Goal: Task Accomplishment & Management: Complete application form

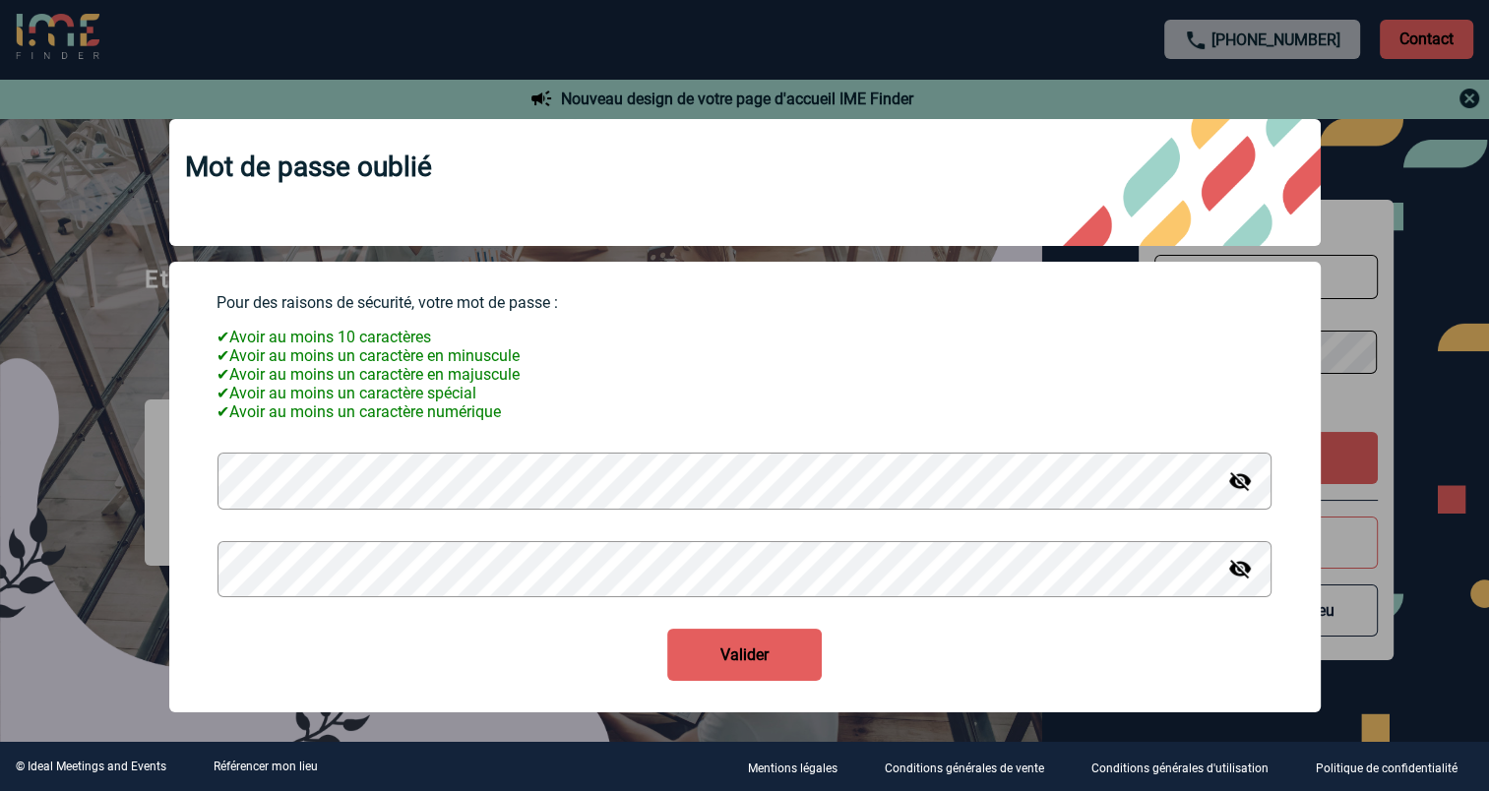
click at [714, 653] on button "Valider" at bounding box center [744, 655] width 155 height 52
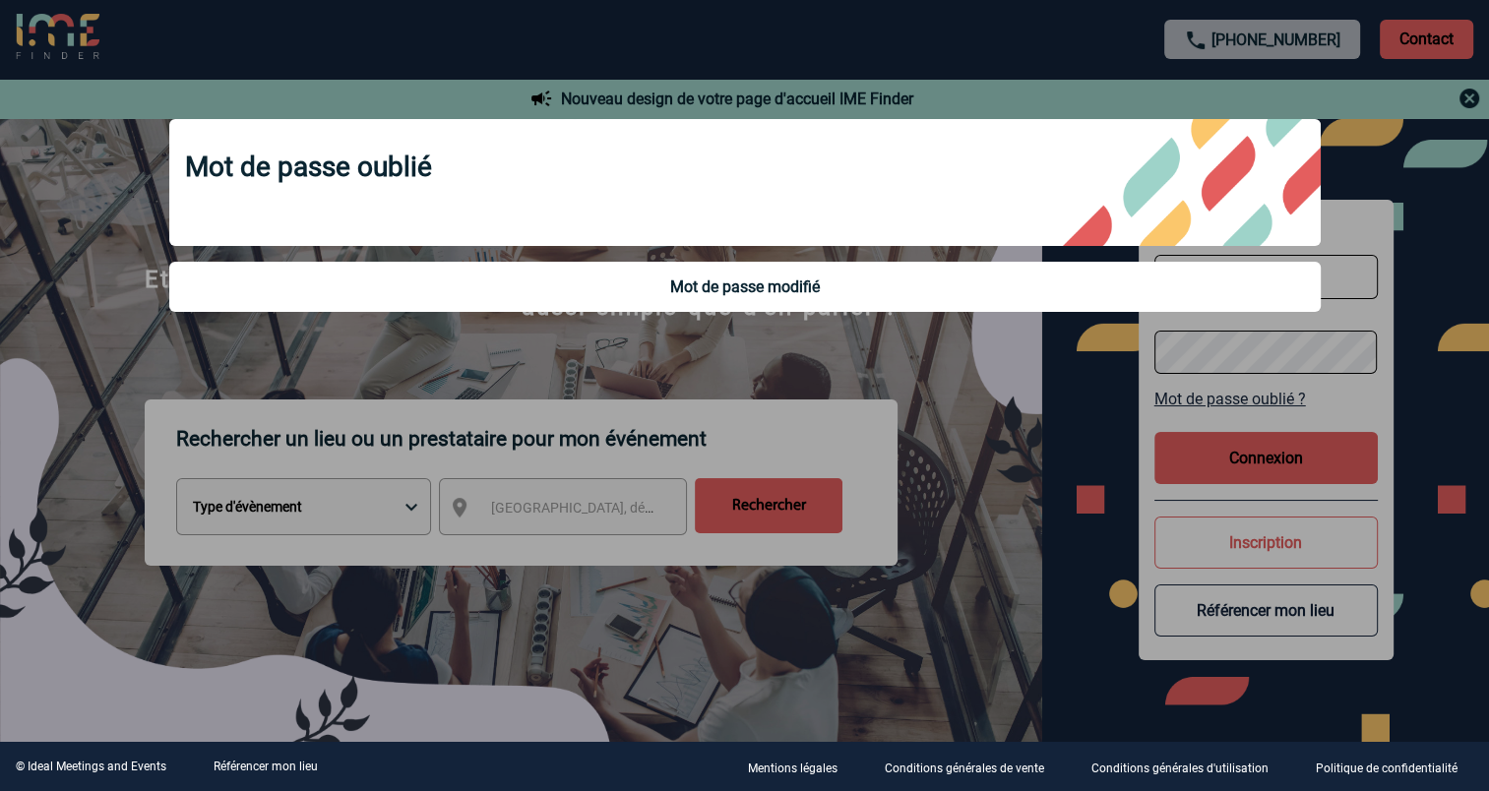
click at [1106, 375] on div at bounding box center [744, 395] width 1489 height 791
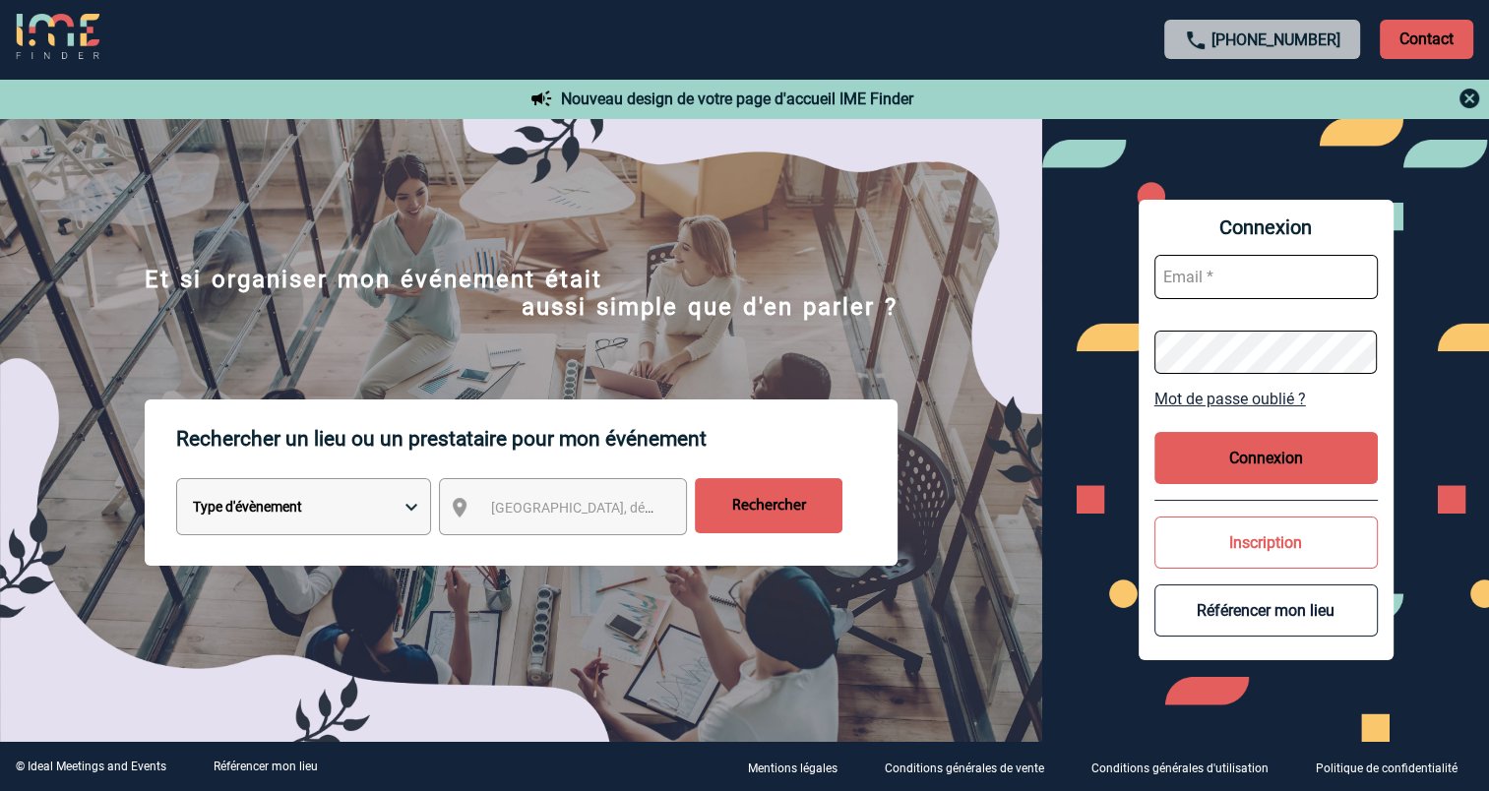
click at [1242, 276] on input "text" at bounding box center [1265, 277] width 223 height 44
type input "manon.ublet@sanofi.com"
click at [1233, 461] on button "Connexion" at bounding box center [1265, 458] width 223 height 52
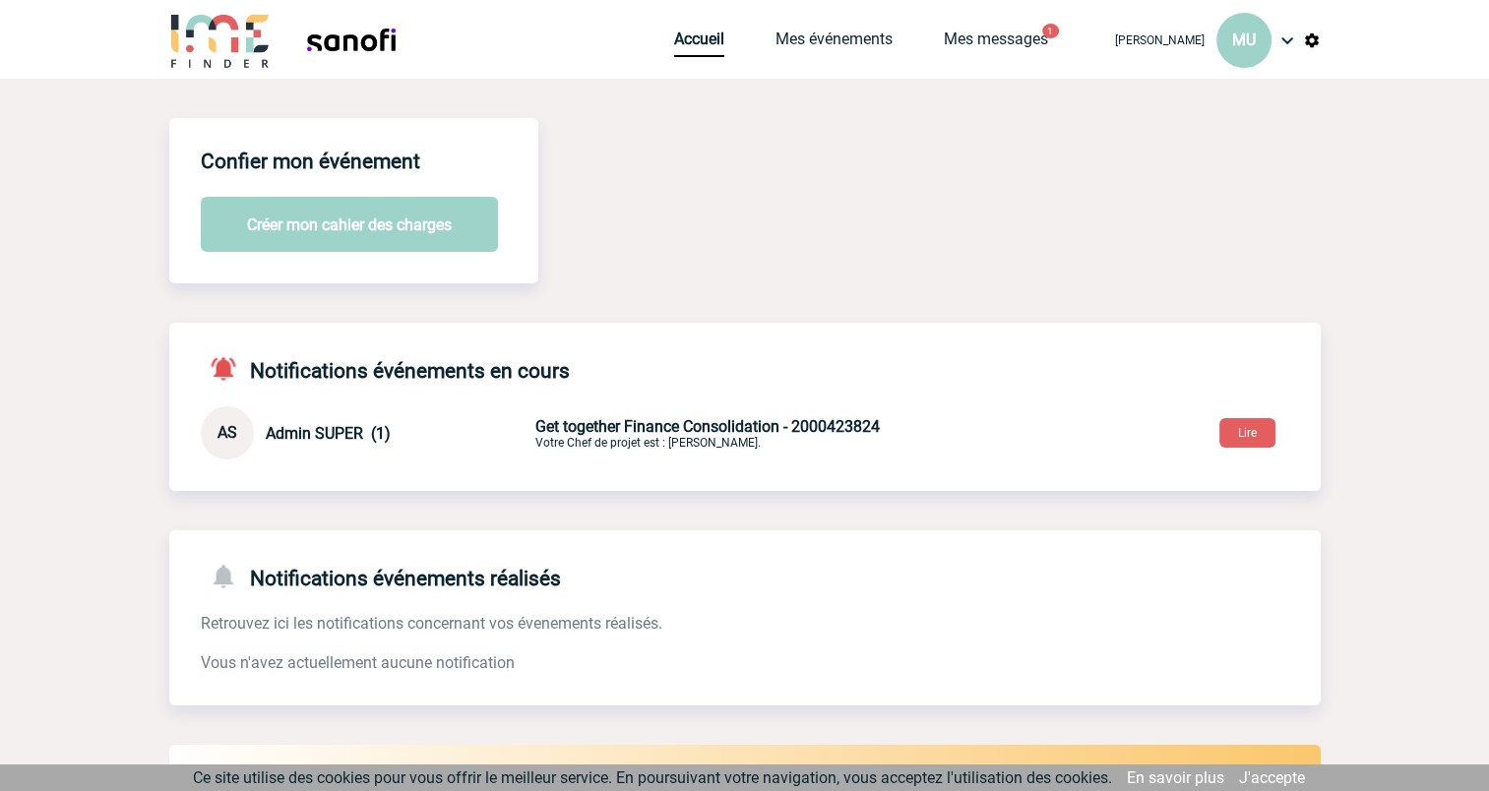
click at [1340, 507] on body "Manon UBLET MU Accueil Mes événements 1 1" at bounding box center [744, 688] width 1489 height 1376
click at [851, 39] on link "Mes événements" at bounding box center [834, 44] width 117 height 28
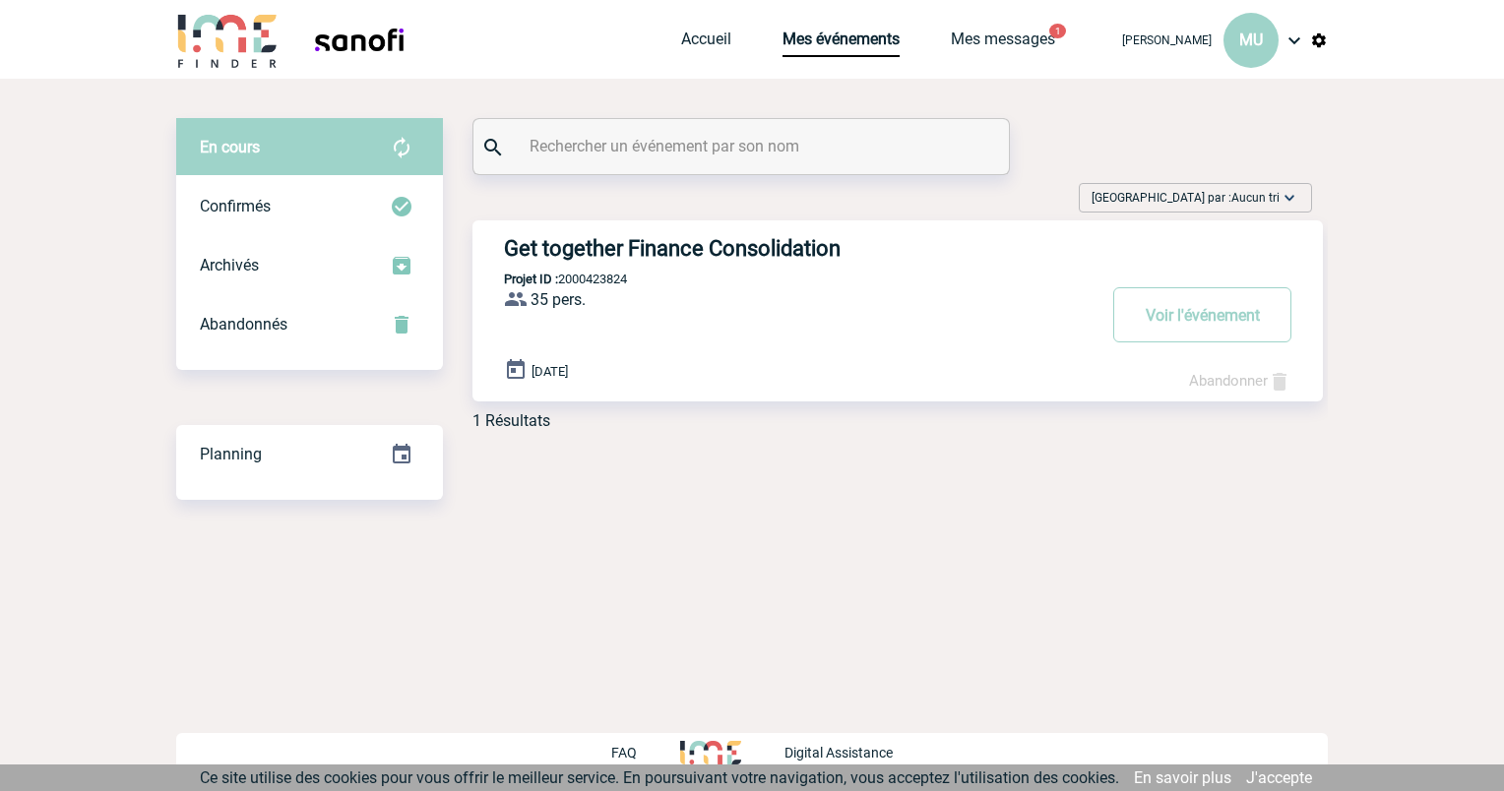
click at [1294, 39] on img at bounding box center [1294, 41] width 24 height 24
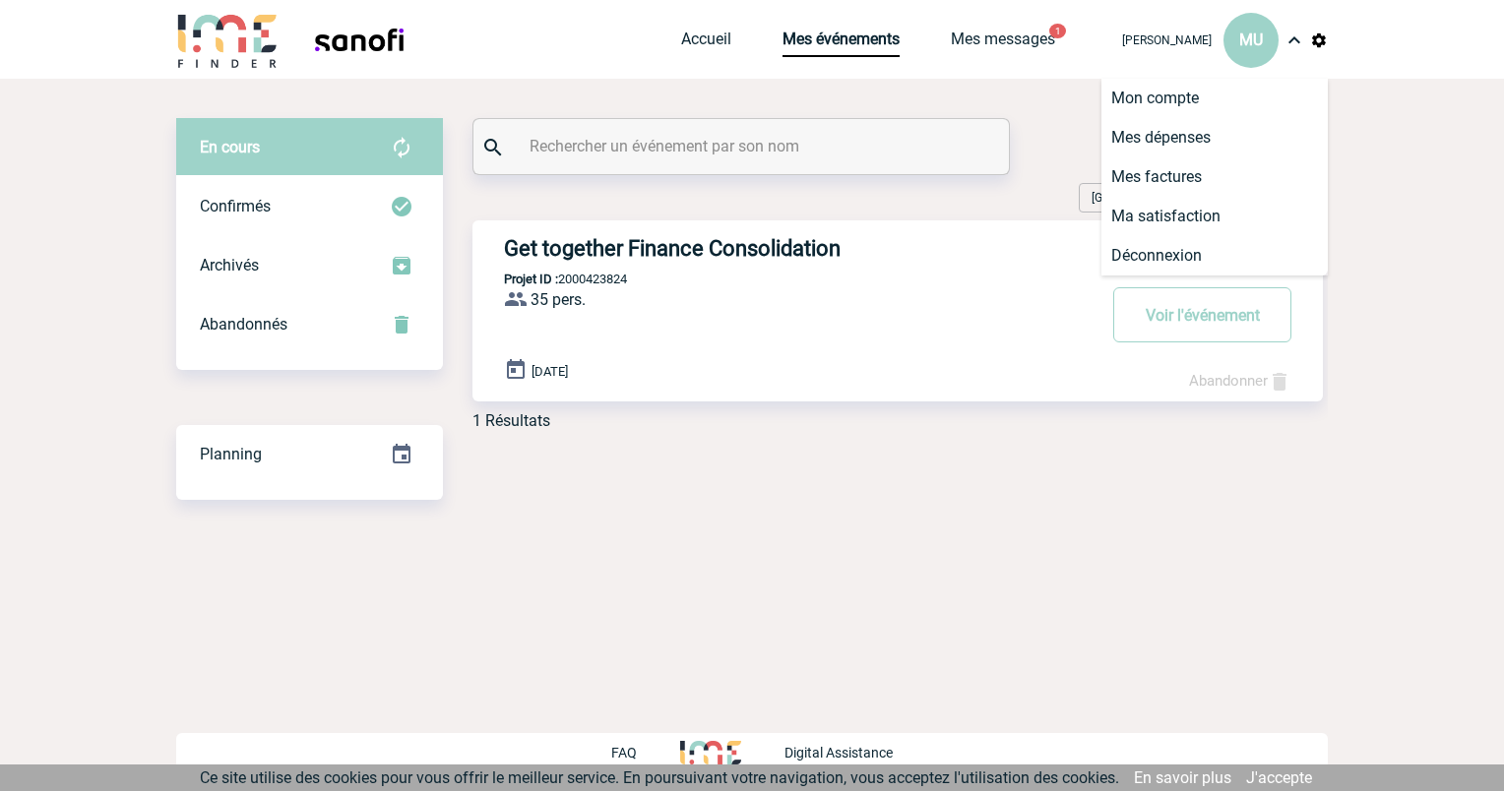
click at [1409, 247] on body "Manon UBLET MU Accueil Mes événements 1 1" at bounding box center [752, 395] width 1504 height 791
click at [711, 50] on link "Accueil" at bounding box center [706, 44] width 50 height 28
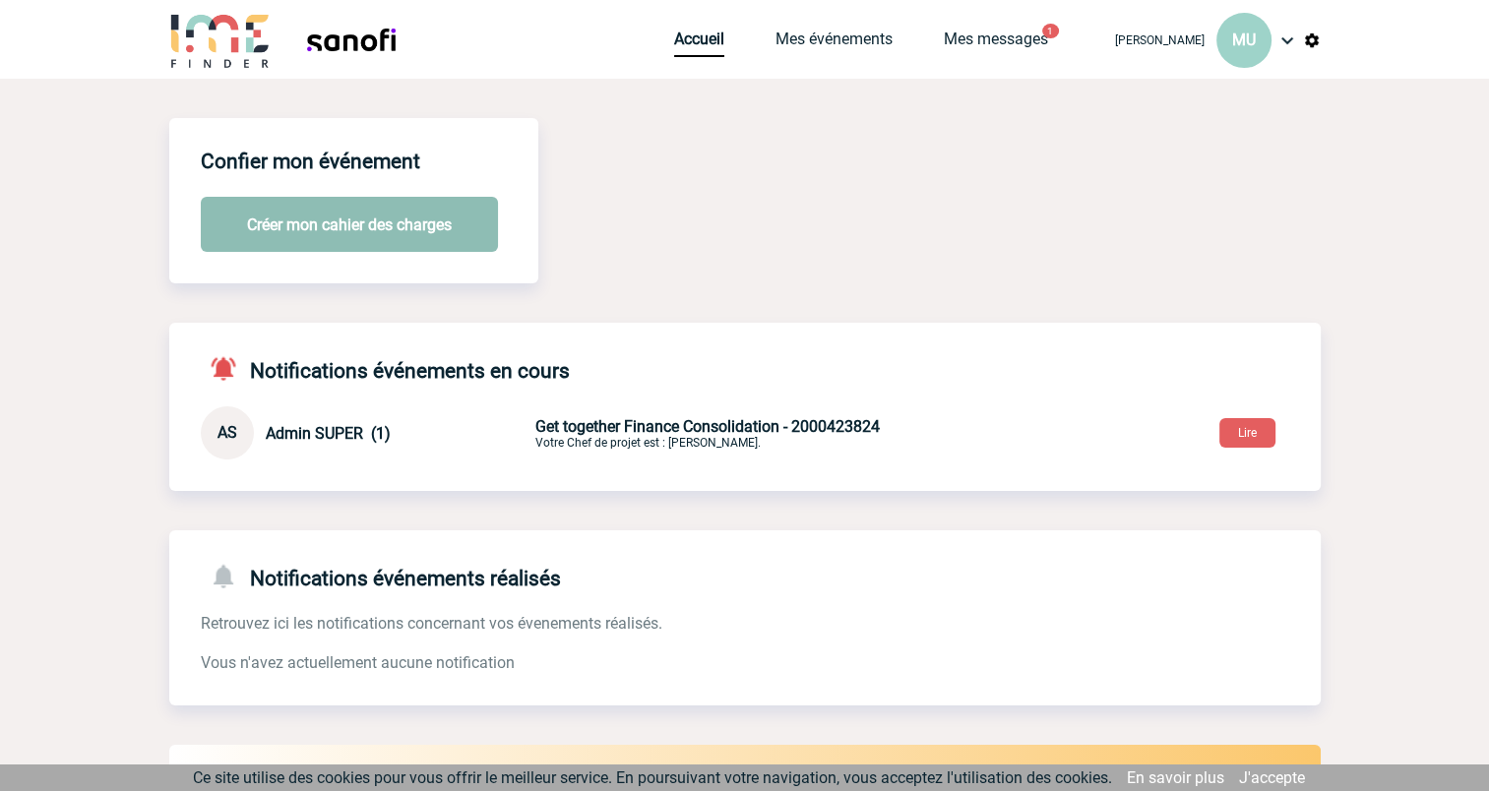
click at [366, 219] on button "Créer mon cahier des charges" at bounding box center [349, 224] width 297 height 55
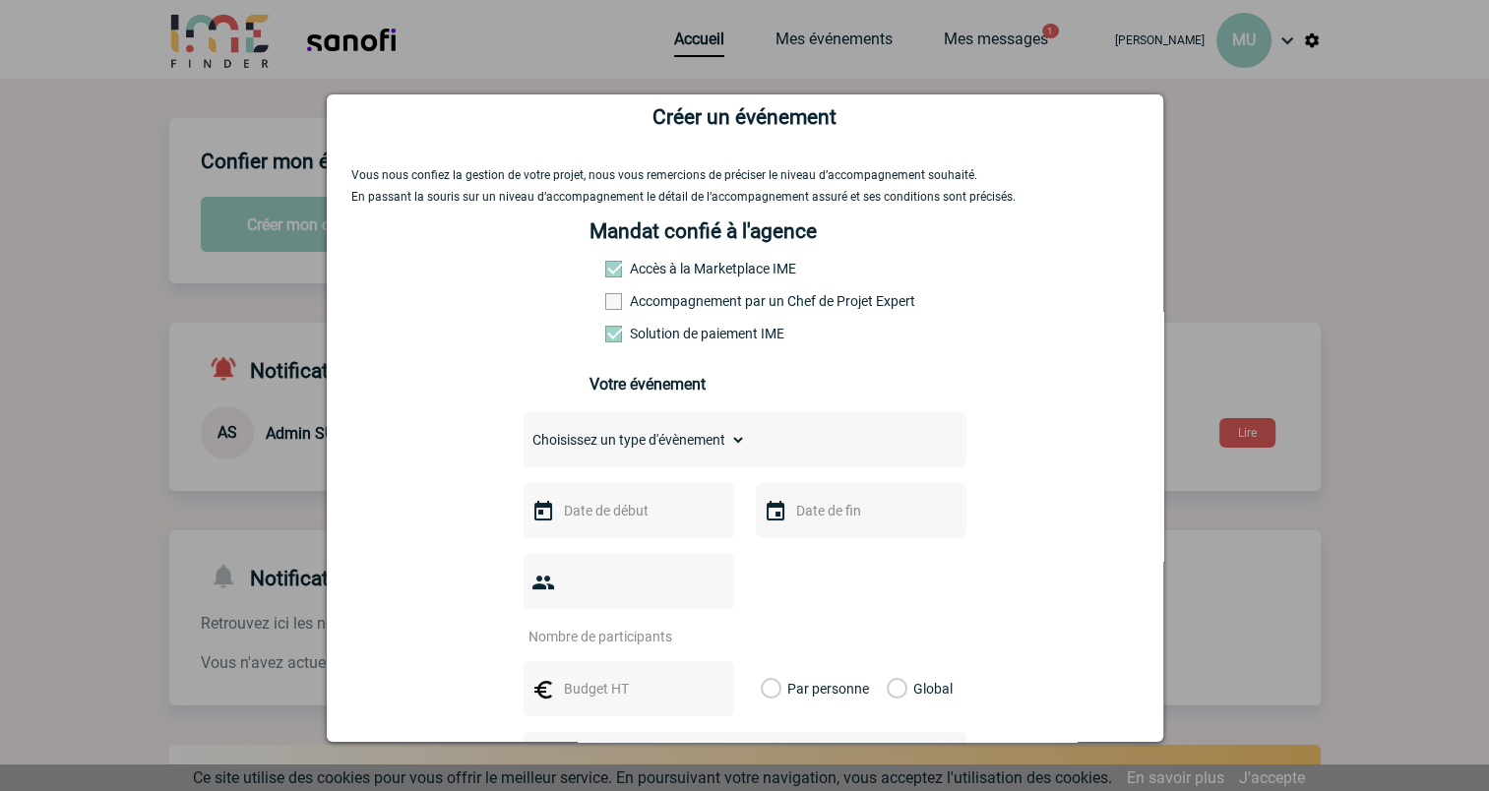
scroll to position [34, 0]
click at [606, 307] on span at bounding box center [613, 300] width 17 height 17
click at [0, 0] on input "Accompagnement par un Chef de Projet Expert" at bounding box center [0, 0] width 0 height 0
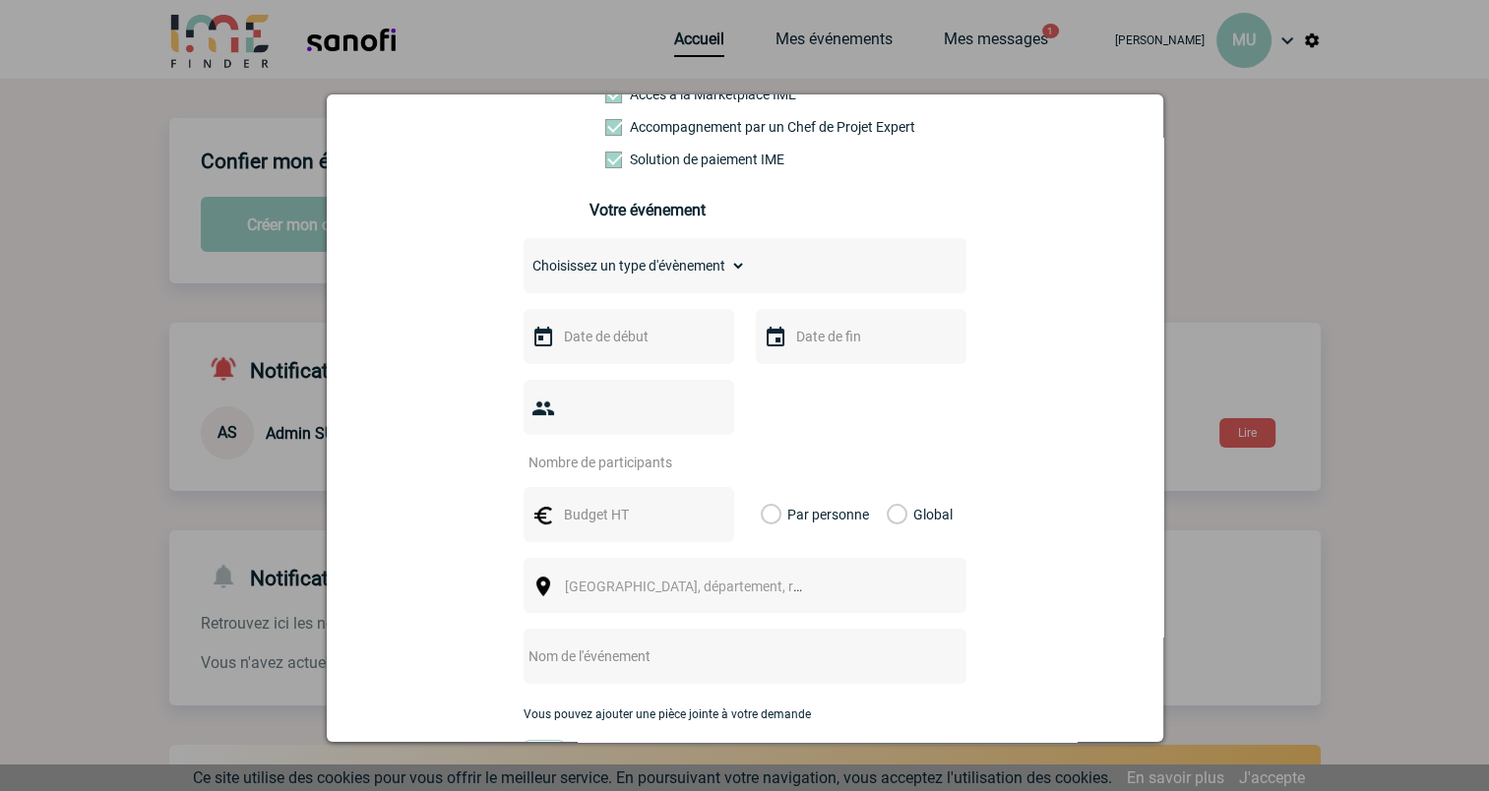
scroll to position [217, 0]
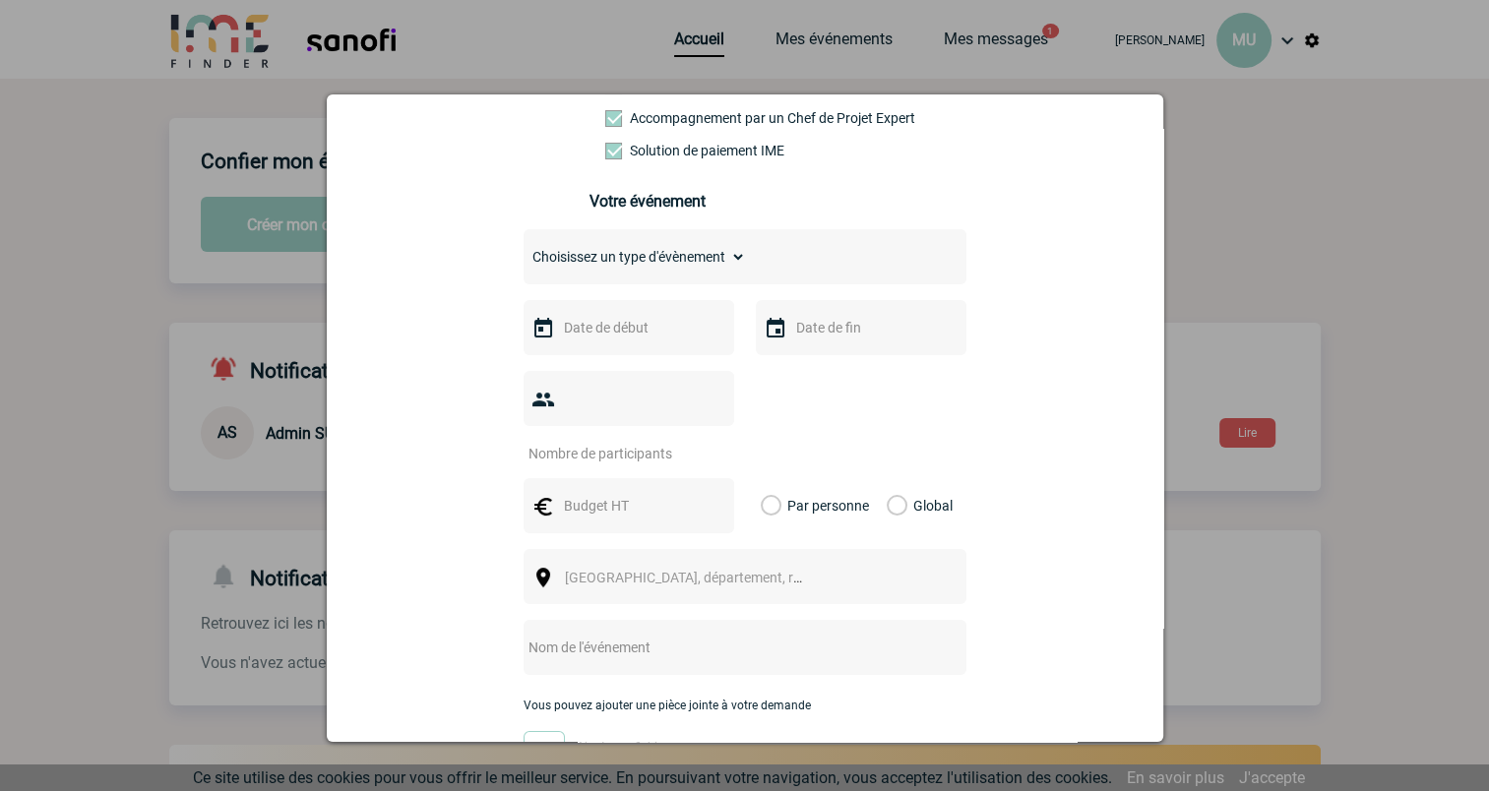
click at [695, 261] on select "Choisissez un type d'évènement Séminaire avec nuitée Séminaire sans nuitée Repa…" at bounding box center [635, 257] width 222 height 28
select select "3"
click at [524, 249] on select "Choisissez un type d'évènement Séminaire avec nuitée Séminaire sans nuitée Repa…" at bounding box center [635, 257] width 222 height 28
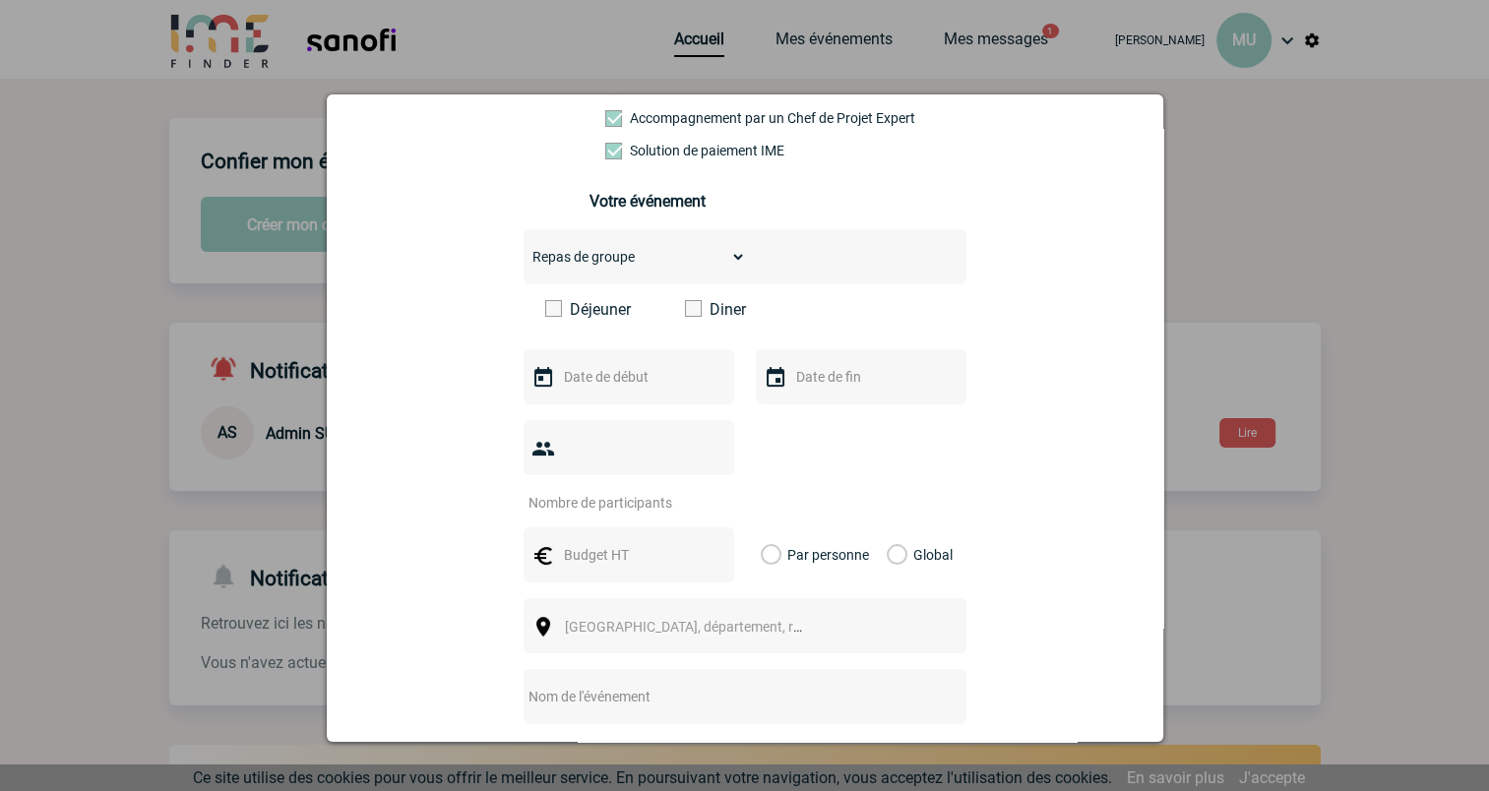
click at [685, 312] on span at bounding box center [693, 308] width 17 height 17
click at [0, 0] on input "Diner" at bounding box center [0, 0] width 0 height 0
click at [683, 369] on div at bounding box center [629, 376] width 211 height 55
click at [602, 390] on input "text" at bounding box center [627, 377] width 136 height 26
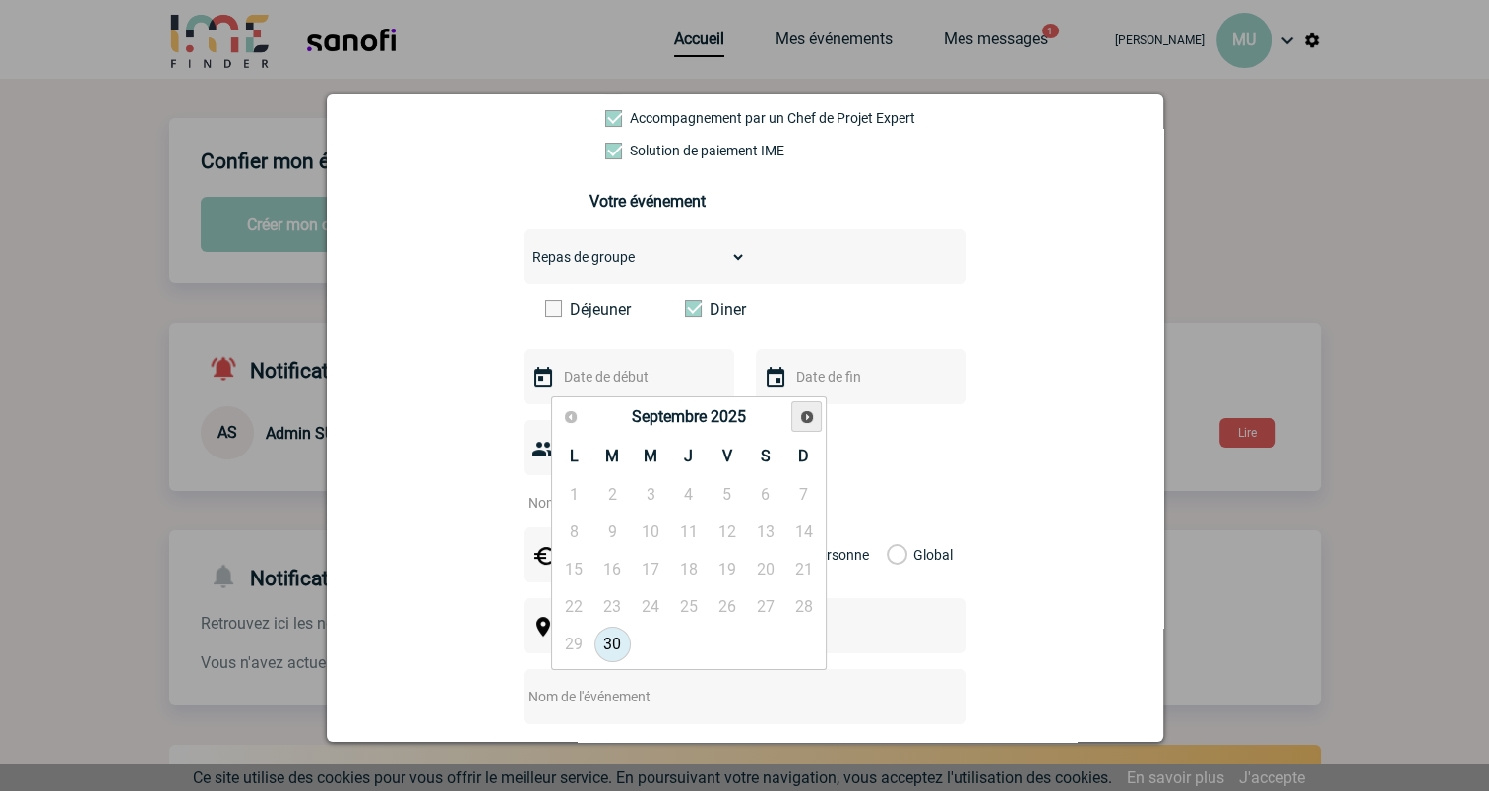
click at [807, 417] on span "Suivant" at bounding box center [807, 417] width 16 height 16
click at [696, 638] on link "29" at bounding box center [688, 644] width 36 height 35
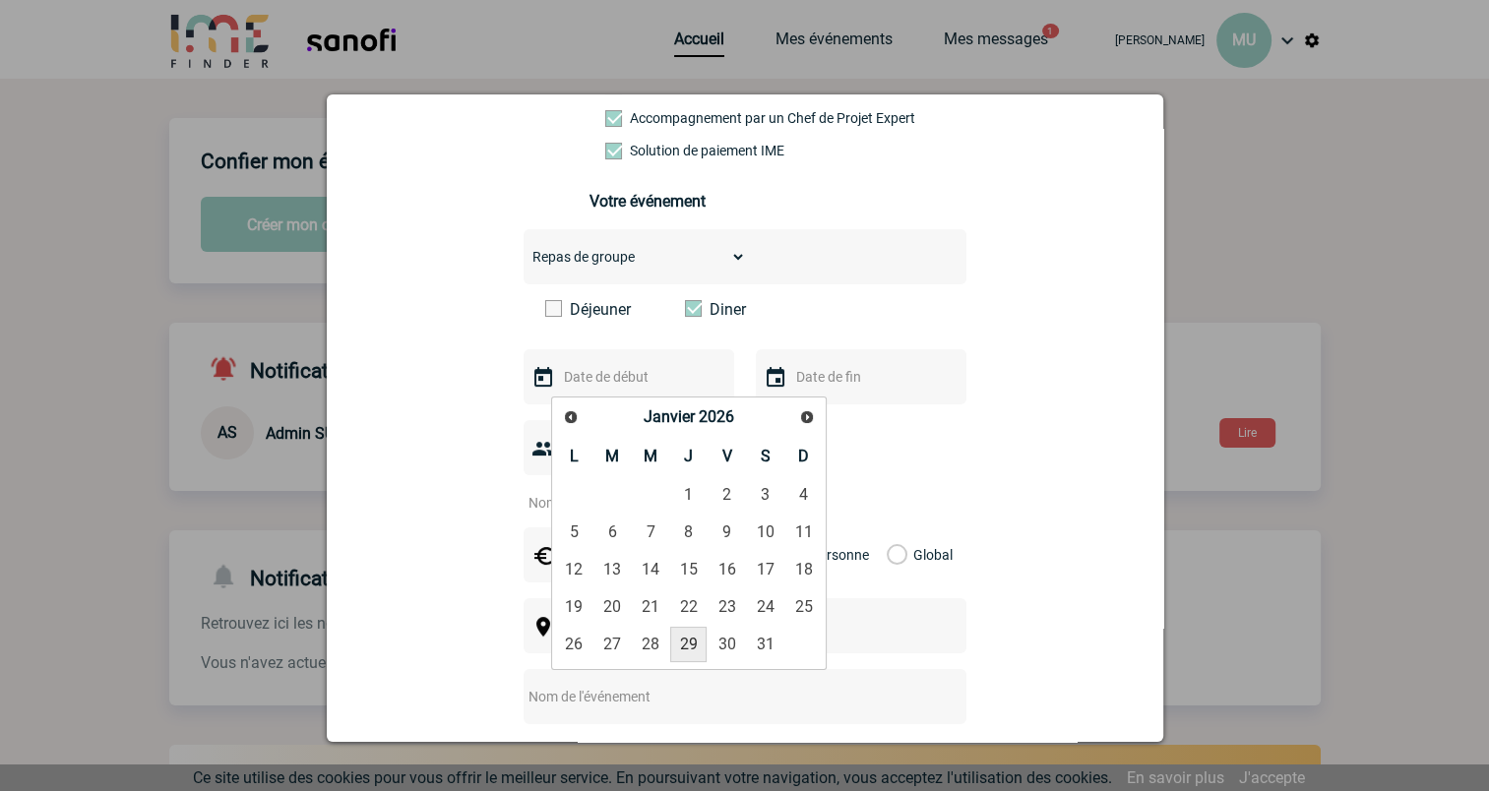
type input "29-01-2026"
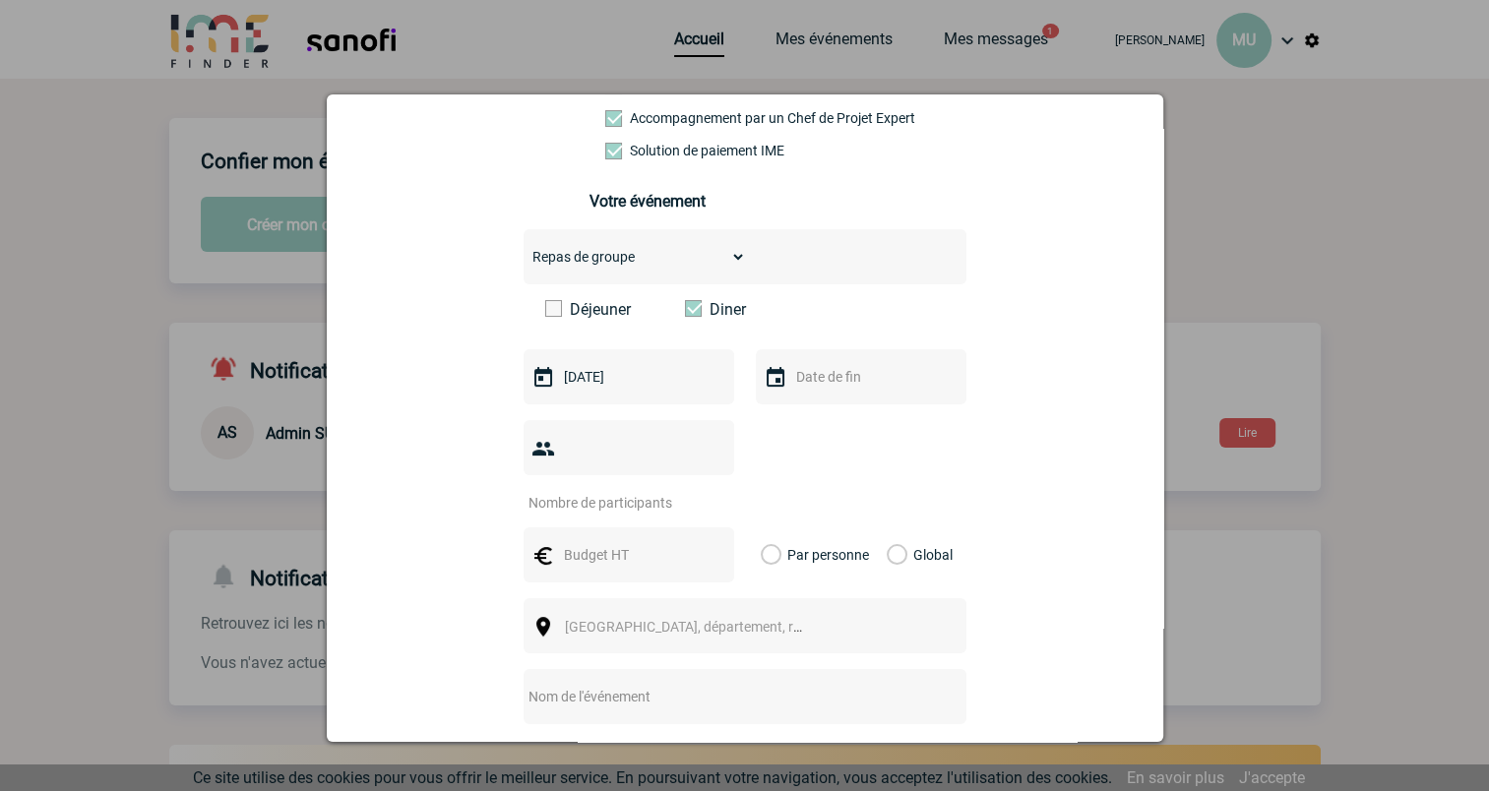
click at [873, 371] on input "text" at bounding box center [859, 377] width 136 height 26
click at [920, 644] on link "29" at bounding box center [920, 644] width 36 height 35
type input "29-01-2026"
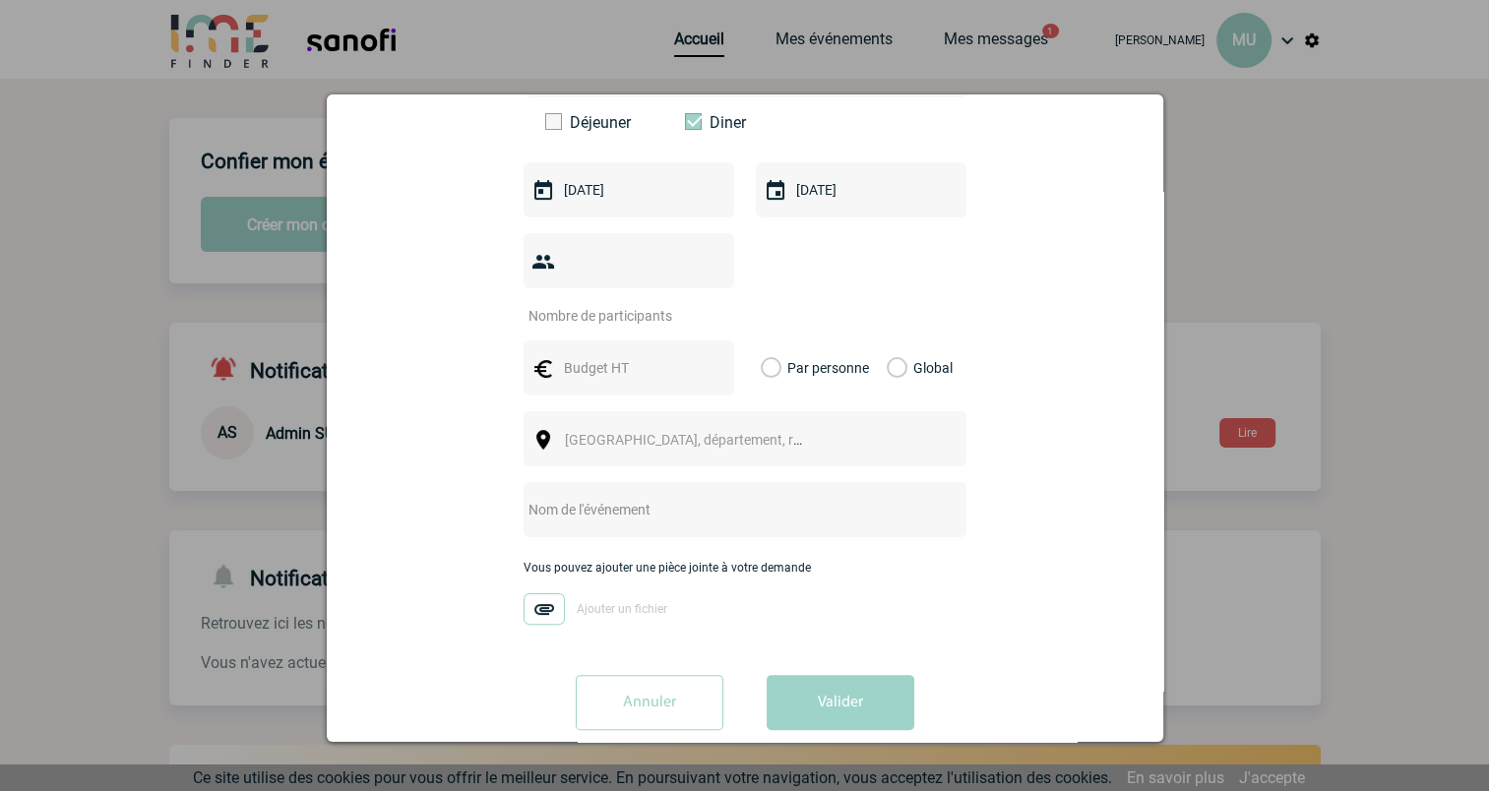
click at [630, 303] on input "number" at bounding box center [616, 316] width 185 height 26
type input "35"
click at [640, 355] on input "text" at bounding box center [627, 368] width 136 height 26
click at [890, 341] on label "Global" at bounding box center [893, 368] width 13 height 55
click at [0, 0] on input "Global" at bounding box center [0, 0] width 0 height 0
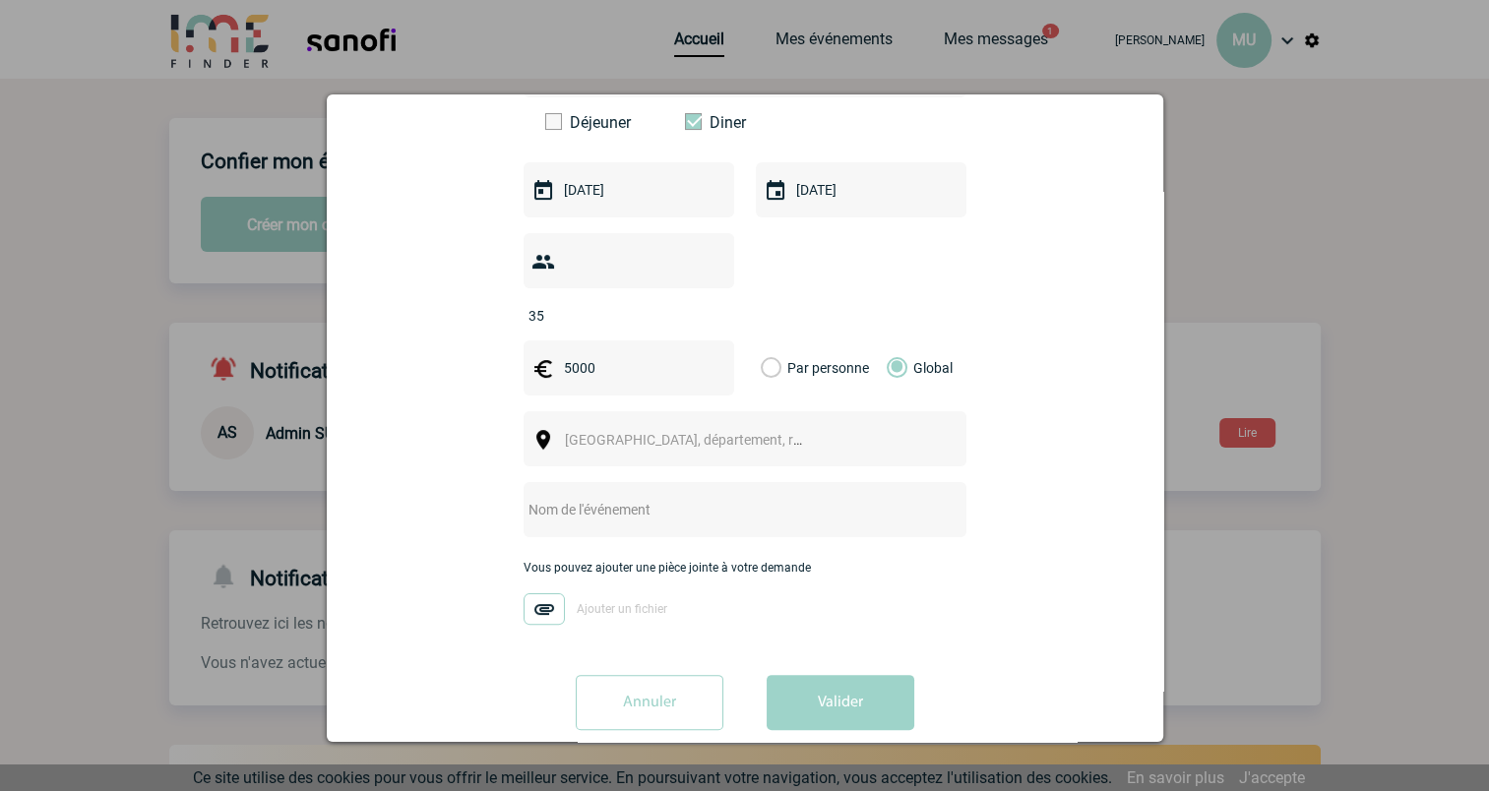
click at [611, 355] on input "5000" at bounding box center [627, 368] width 136 height 26
type input "4000"
click at [642, 432] on span "Ville, département, région..." at bounding box center [702, 440] width 274 height 16
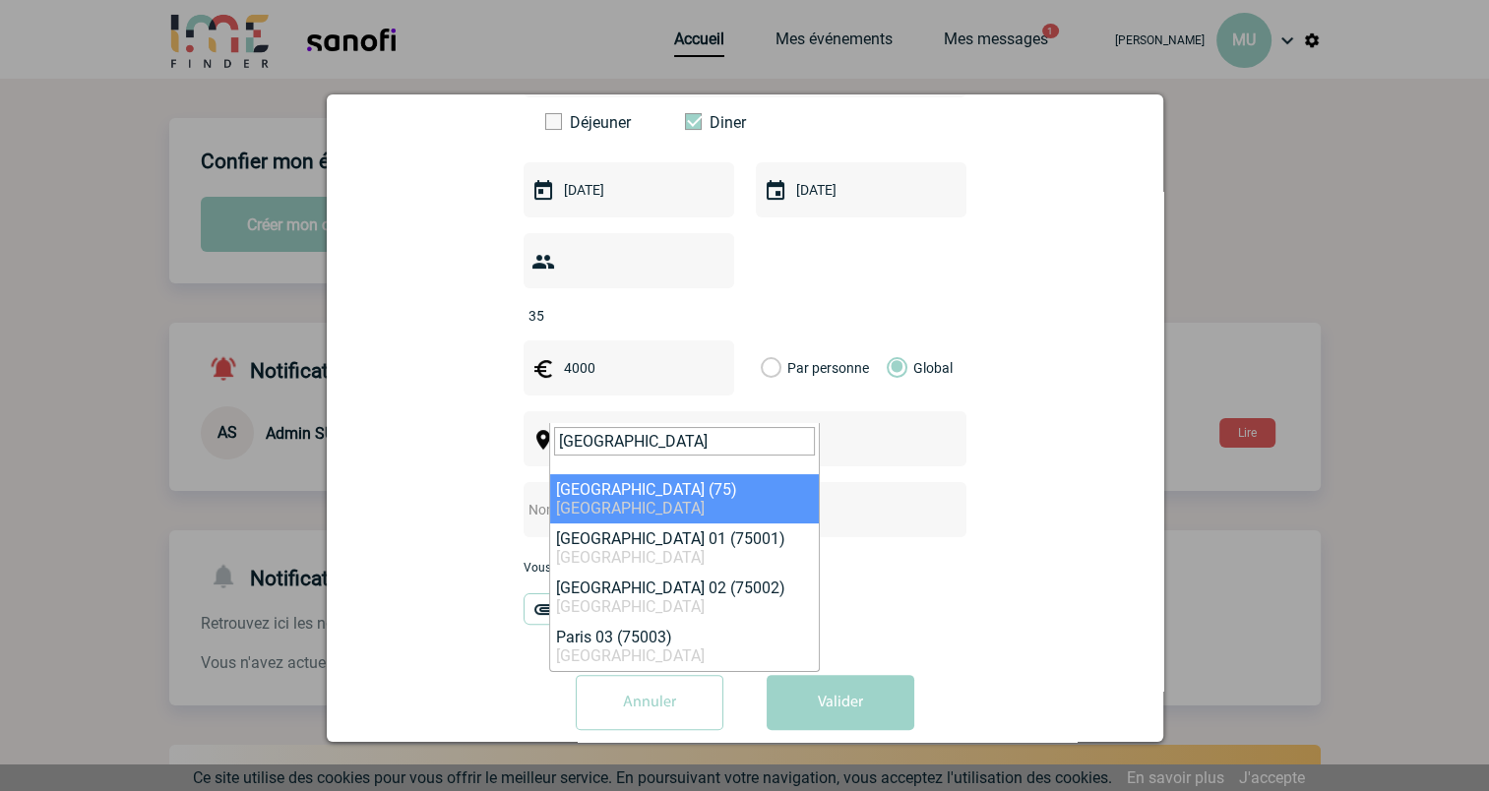
type input "paris"
select select "3"
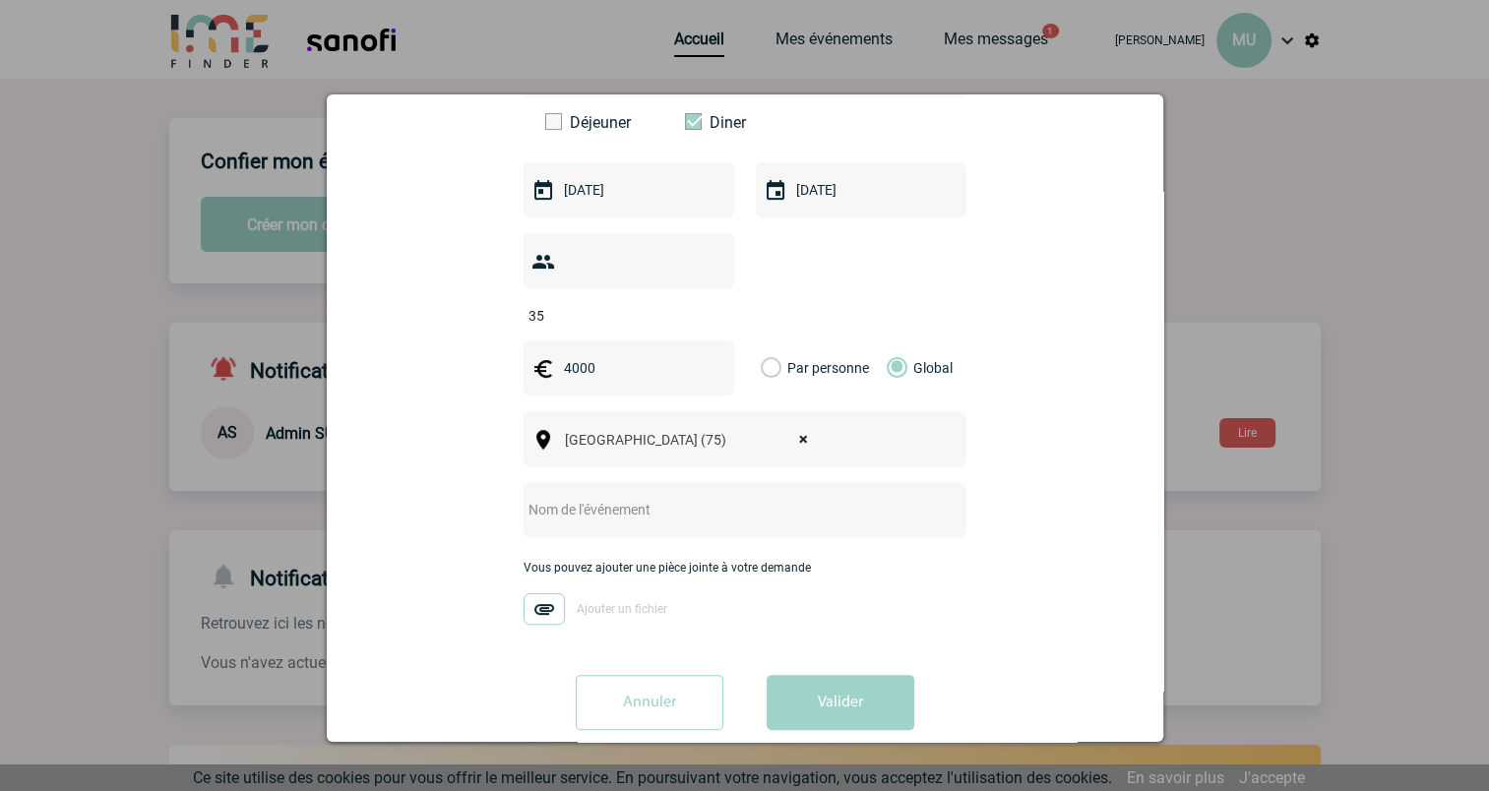
click at [681, 497] on input "text" at bounding box center [719, 510] width 391 height 26
type input "Repas de wrap up seminar"
click at [810, 673] on button "Valider" at bounding box center [841, 700] width 148 height 55
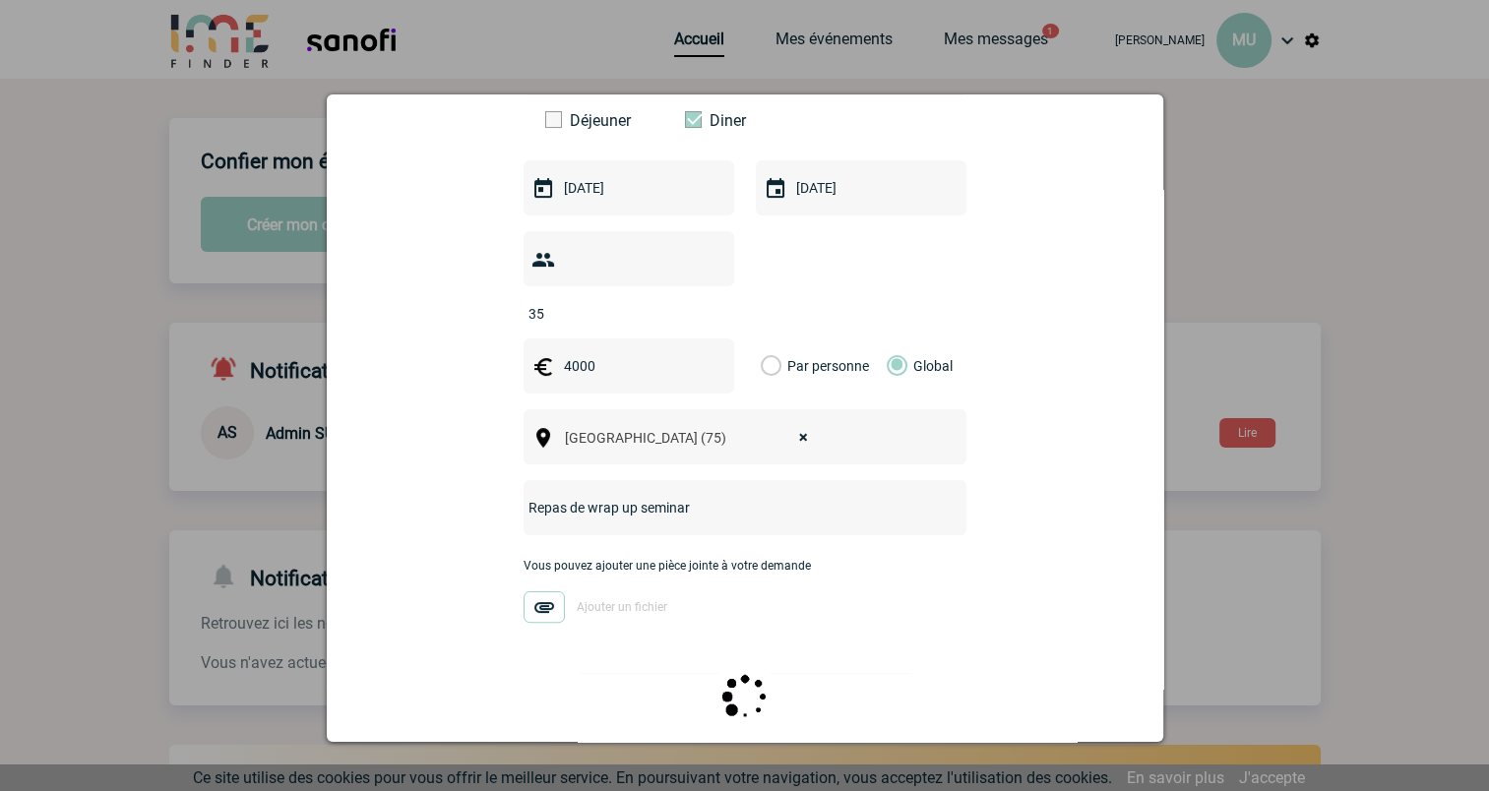
scroll to position [0, 0]
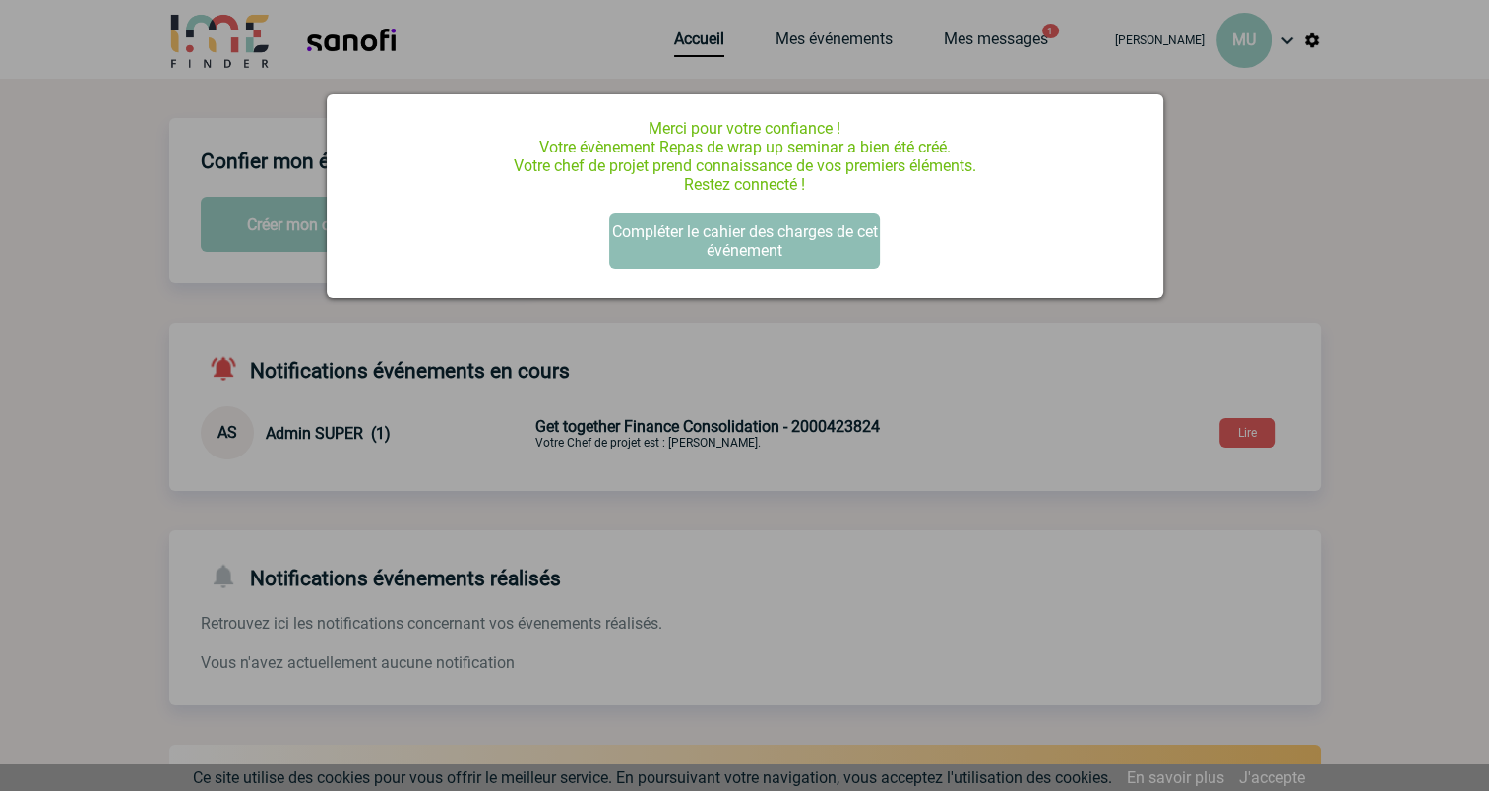
click at [807, 245] on button "Compléter le cahier des charges de cet événement" at bounding box center [744, 241] width 271 height 55
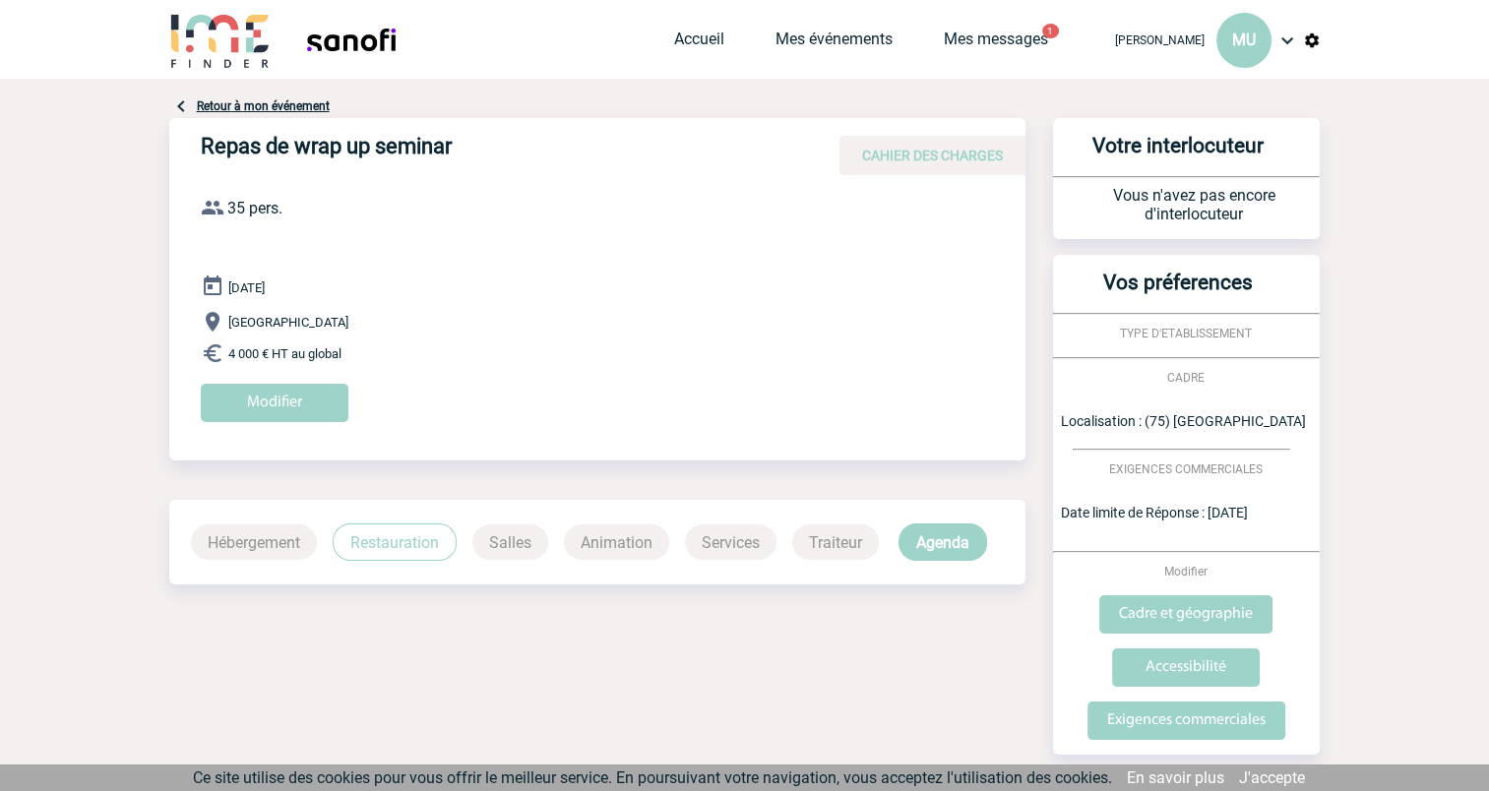
scroll to position [58, 0]
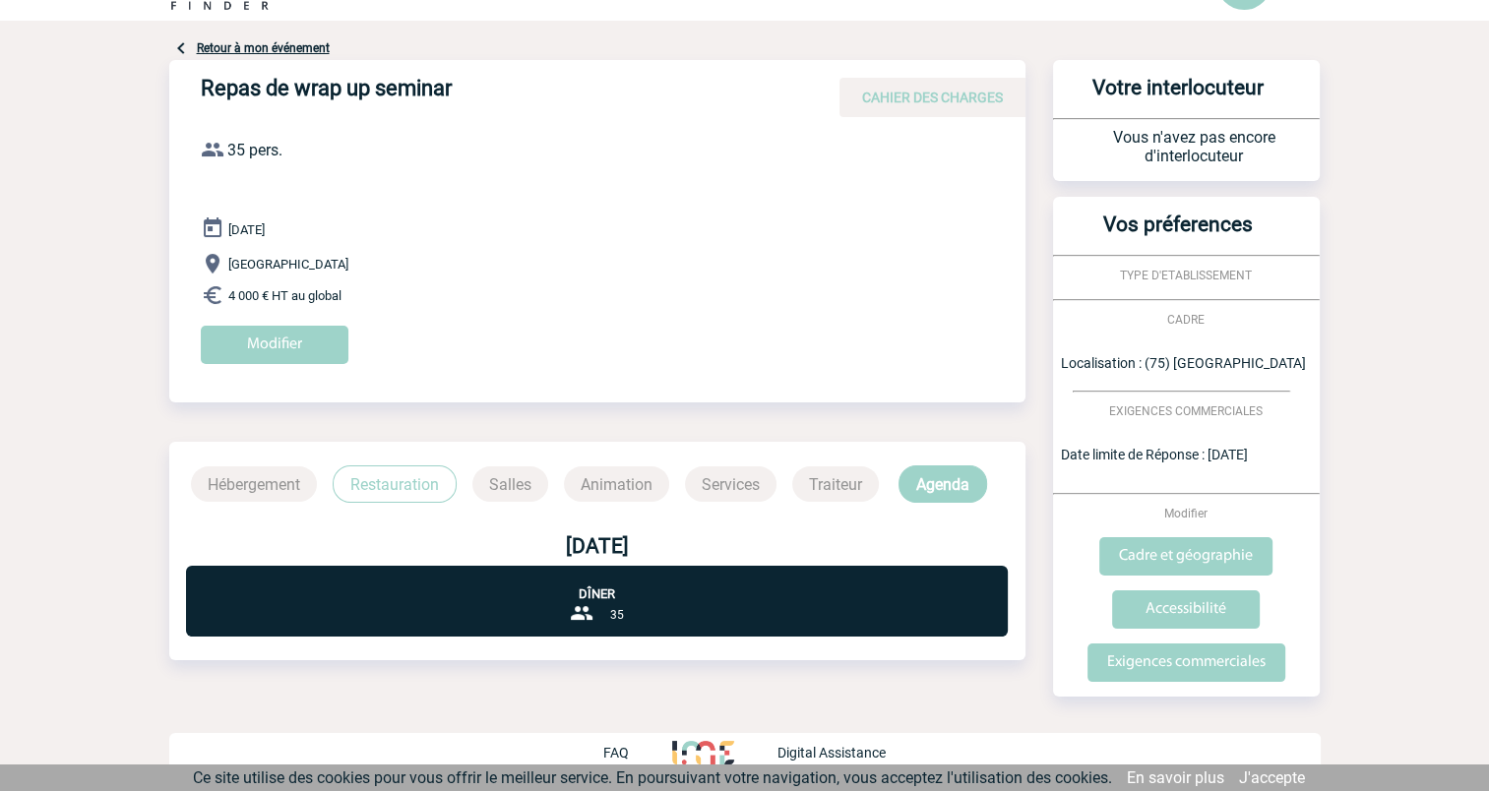
click at [509, 486] on p "Salles" at bounding box center [510, 483] width 76 height 35
click at [942, 488] on p "Agenda" at bounding box center [943, 483] width 89 height 37
click at [268, 489] on p "Hébergement" at bounding box center [254, 483] width 126 height 35
click at [405, 492] on p "Restauration" at bounding box center [395, 483] width 124 height 37
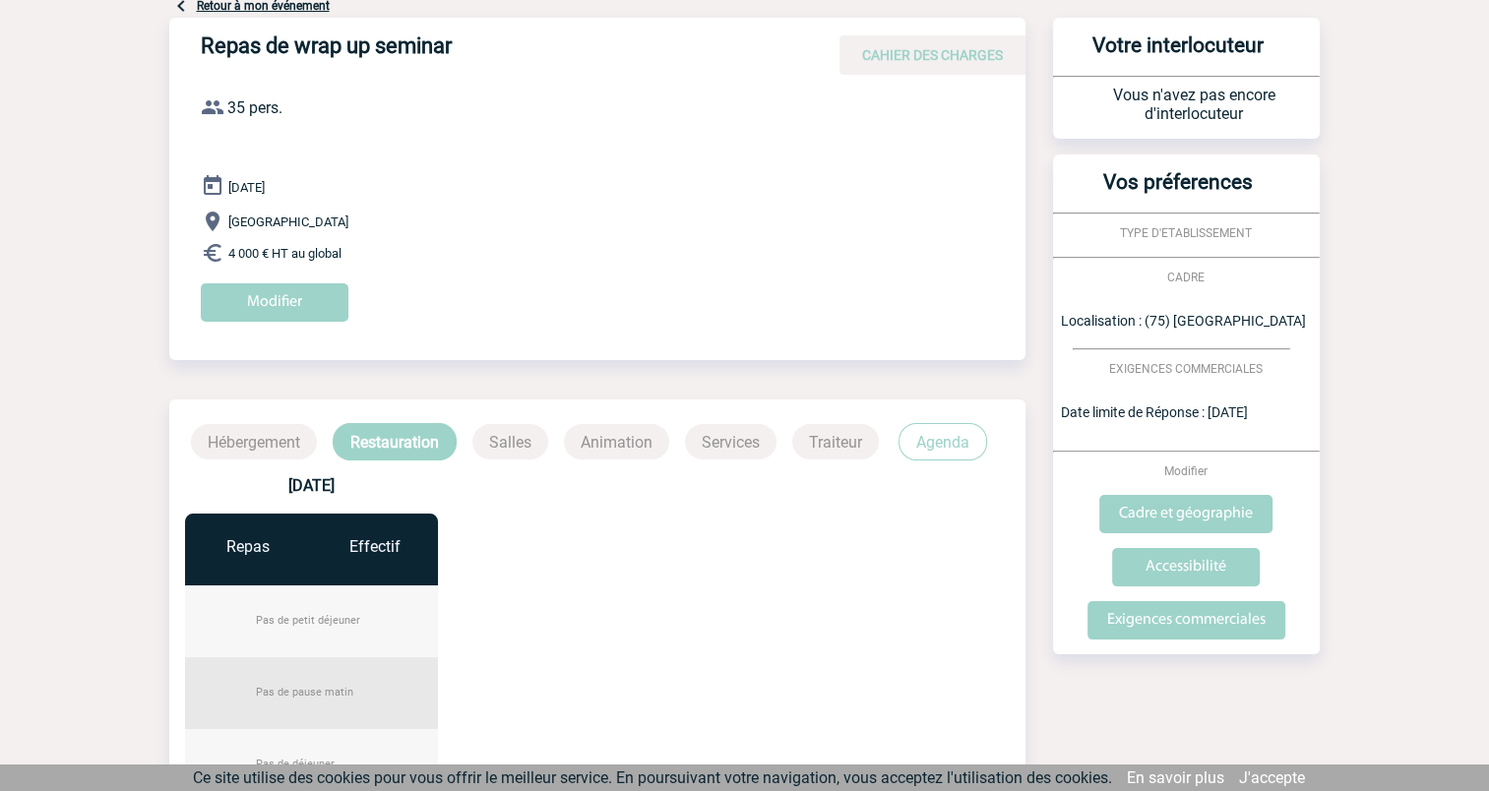
scroll to position [68, 0]
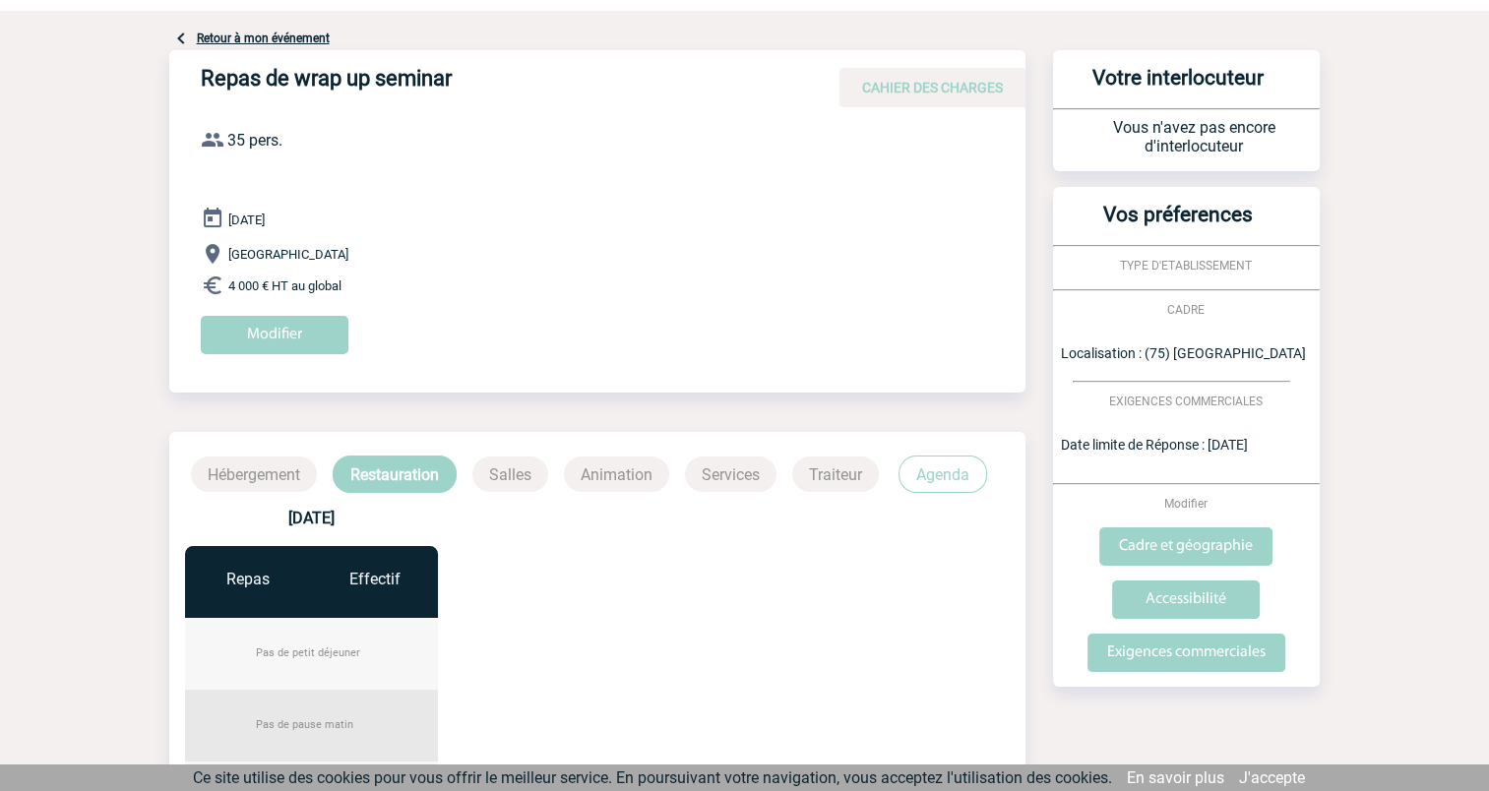
click at [946, 476] on p "Agenda" at bounding box center [943, 474] width 89 height 37
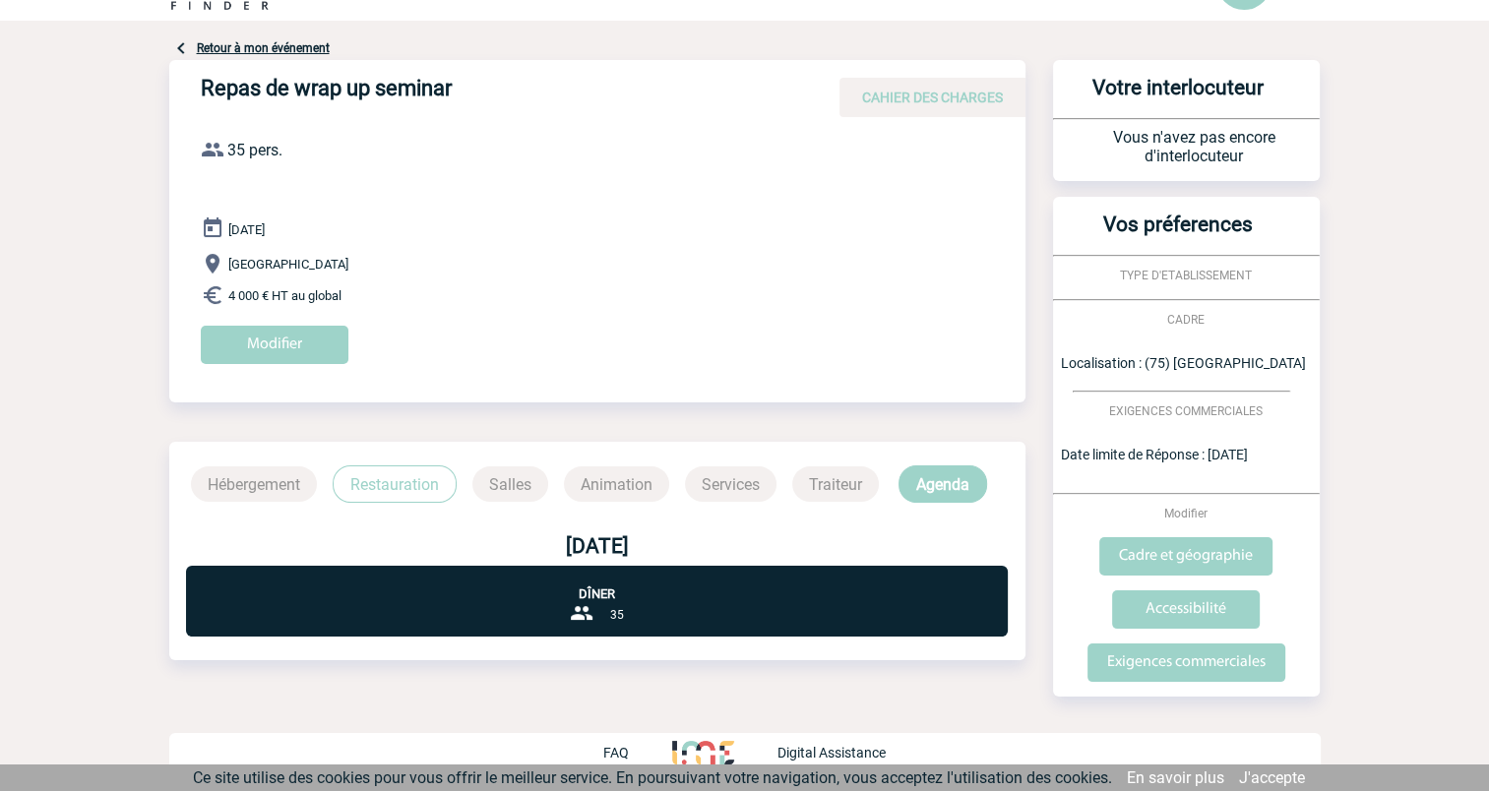
scroll to position [0, 0]
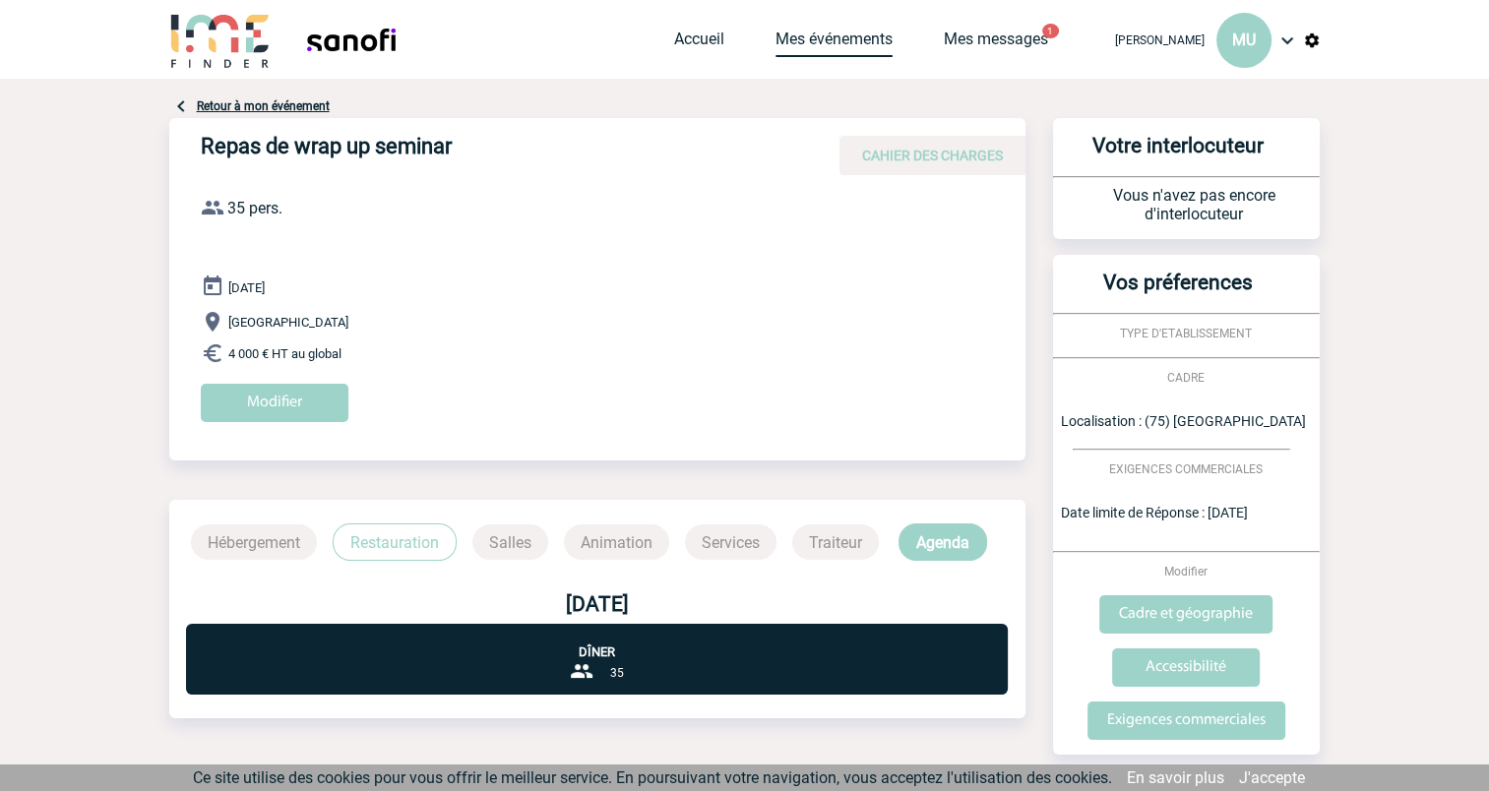
click at [877, 35] on link "Mes événements" at bounding box center [834, 44] width 117 height 28
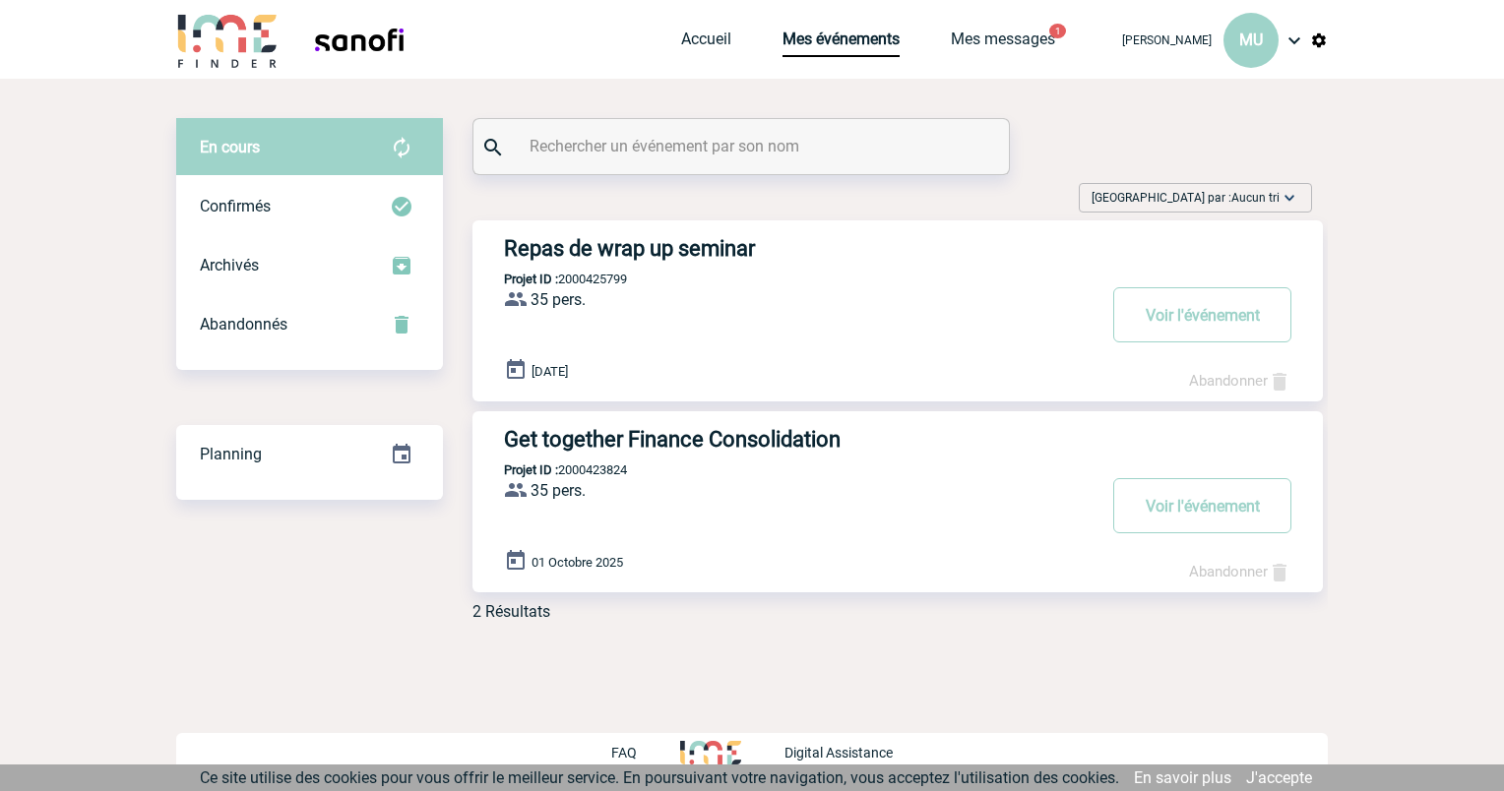
click at [1016, 280] on div "Repas de wrap up seminar Projet ID : 2000425799 35 pers. ProjetID : 2000425799 …" at bounding box center [897, 310] width 850 height 181
click at [328, 217] on div "Confirmés" at bounding box center [309, 206] width 267 height 59
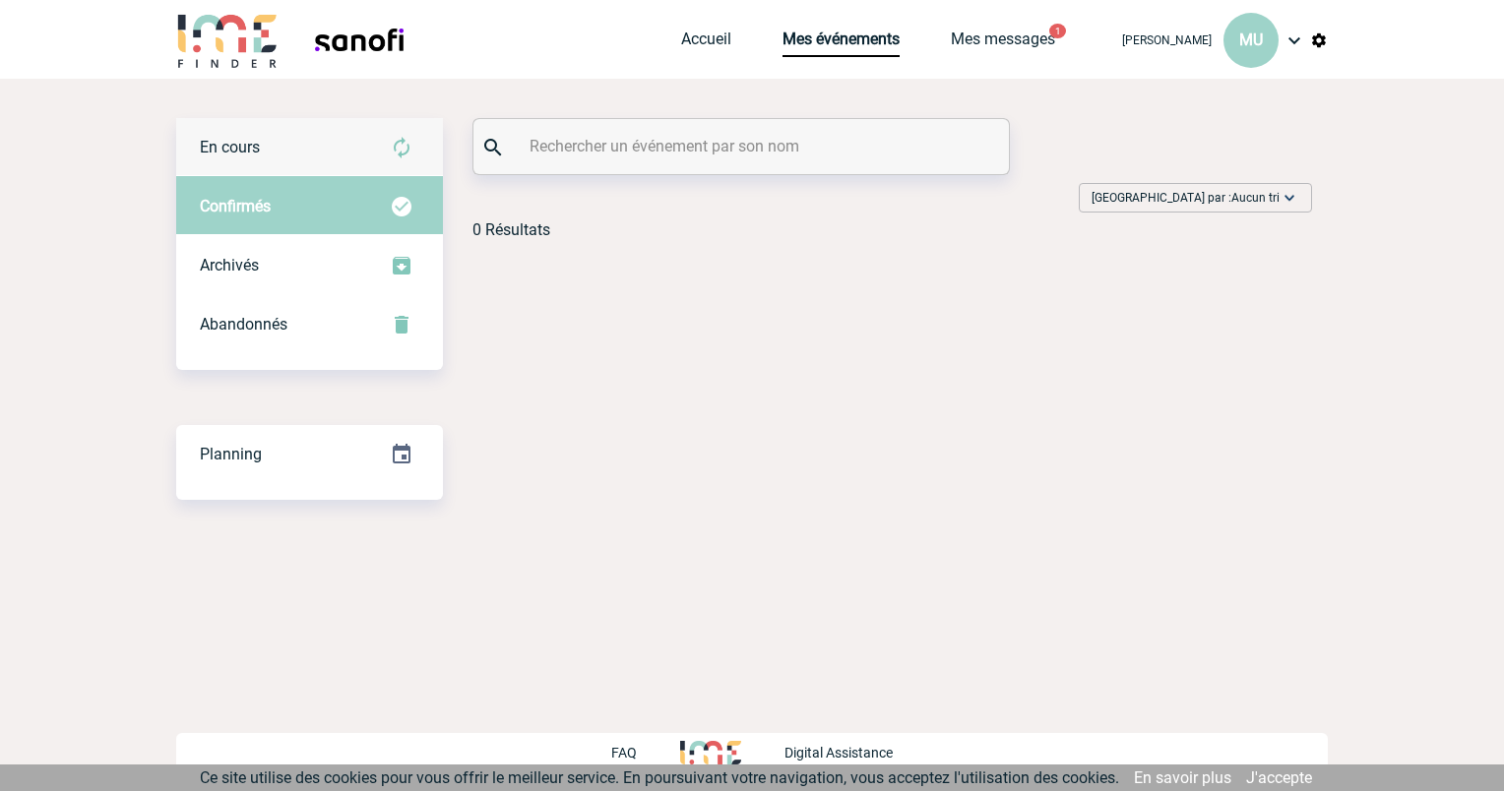
click at [272, 153] on div "En cours" at bounding box center [309, 147] width 267 height 59
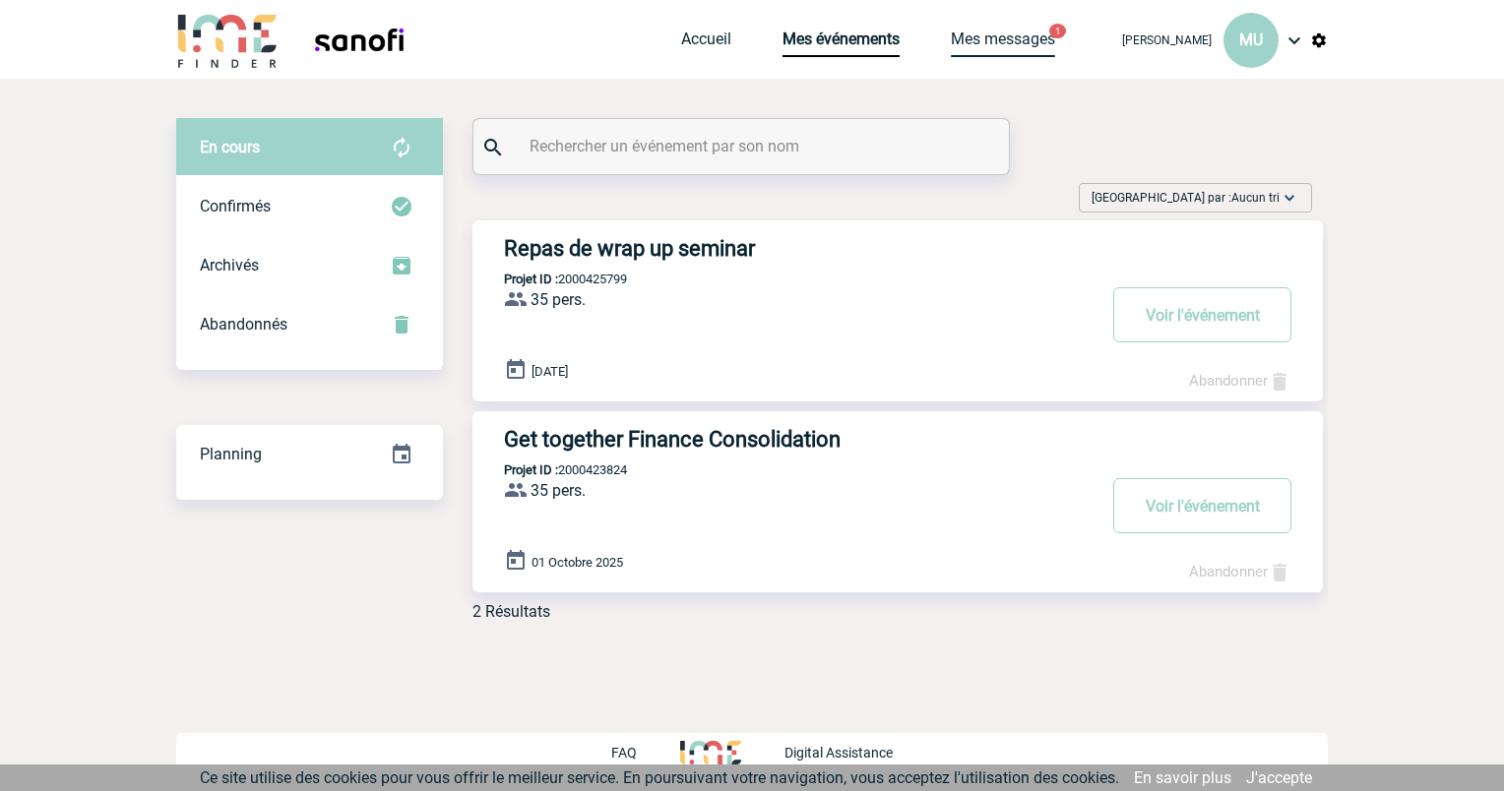
click at [1013, 50] on link "Mes messages" at bounding box center [1003, 44] width 104 height 28
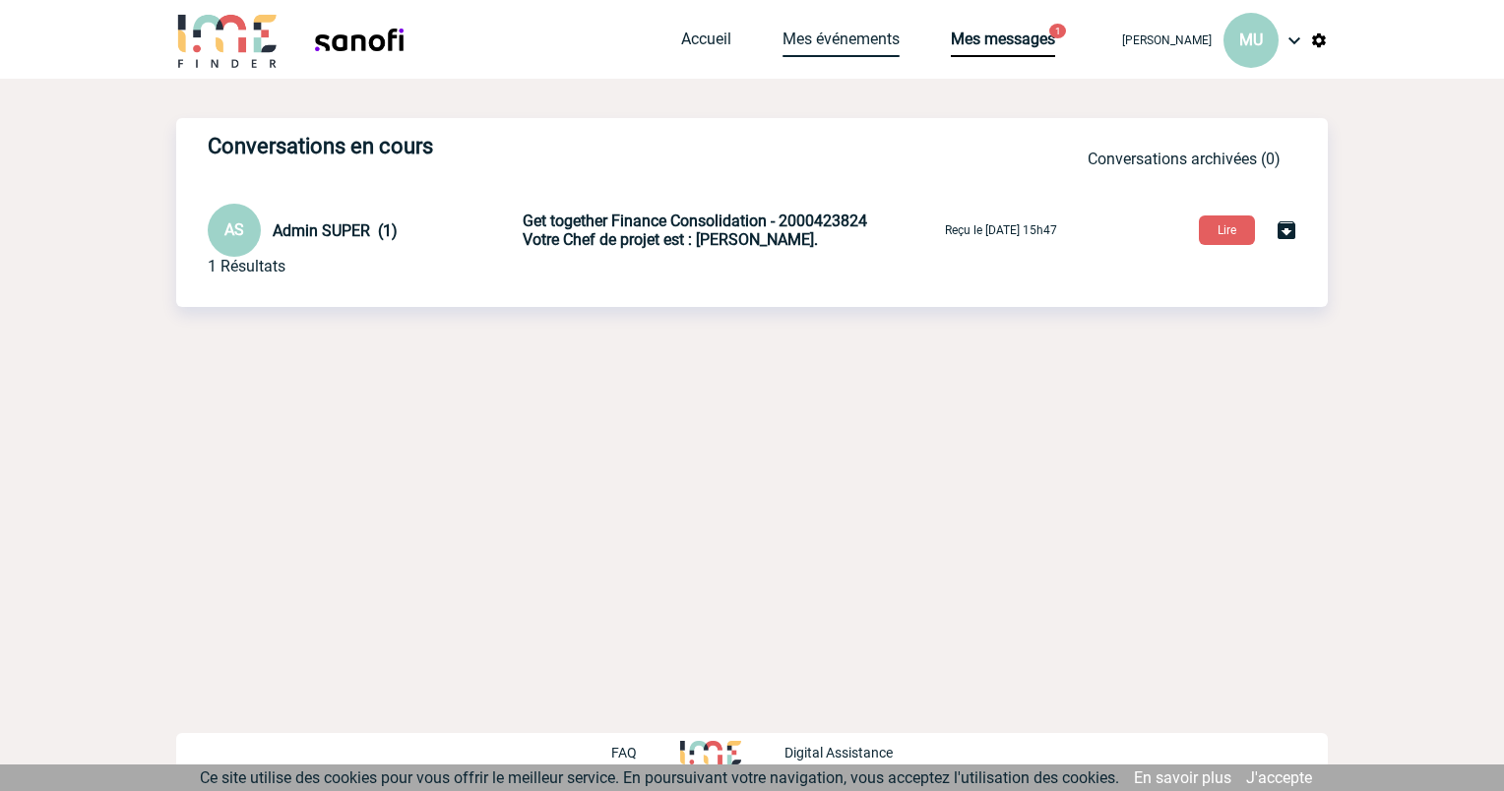
click at [865, 35] on link "Mes événements" at bounding box center [840, 44] width 117 height 28
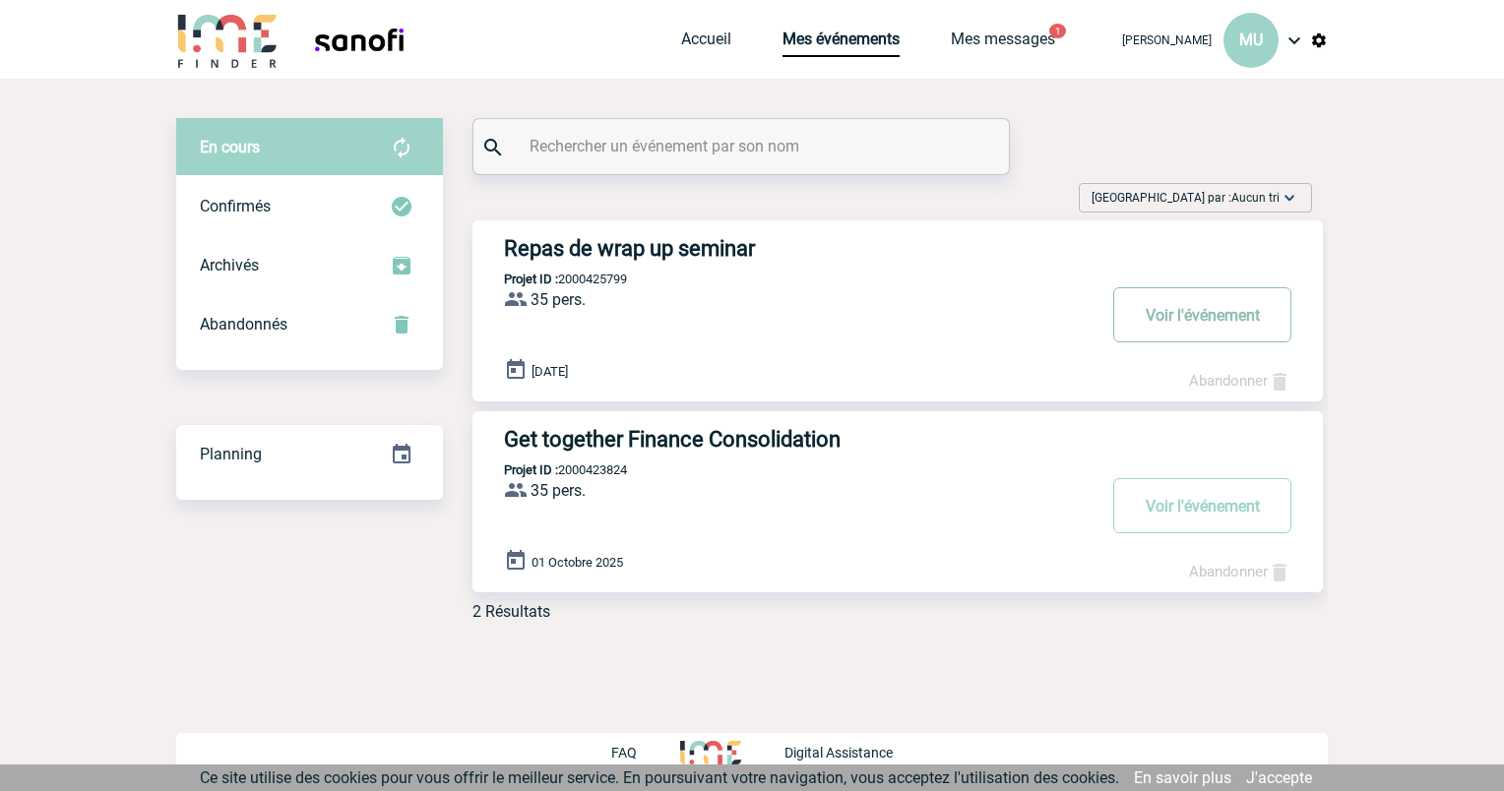
click at [1203, 312] on button "Voir l'événement" at bounding box center [1202, 314] width 178 height 55
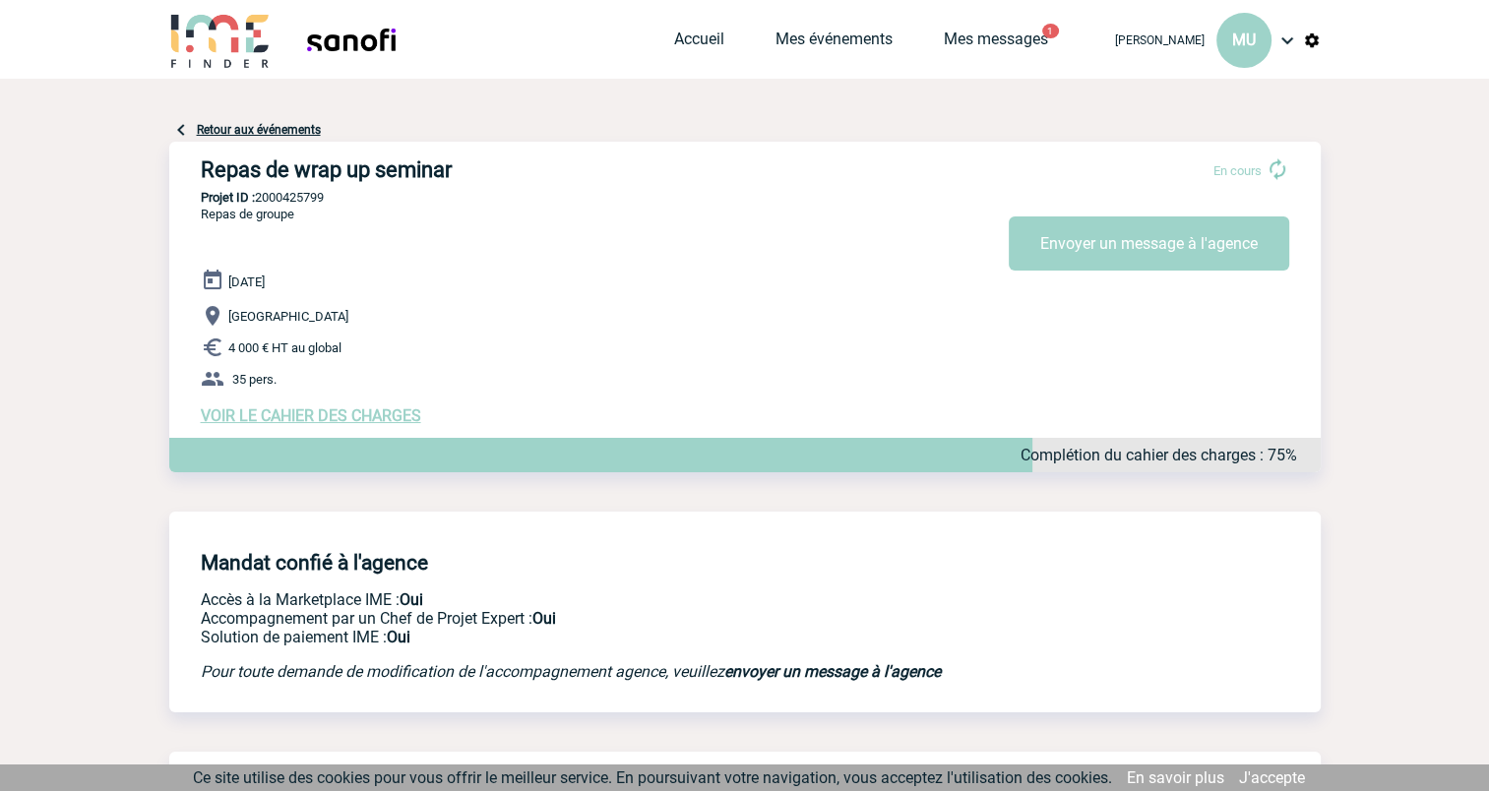
scroll to position [55, 0]
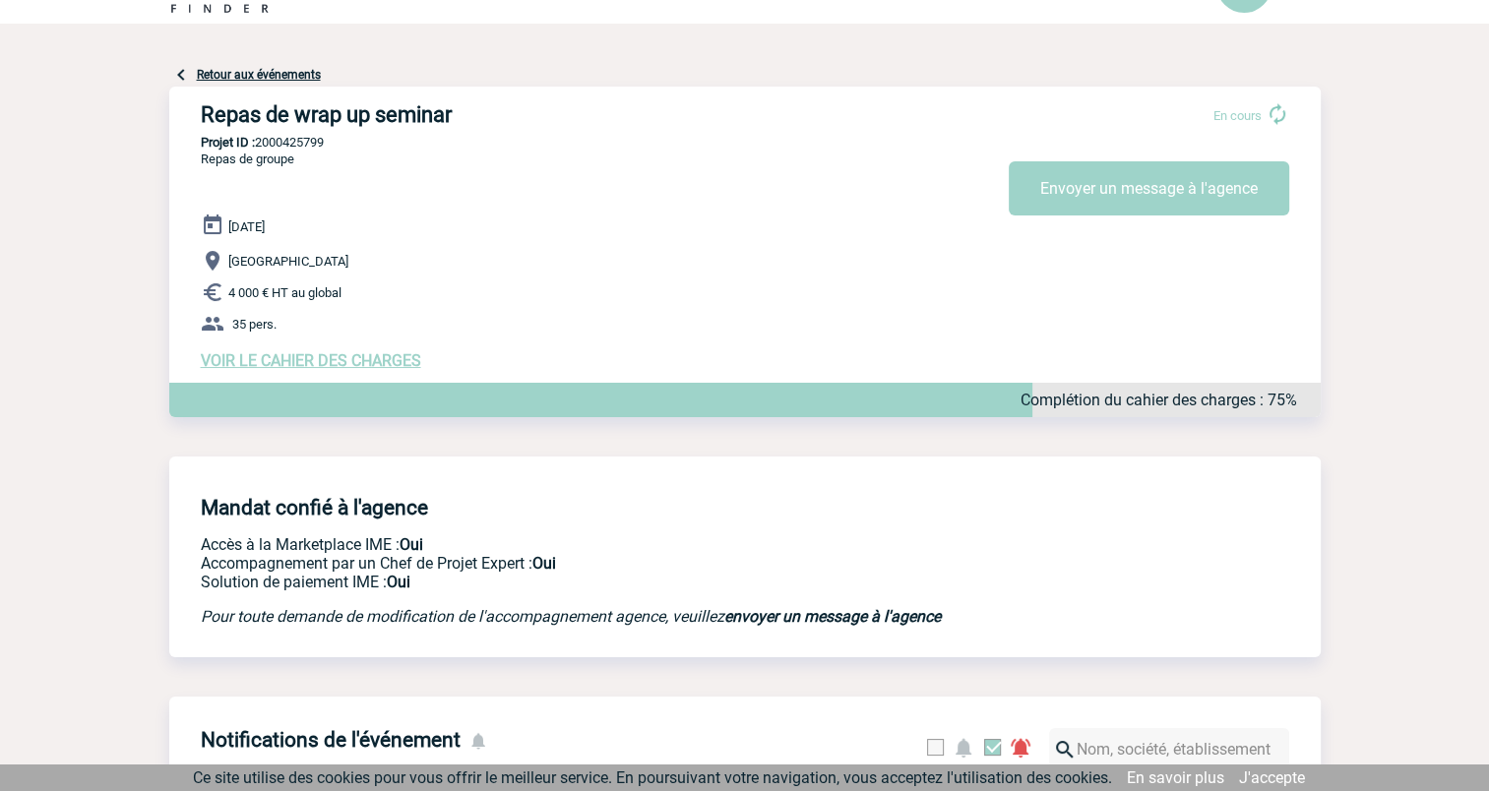
click at [357, 375] on div "Repas de wrap up seminar En cours Envoyer un message à l'agence Repas de wrap u…" at bounding box center [744, 236] width 1151 height 299
click at [333, 356] on span "VOIR LE CAHIER DES CHARGES" at bounding box center [311, 360] width 220 height 19
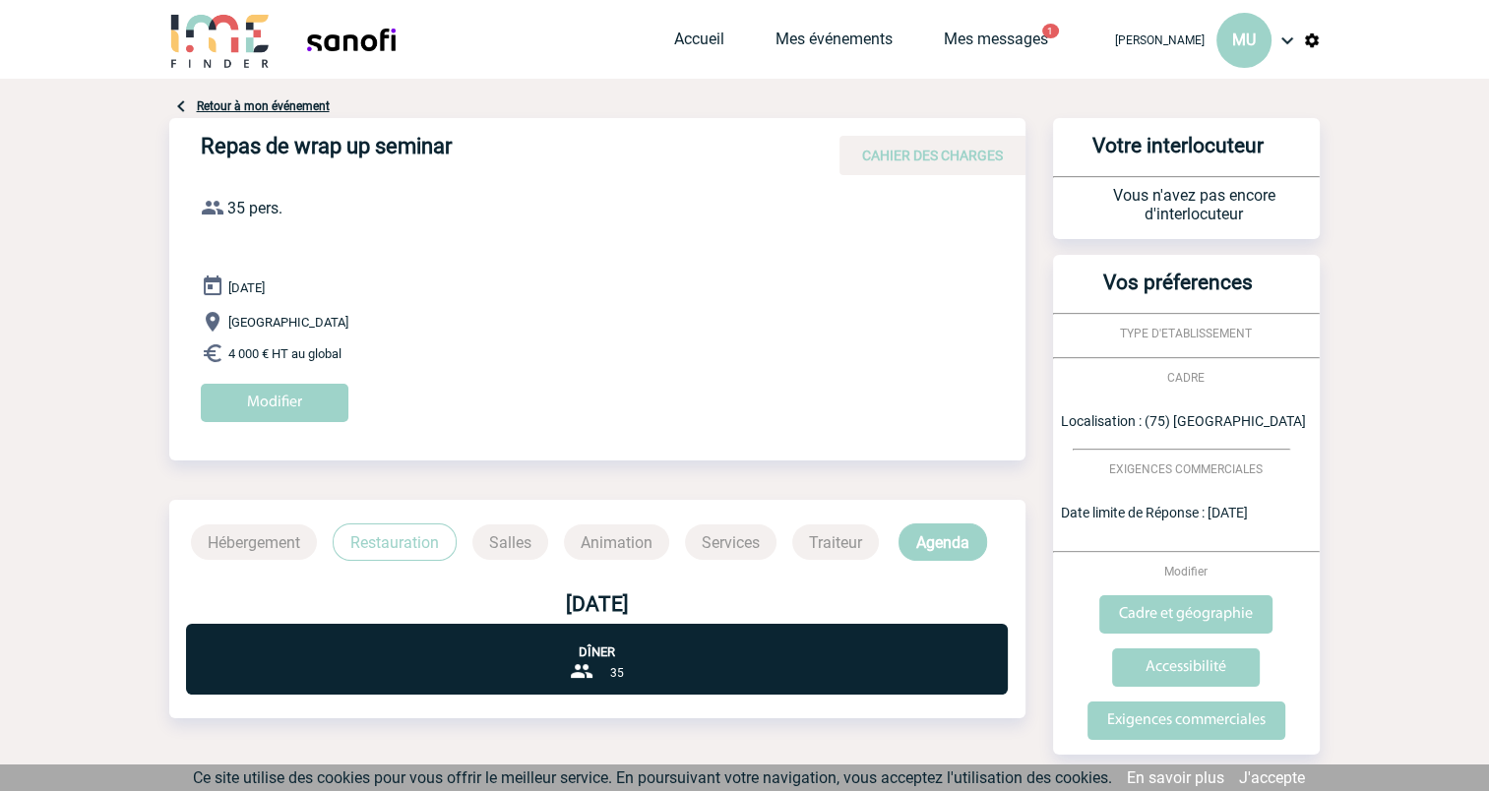
click at [392, 535] on p "Restauration" at bounding box center [395, 542] width 124 height 37
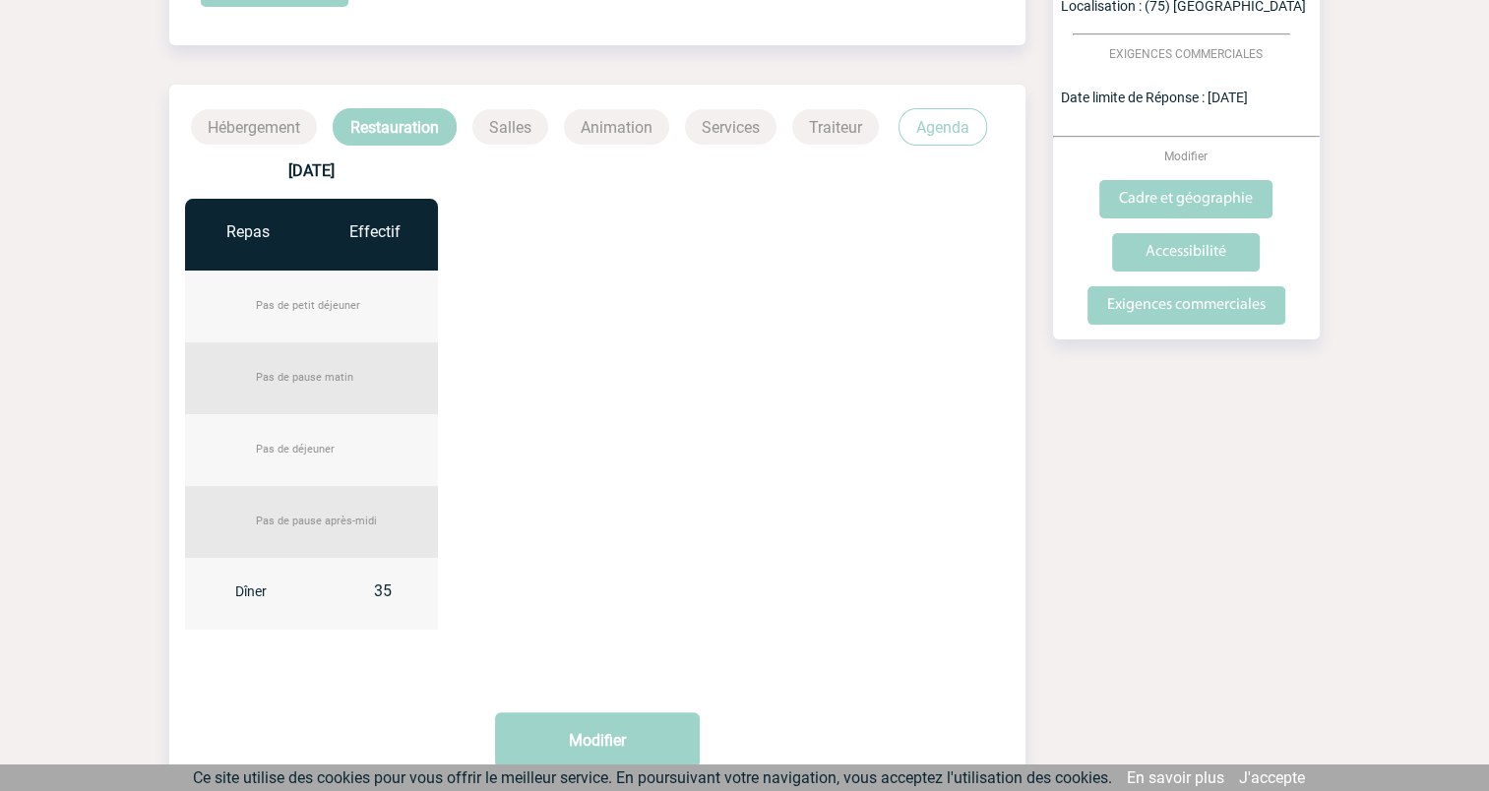
scroll to position [431, 0]
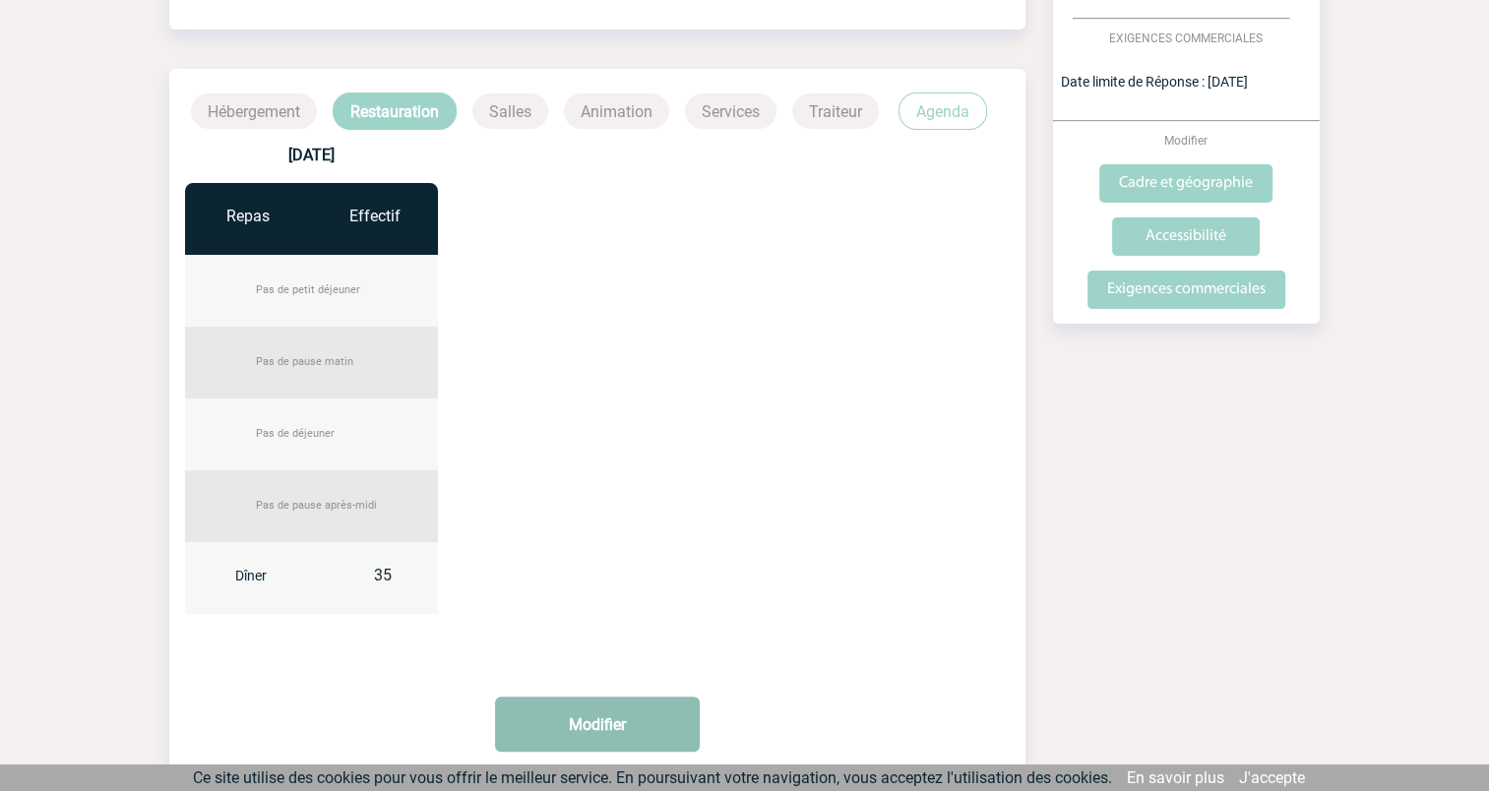
click at [612, 730] on button "Modifier" at bounding box center [597, 724] width 205 height 55
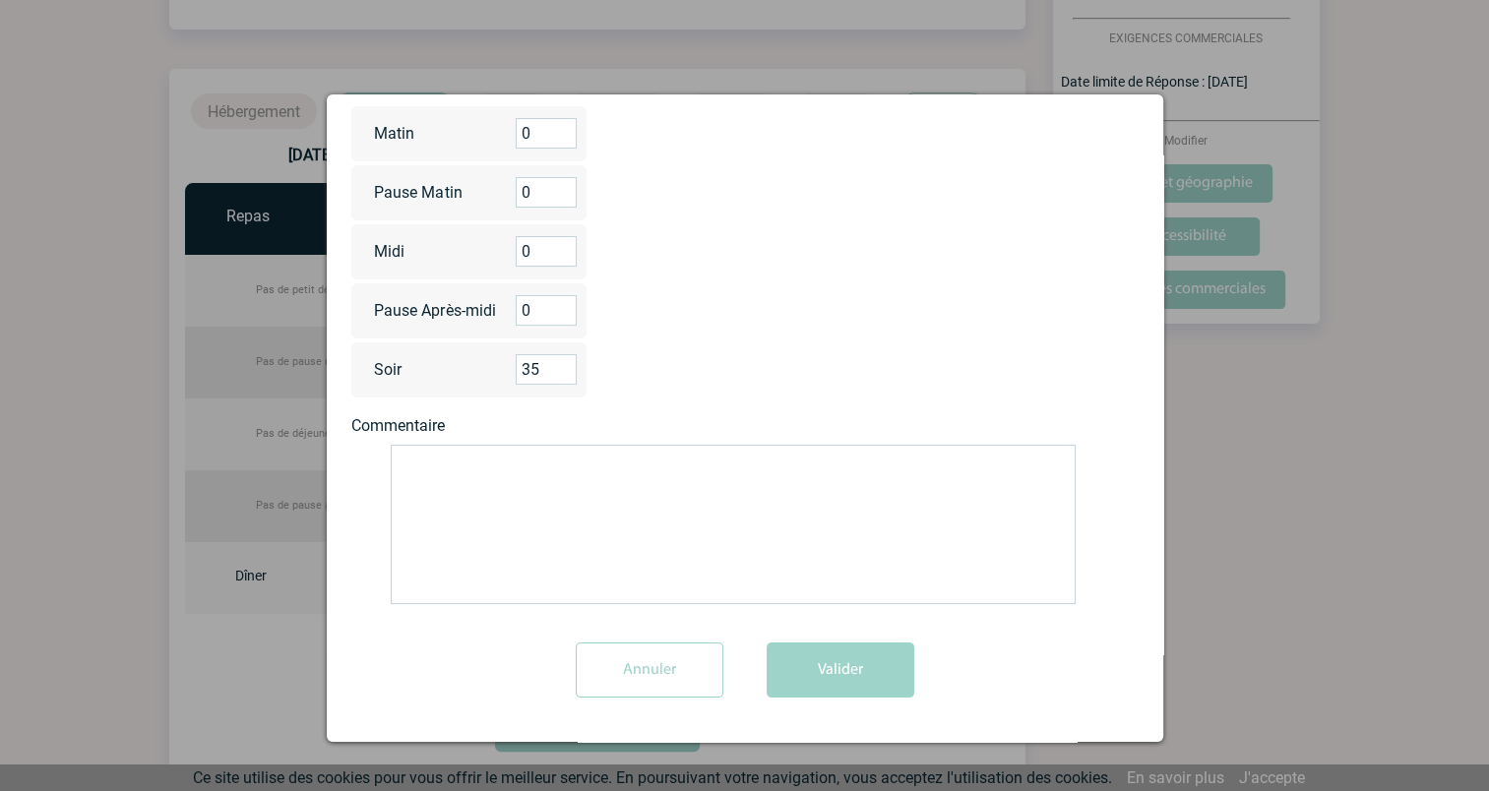
scroll to position [540, 0]
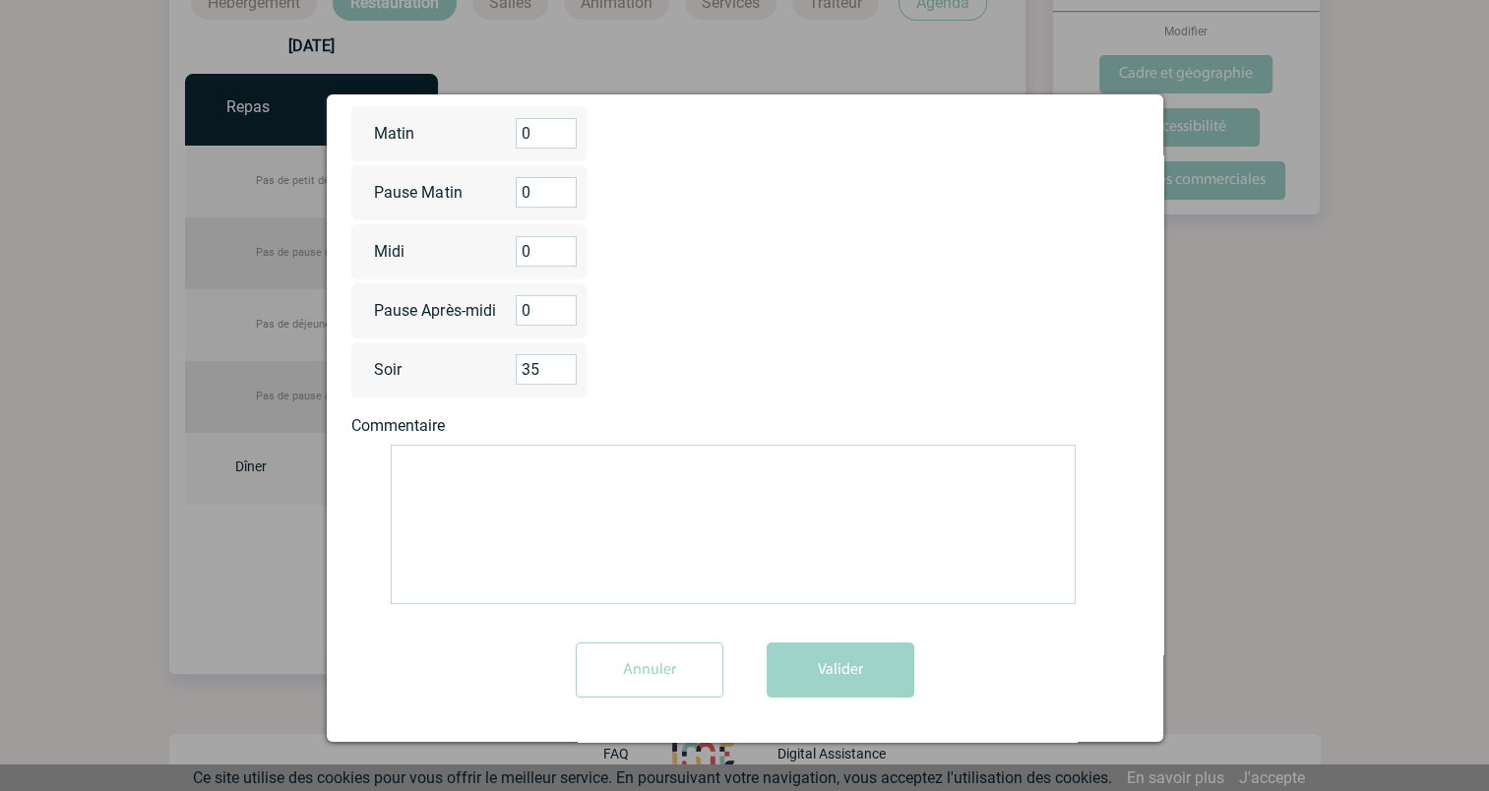
click at [698, 567] on textarea at bounding box center [733, 524] width 685 height 159
click at [610, 677] on input "Annuler" at bounding box center [650, 670] width 148 height 55
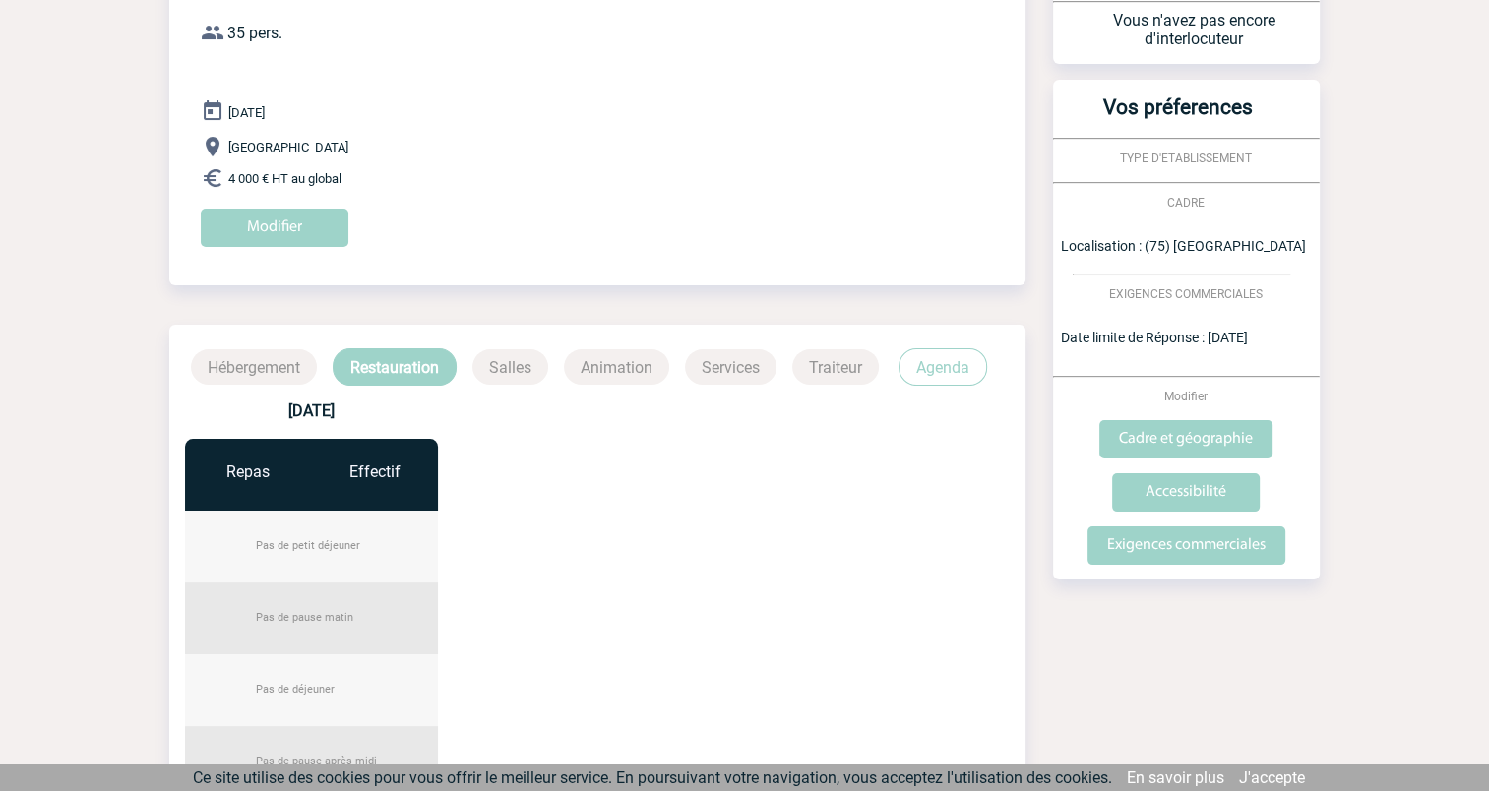
scroll to position [170, 0]
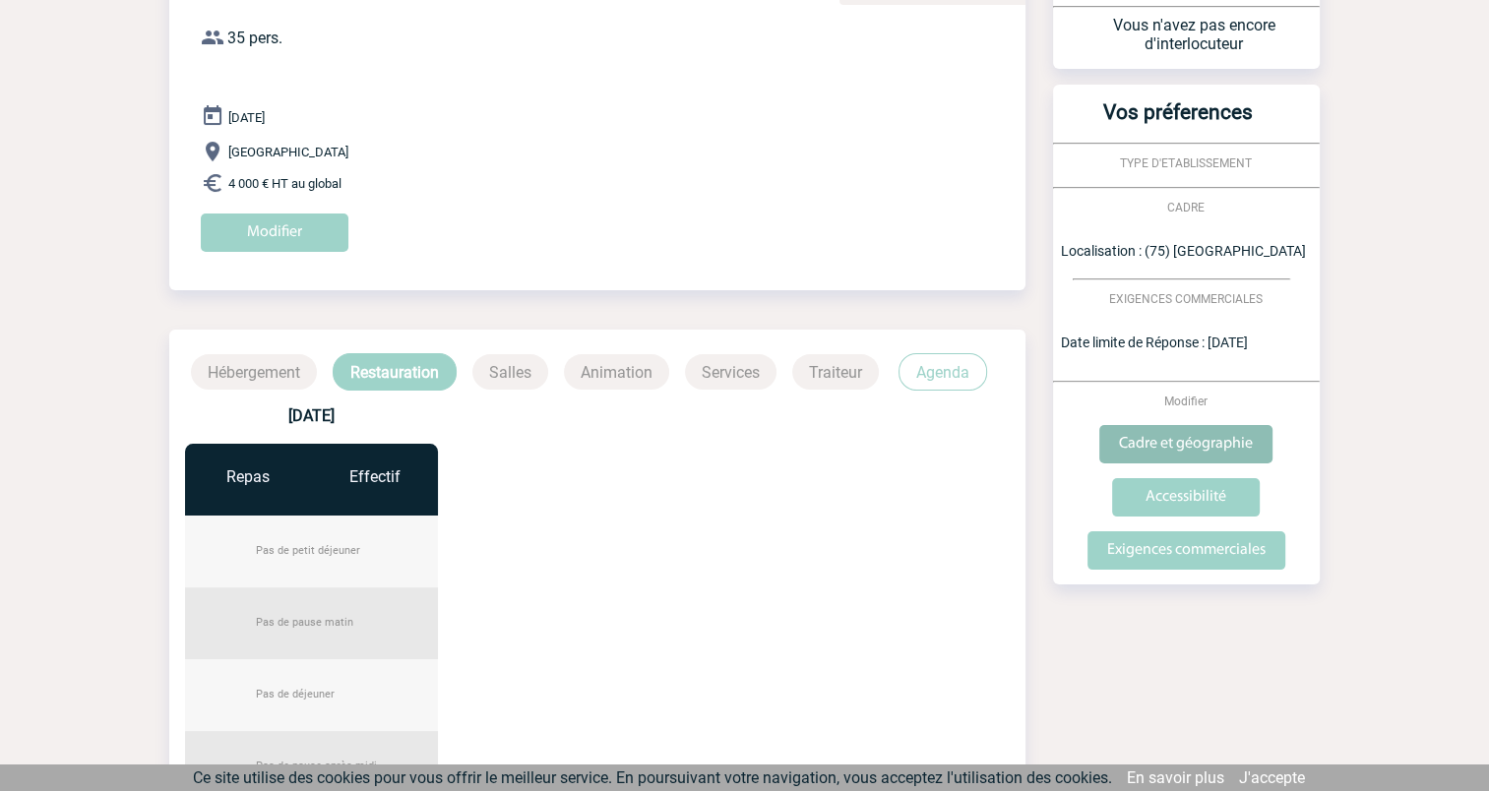
click at [1181, 445] on input "Cadre et géographie" at bounding box center [1185, 444] width 173 height 38
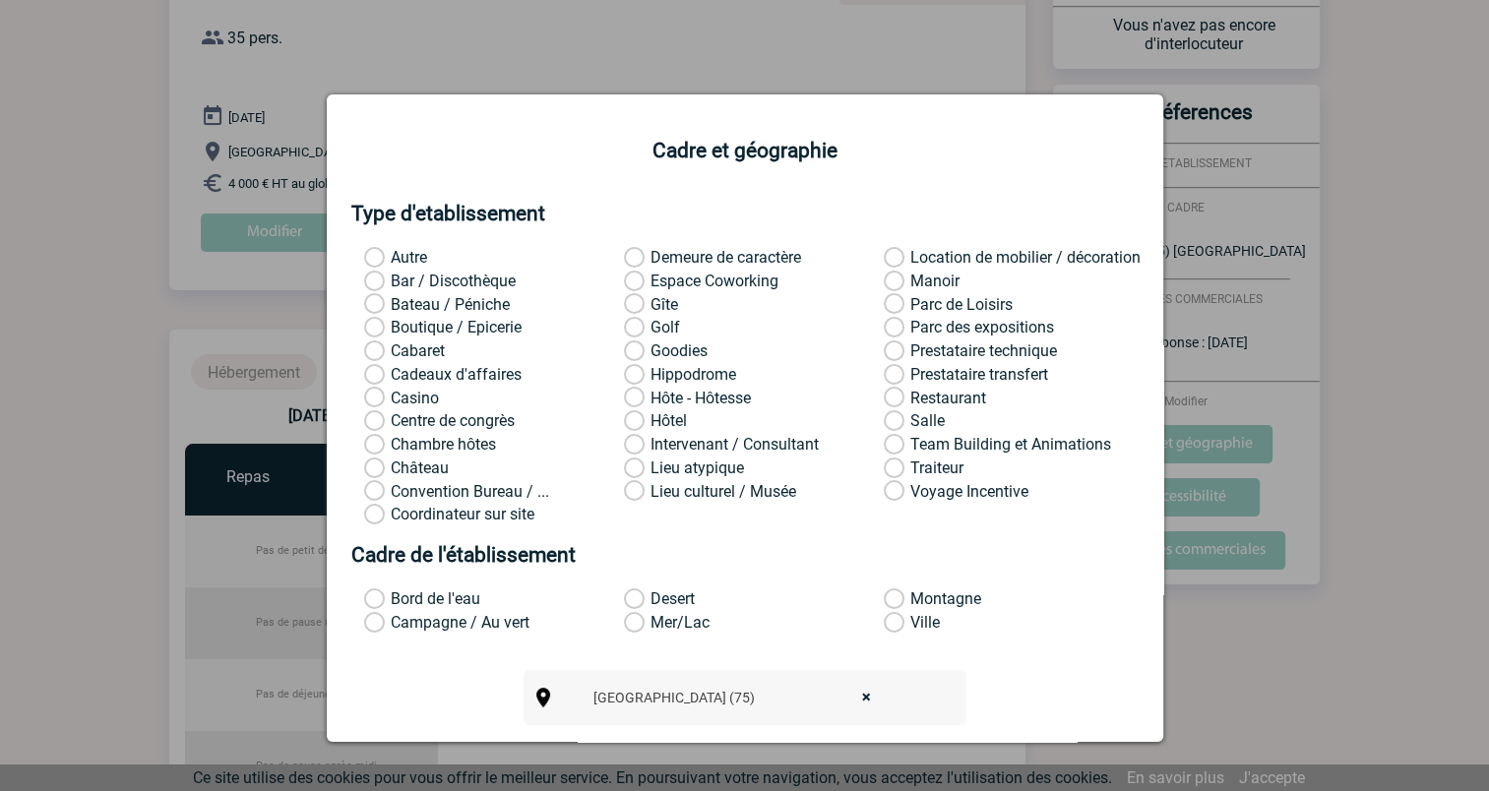
click at [457, 311] on span "Bateau / Péniche" at bounding box center [450, 304] width 119 height 19
click at [0, 0] on input "Bateau / Péniche" at bounding box center [0, 0] width 0 height 0
click at [420, 347] on span "Cabaret" at bounding box center [418, 350] width 54 height 19
click at [0, 0] on input "Cabaret" at bounding box center [0, 0] width 0 height 0
click at [626, 257] on label "Demeure de caractère" at bounding box center [650, 258] width 52 height 20
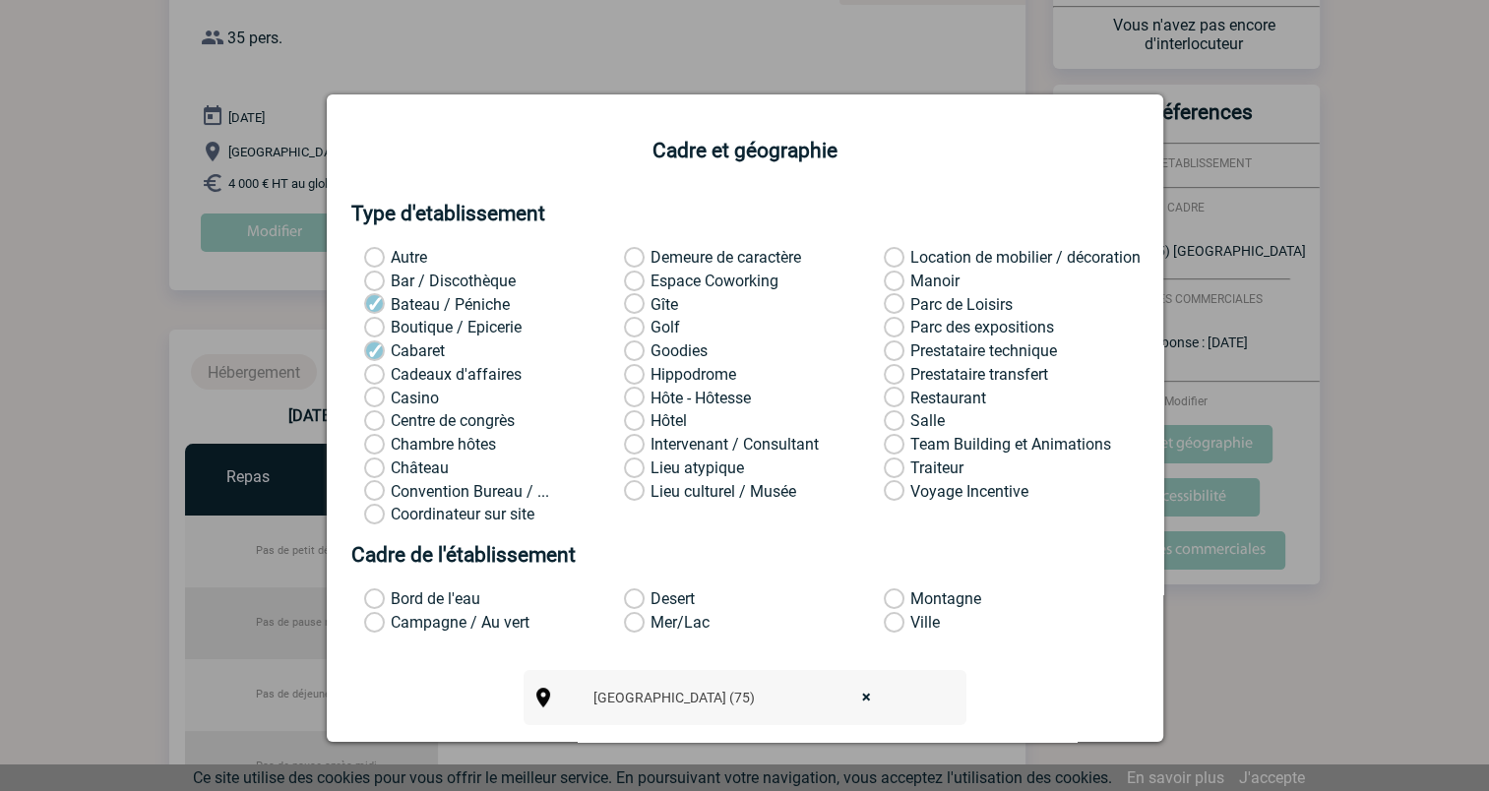
click at [0, 0] on input "Demeure de caractère" at bounding box center [0, 0] width 0 height 0
click at [628, 469] on label "Lieu atypique" at bounding box center [650, 469] width 52 height 20
click at [0, 0] on input "Lieu atypique" at bounding box center [0, 0] width 0 height 0
click at [629, 490] on label "Lieu culturel / Musée" at bounding box center [650, 492] width 52 height 20
click at [0, 0] on input "Lieu culturel / Musée" at bounding box center [0, 0] width 0 height 0
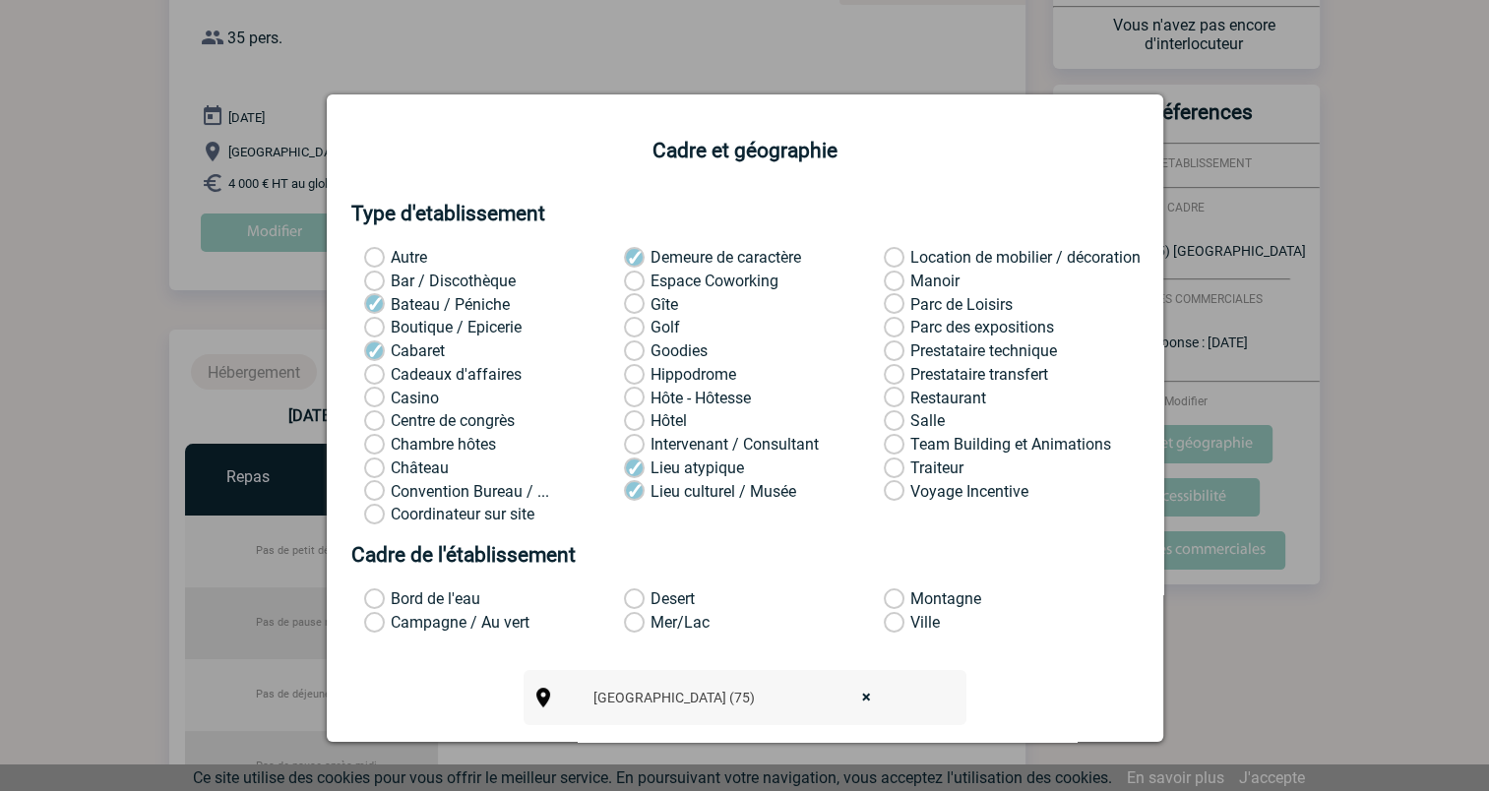
click at [889, 285] on label "Manoir" at bounding box center [910, 282] width 52 height 20
click at [0, 0] on input "Manoir" at bounding box center [0, 0] width 0 height 0
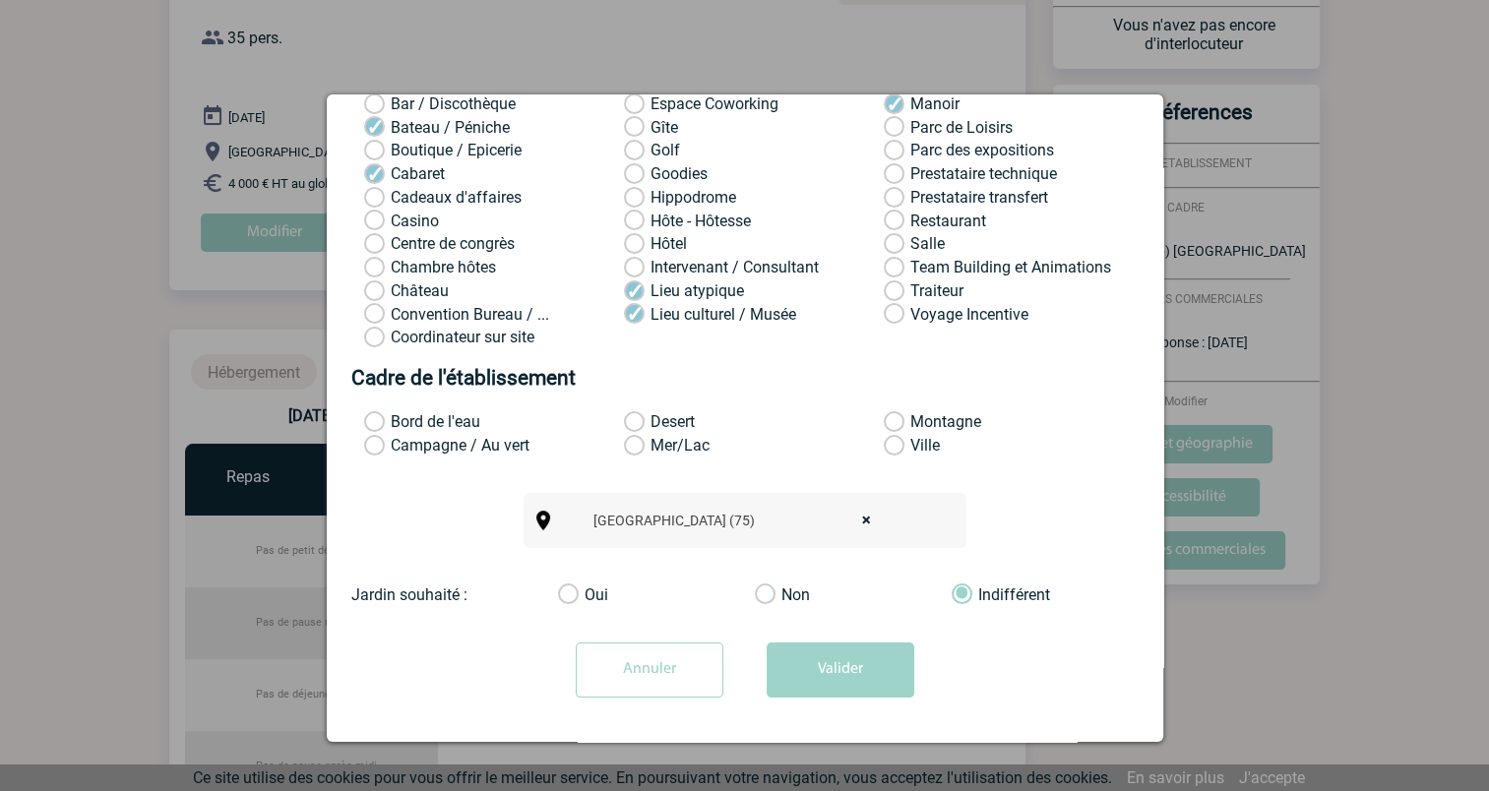
click at [886, 291] on label "Traiteur" at bounding box center [910, 291] width 52 height 20
click at [0, 0] on input "Traiteur" at bounding box center [0, 0] width 0 height 0
click at [374, 424] on label "Bord de l'eau" at bounding box center [390, 422] width 52 height 20
click at [0, 0] on input "Bord de l'eau" at bounding box center [0, 0] width 0 height 0
click at [888, 442] on label "Ville" at bounding box center [910, 446] width 52 height 20
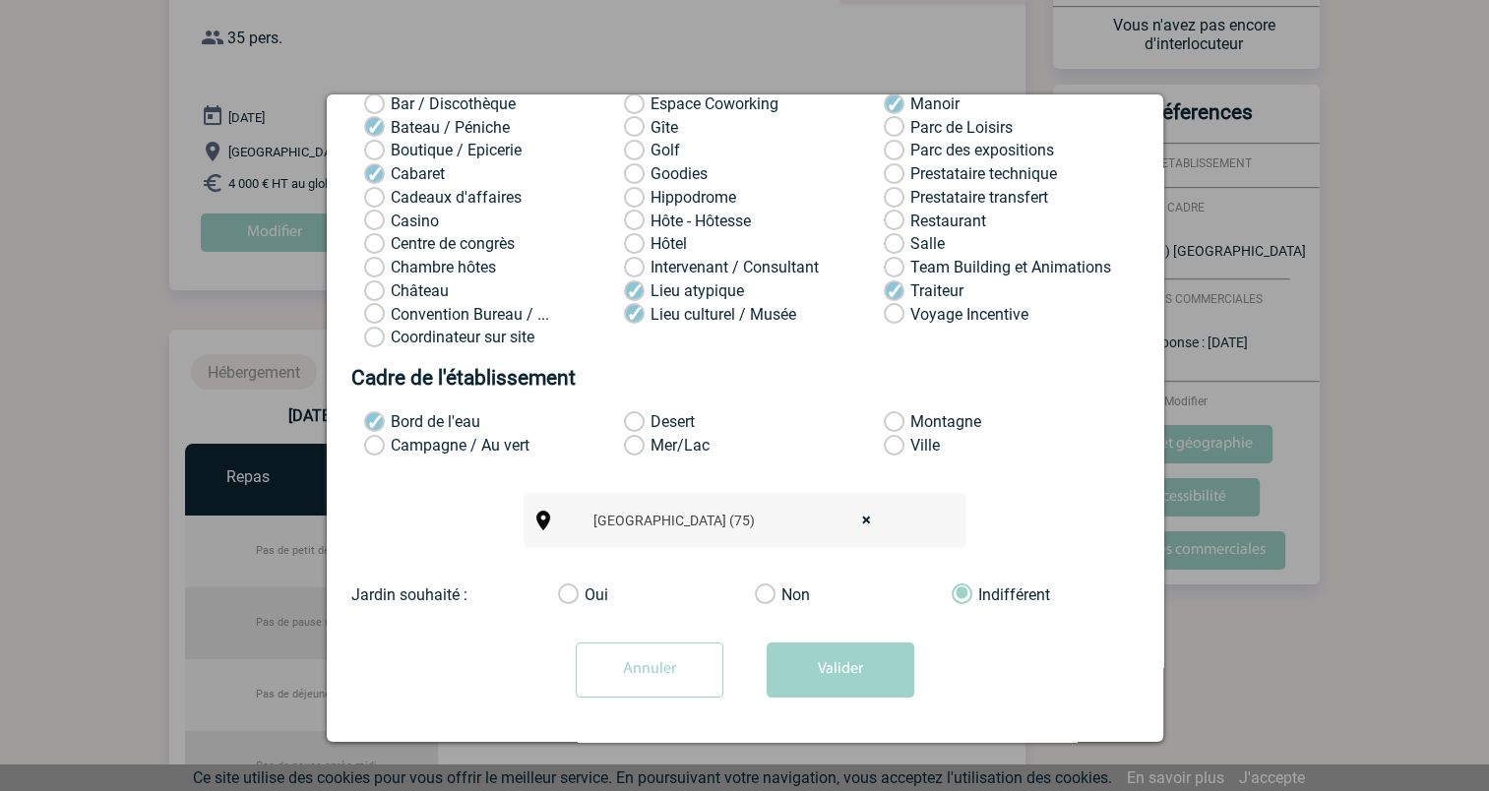
click at [0, 0] on input "Ville" at bounding box center [0, 0] width 0 height 0
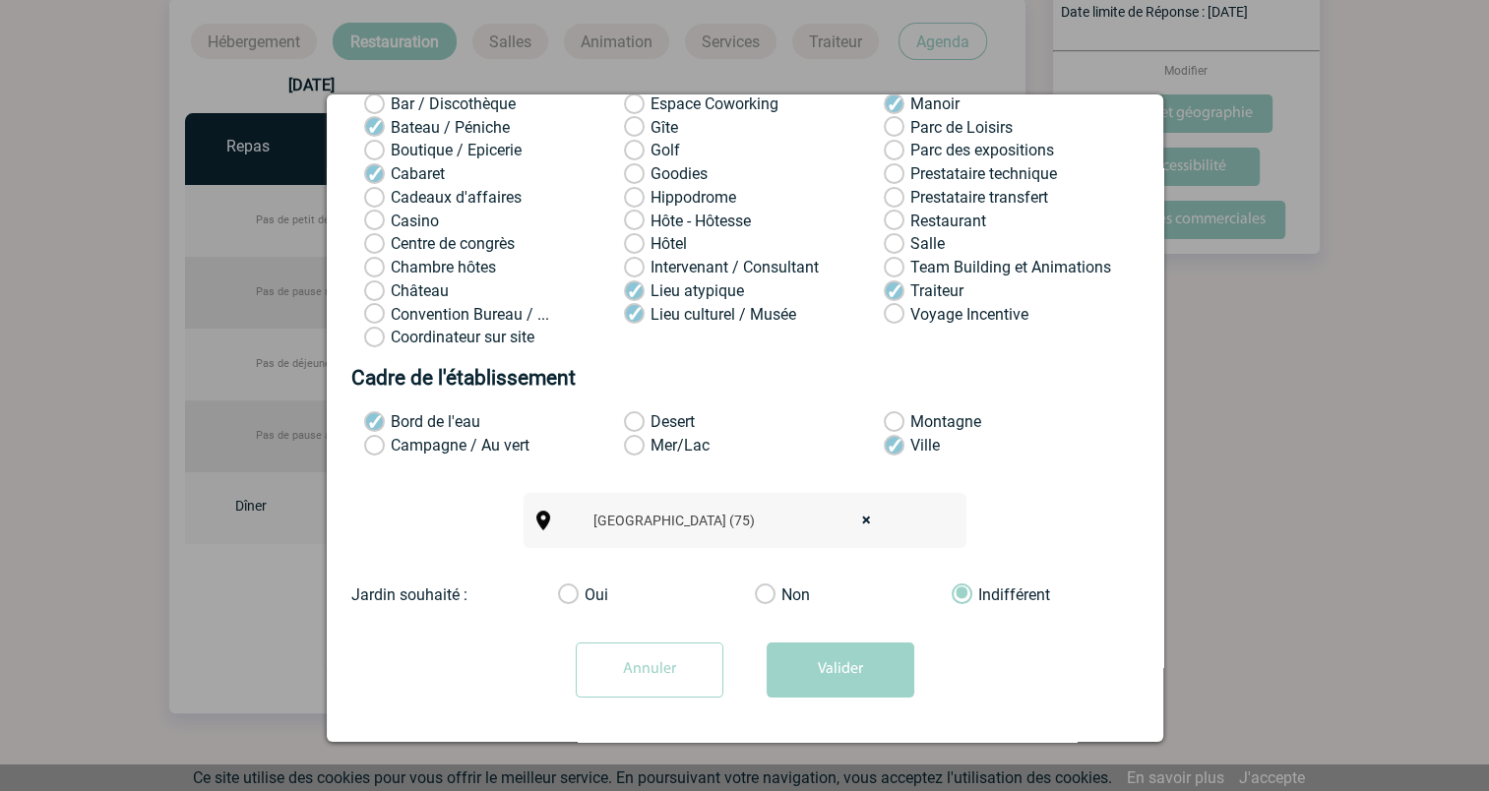
scroll to position [509, 0]
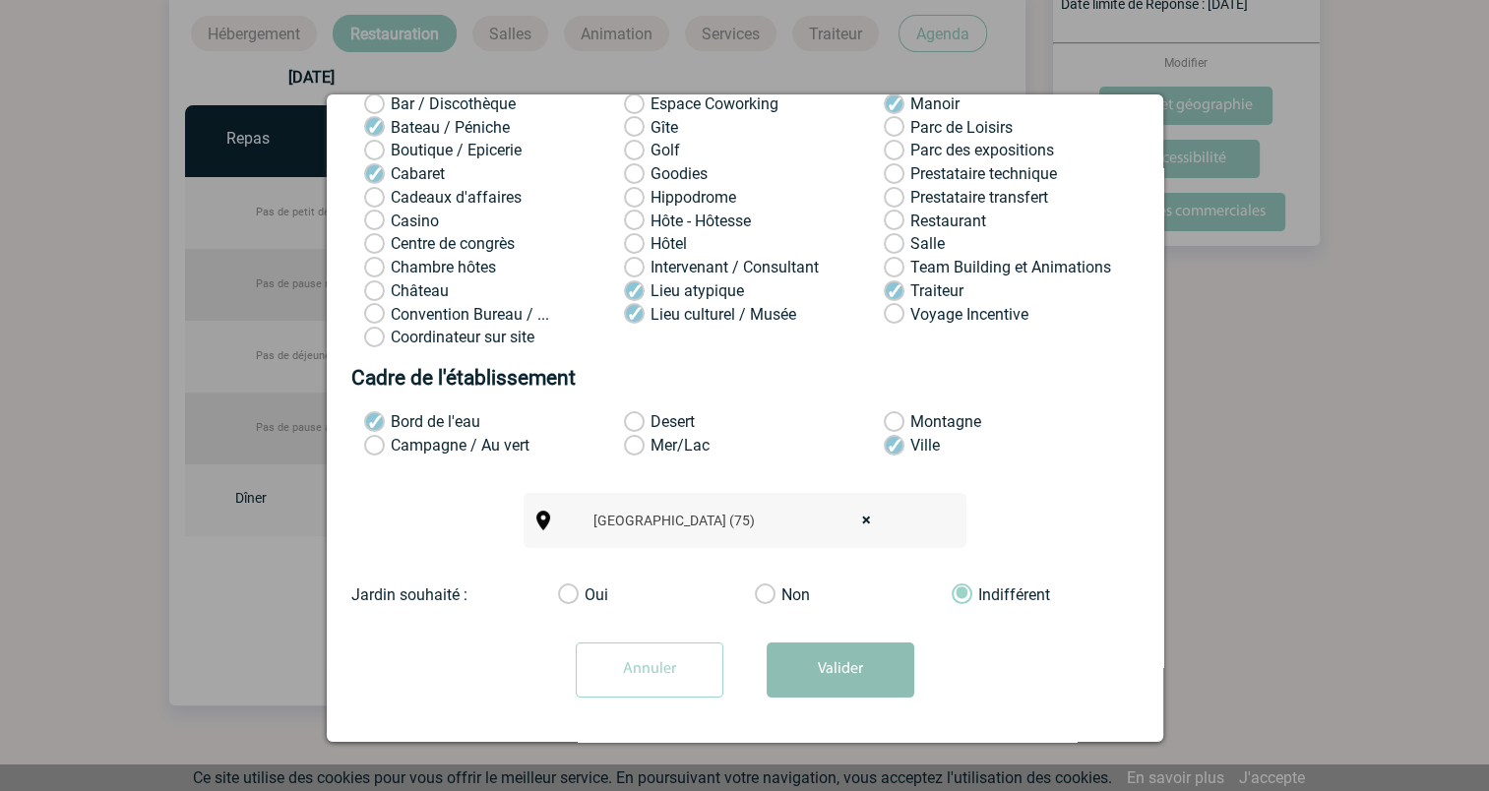
click at [850, 661] on button "Valider" at bounding box center [841, 670] width 148 height 55
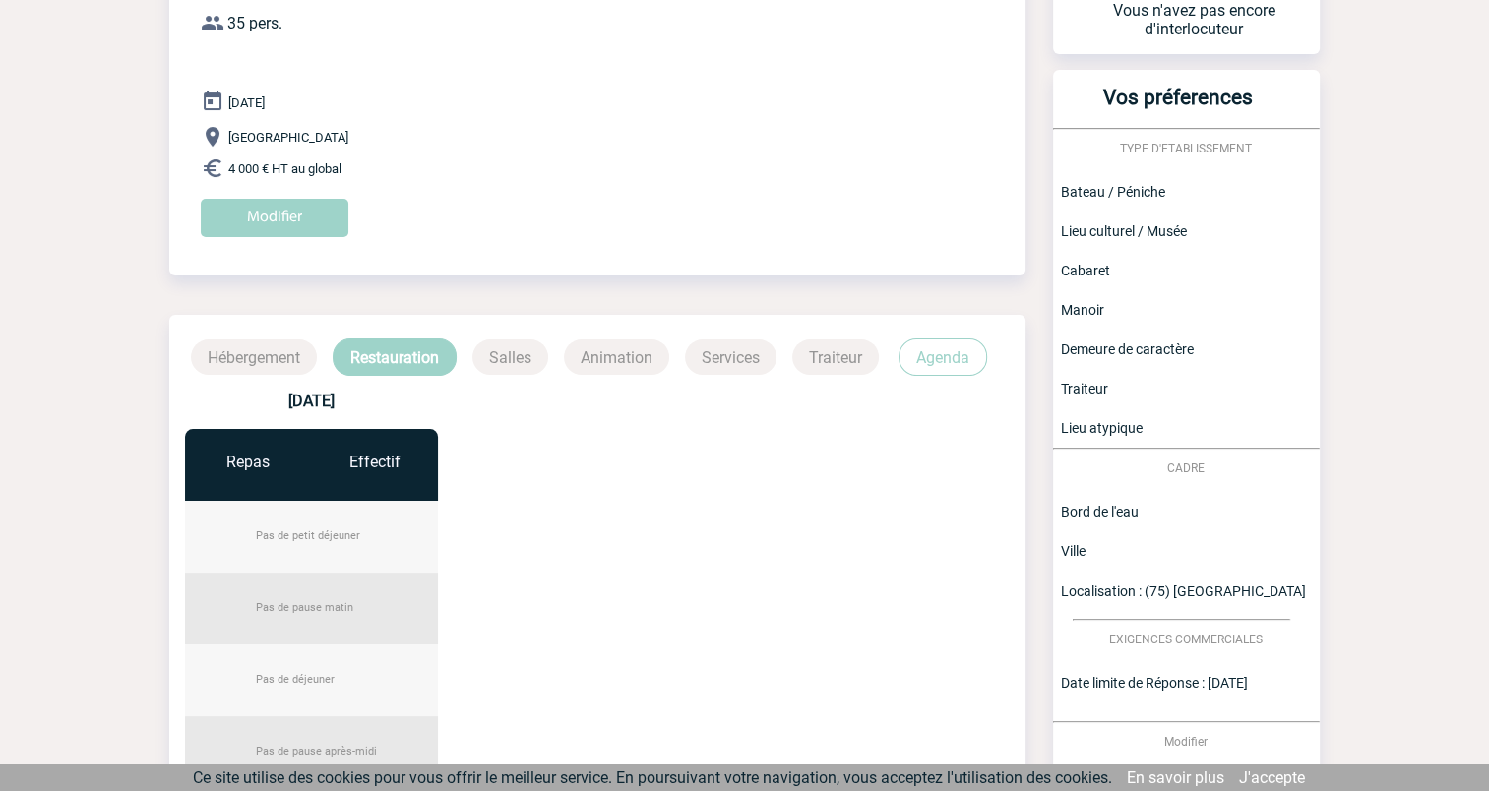
scroll to position [0, 0]
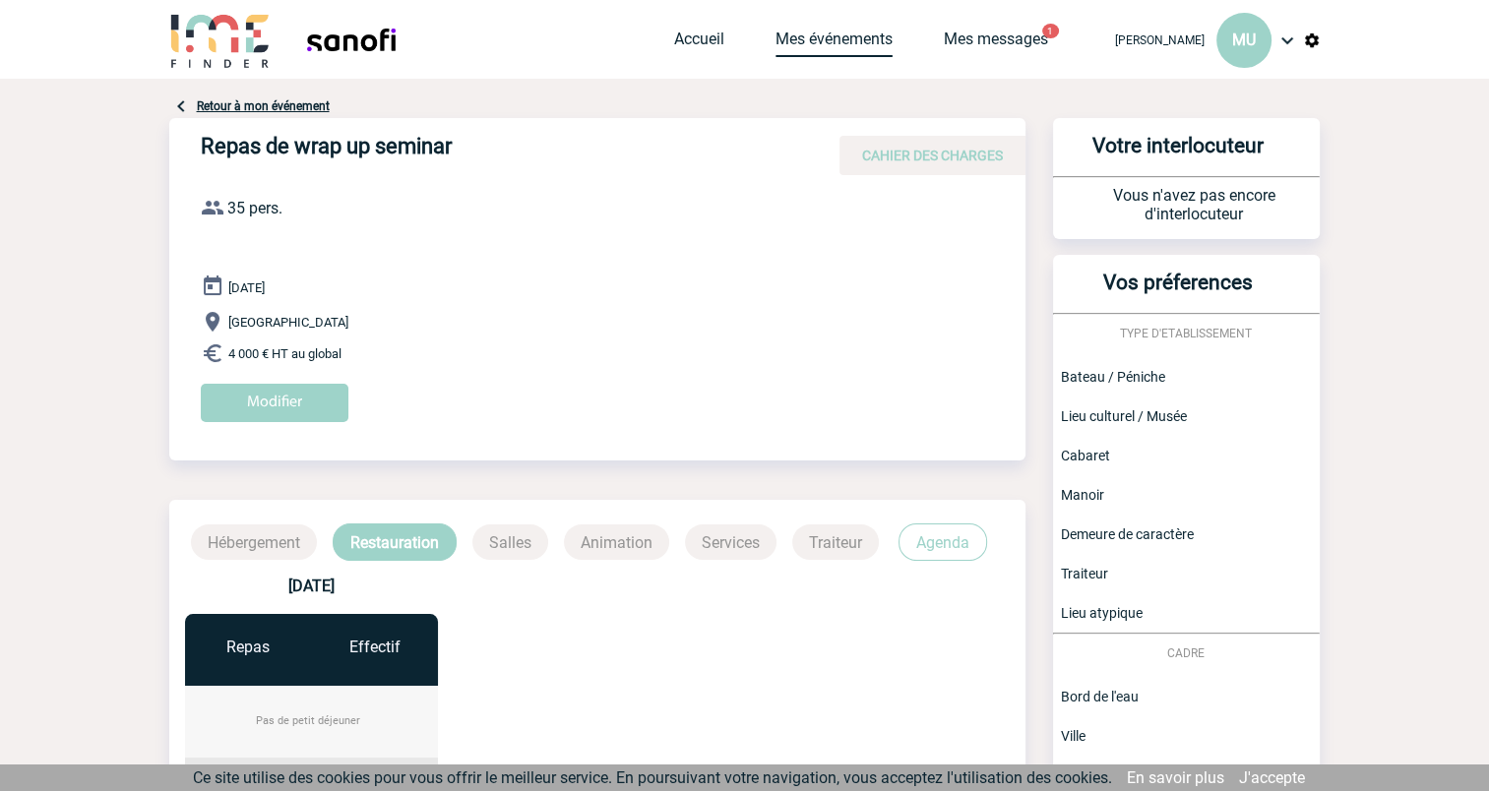
click at [856, 38] on link "Mes événements" at bounding box center [834, 44] width 117 height 28
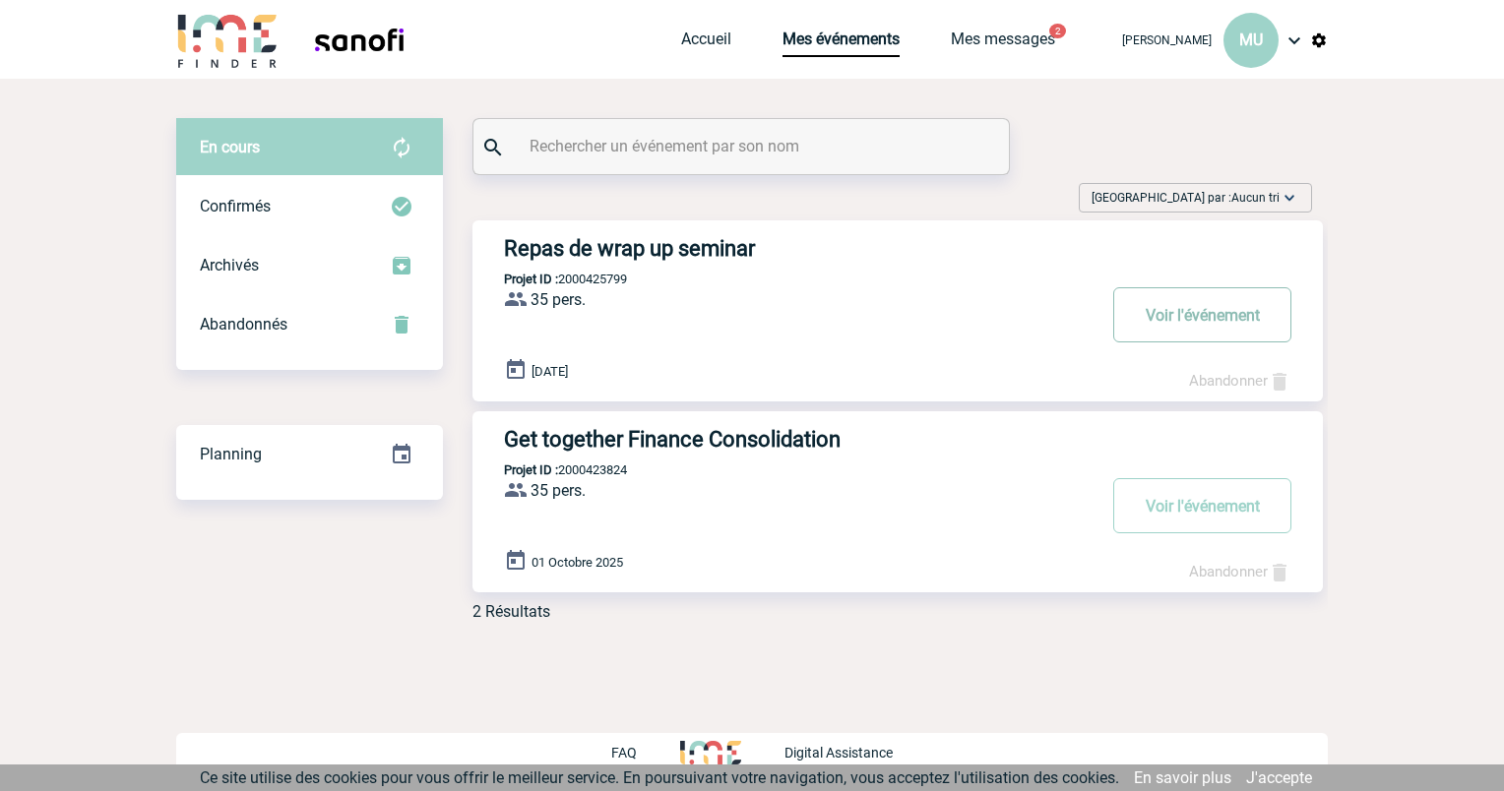
click at [1157, 316] on button "Voir l'événement" at bounding box center [1202, 314] width 178 height 55
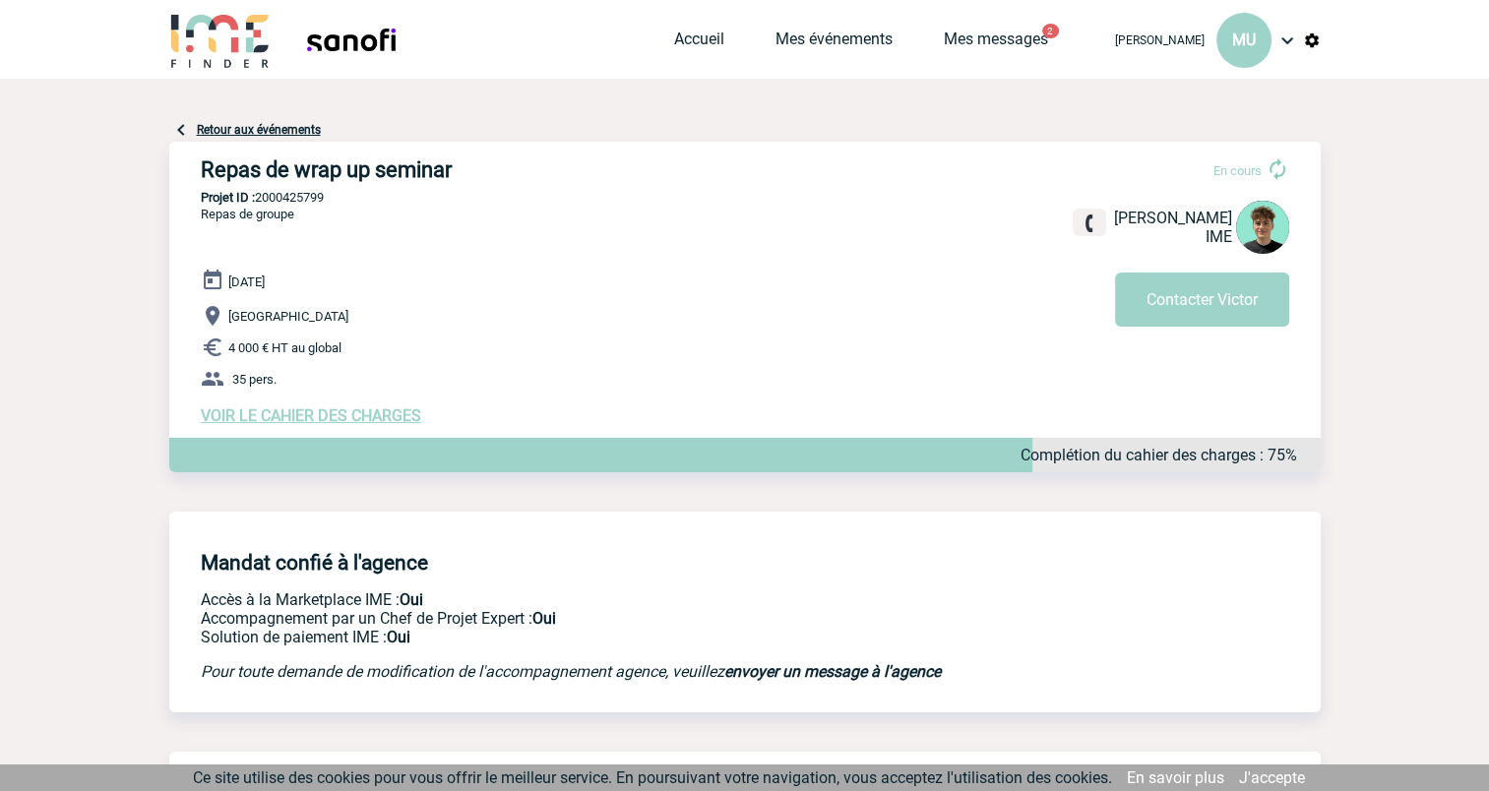
click at [363, 425] on span "VOIR LE CAHIER DES CHARGES" at bounding box center [311, 415] width 220 height 19
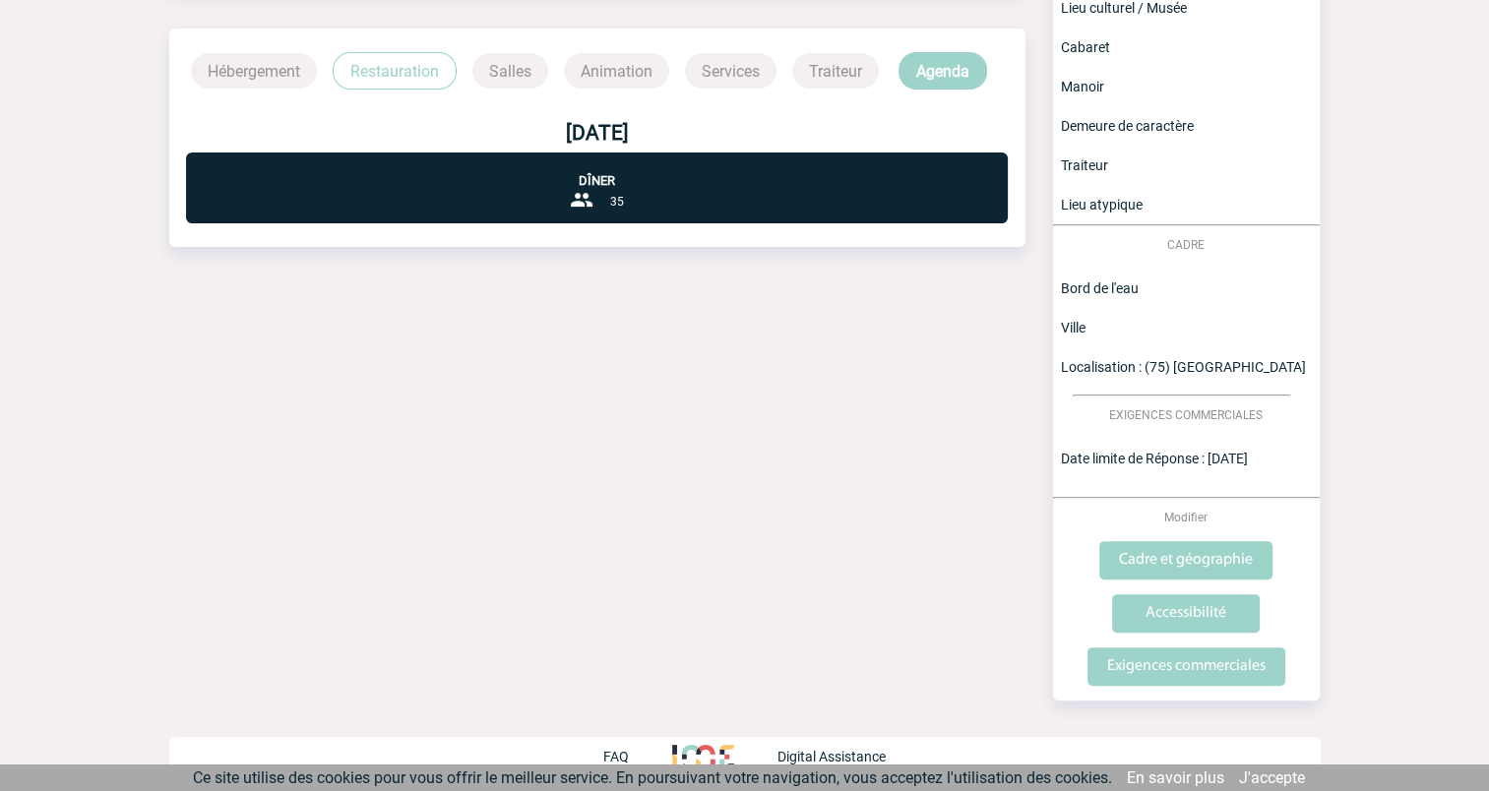
scroll to position [475, 0]
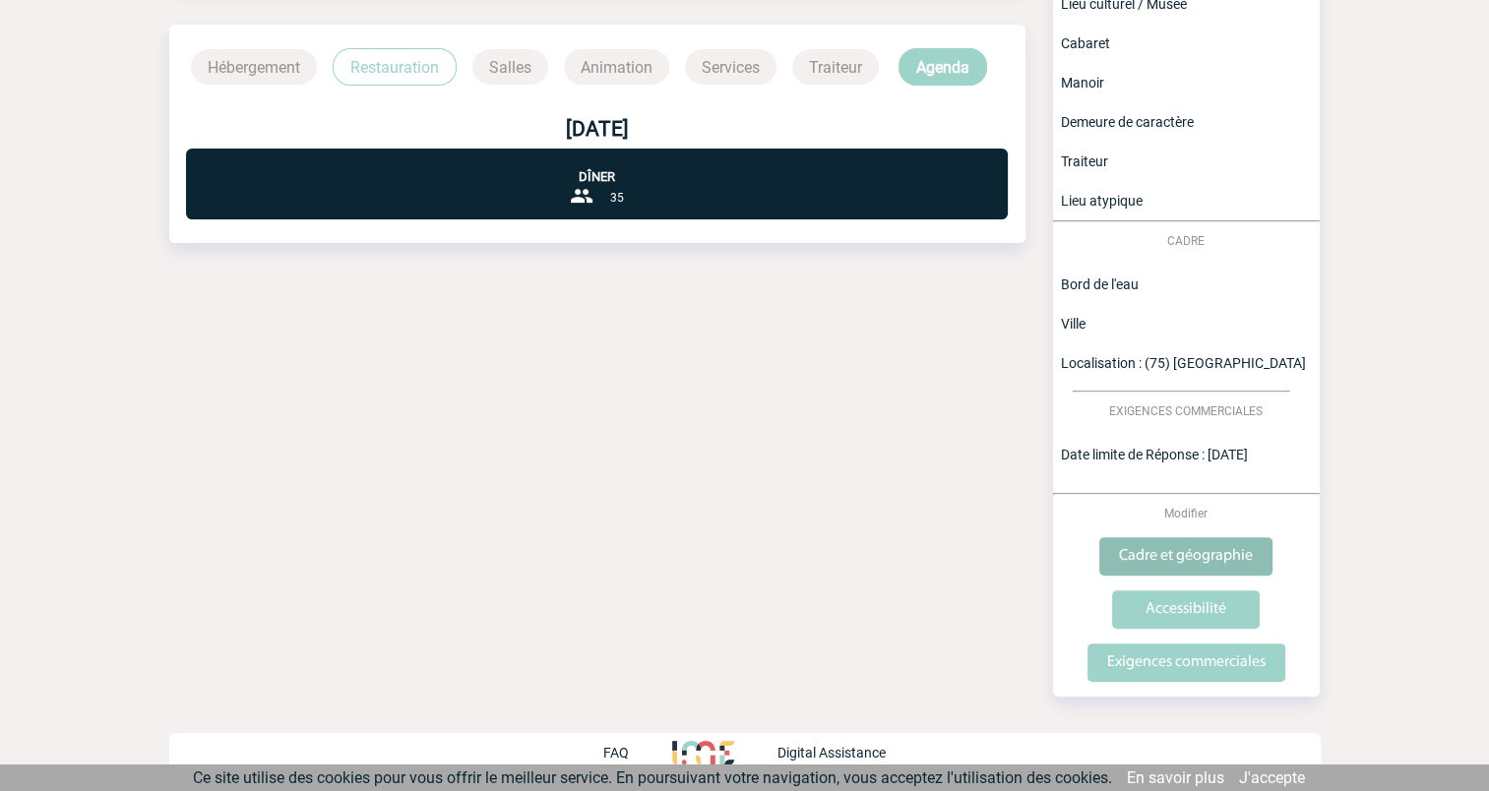
click at [1181, 559] on input "Cadre et géographie" at bounding box center [1185, 556] width 173 height 38
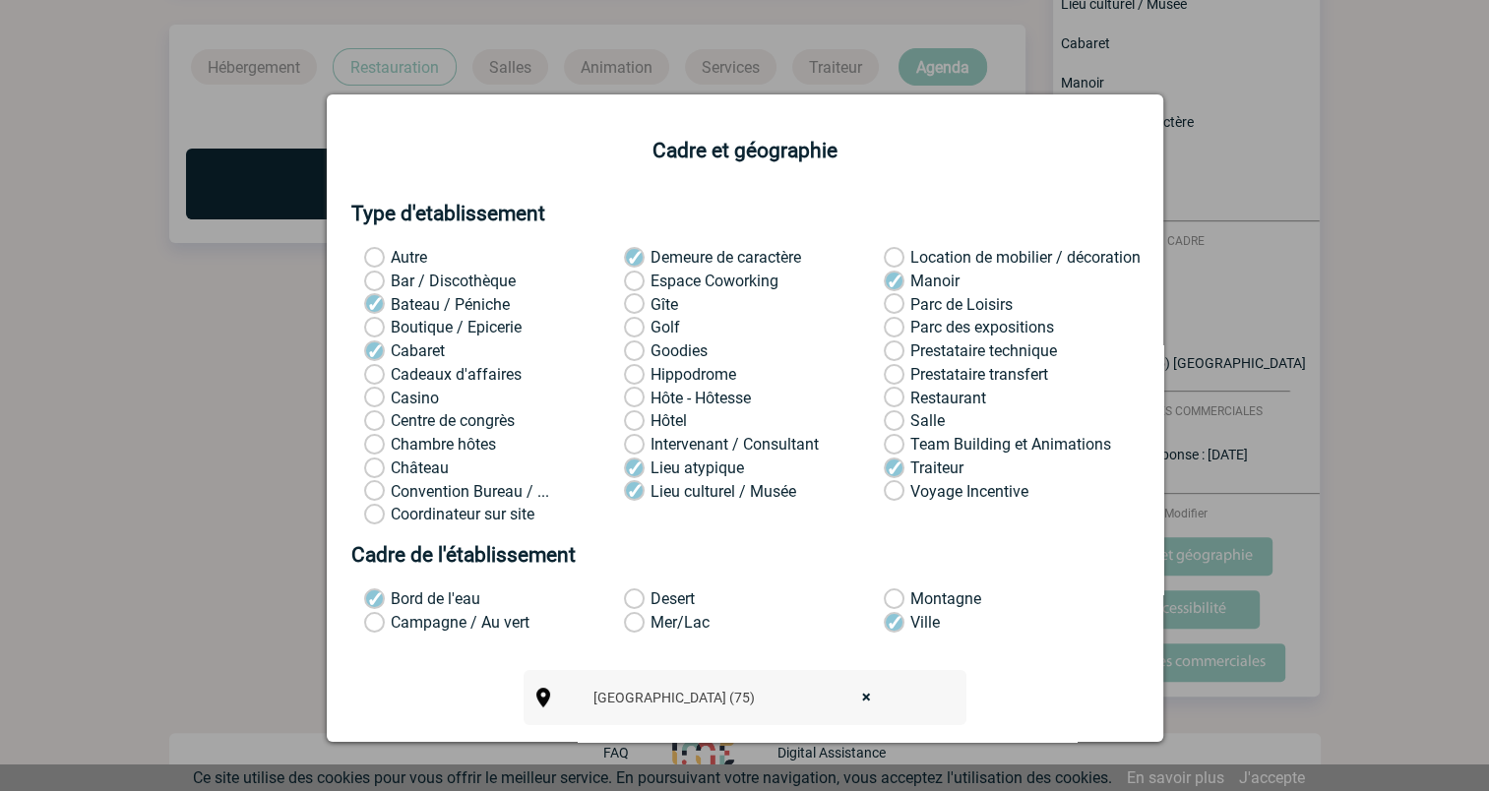
scroll to position [180, 0]
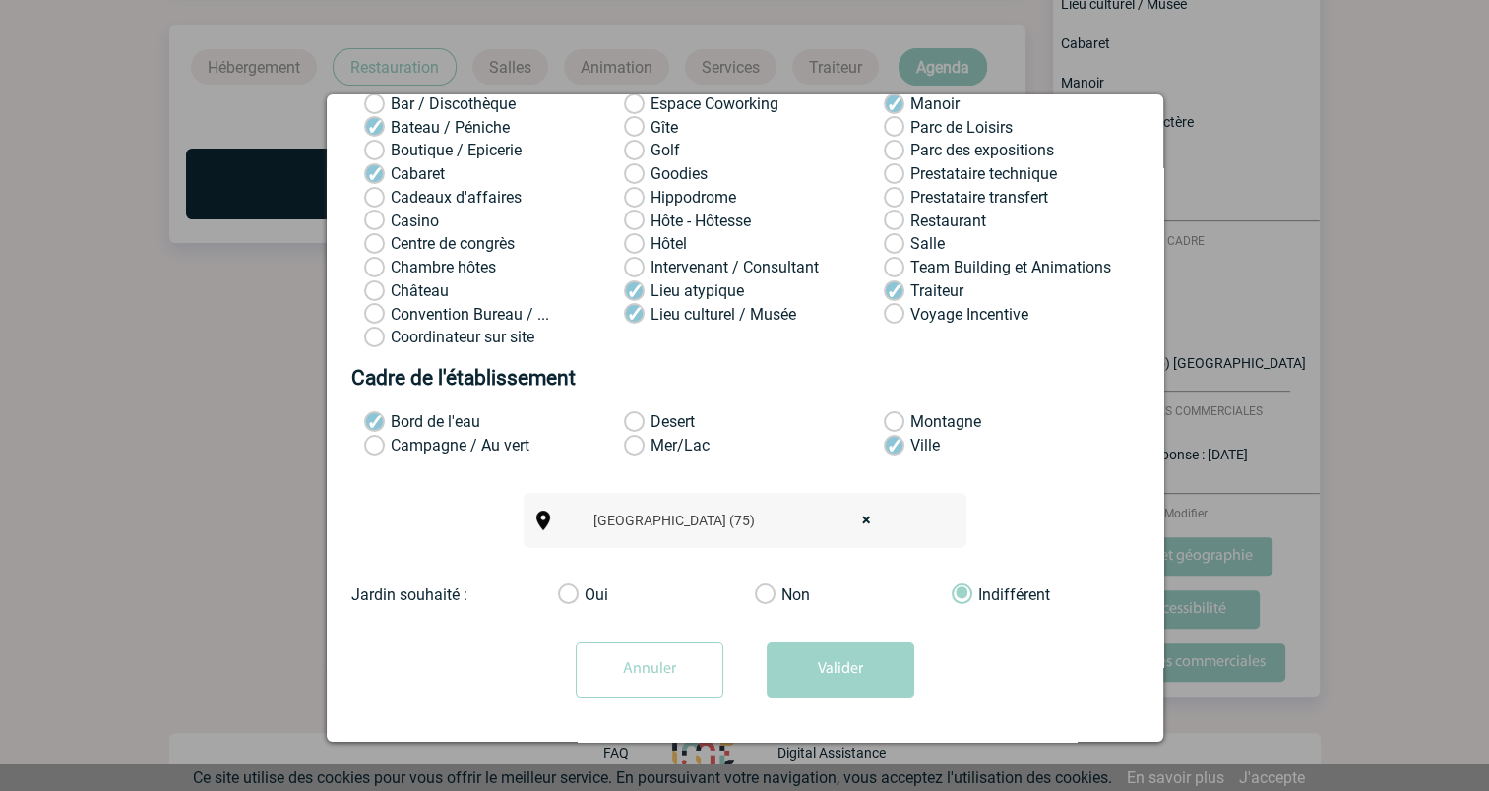
click at [922, 525] on div "Paris (75) × Paris (75)" at bounding box center [745, 520] width 443 height 55
click at [830, 673] on button "Valider" at bounding box center [841, 670] width 148 height 55
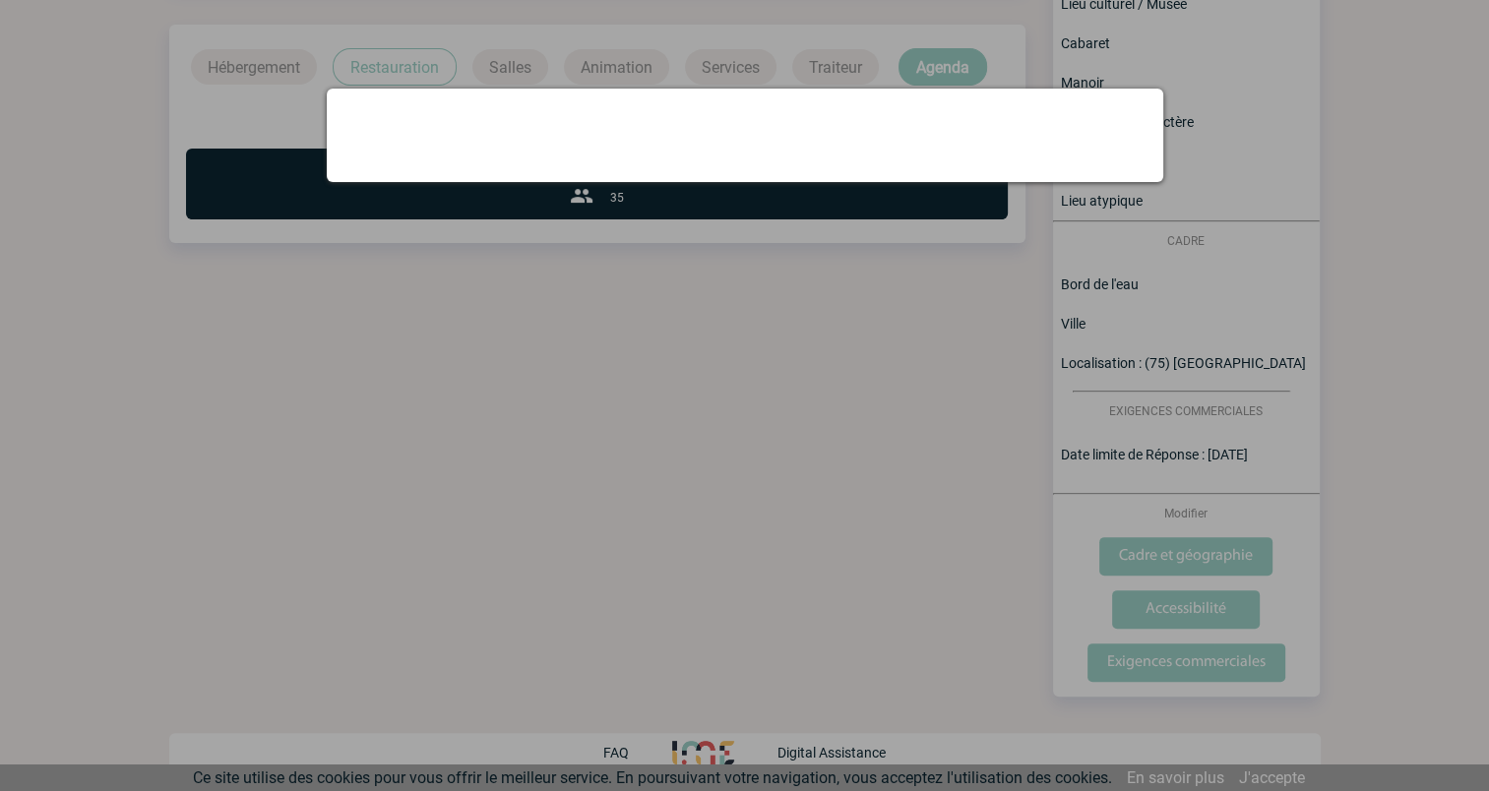
scroll to position [0, 0]
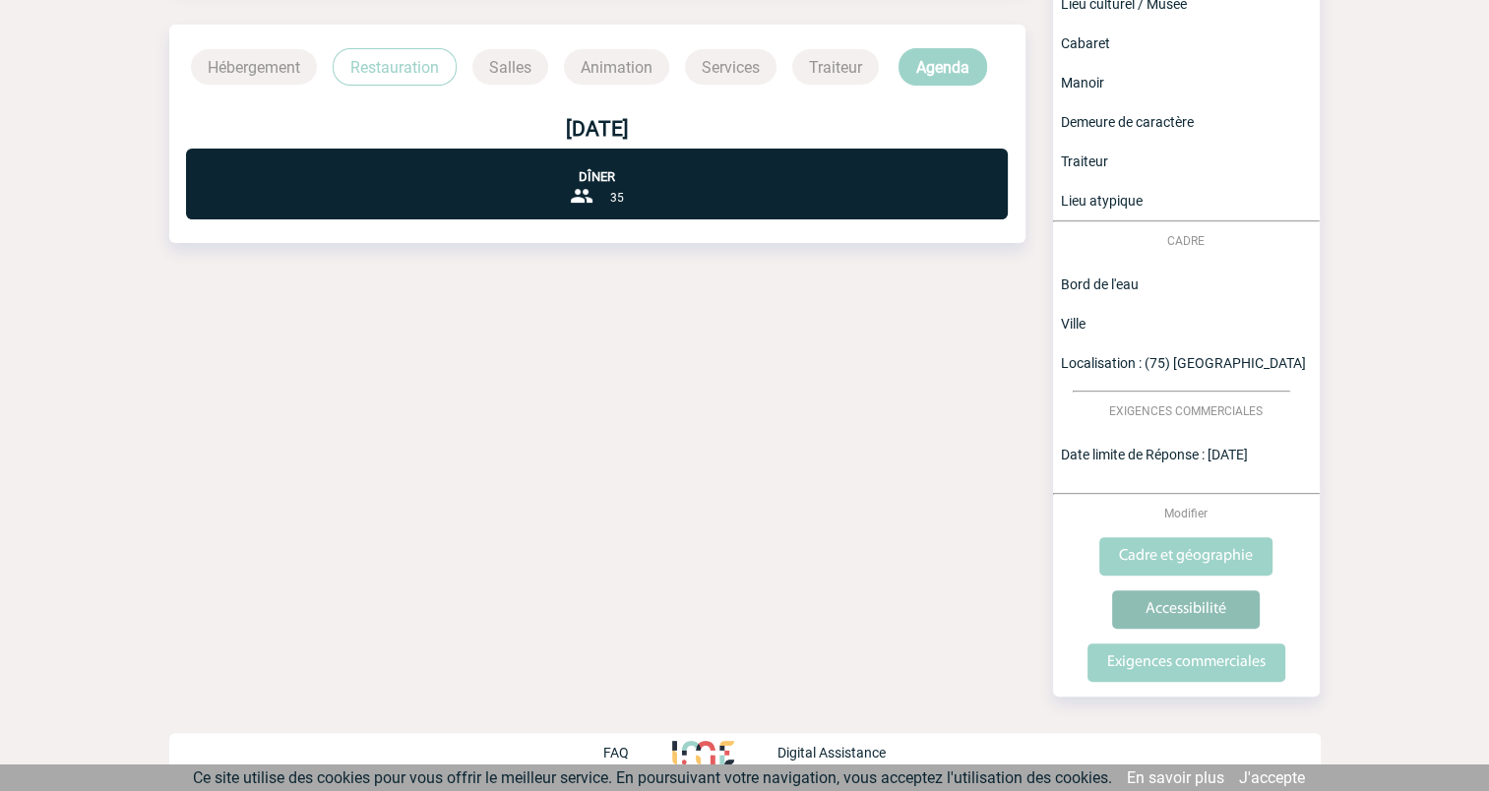
click at [1199, 614] on input "Accessibilité" at bounding box center [1186, 609] width 148 height 38
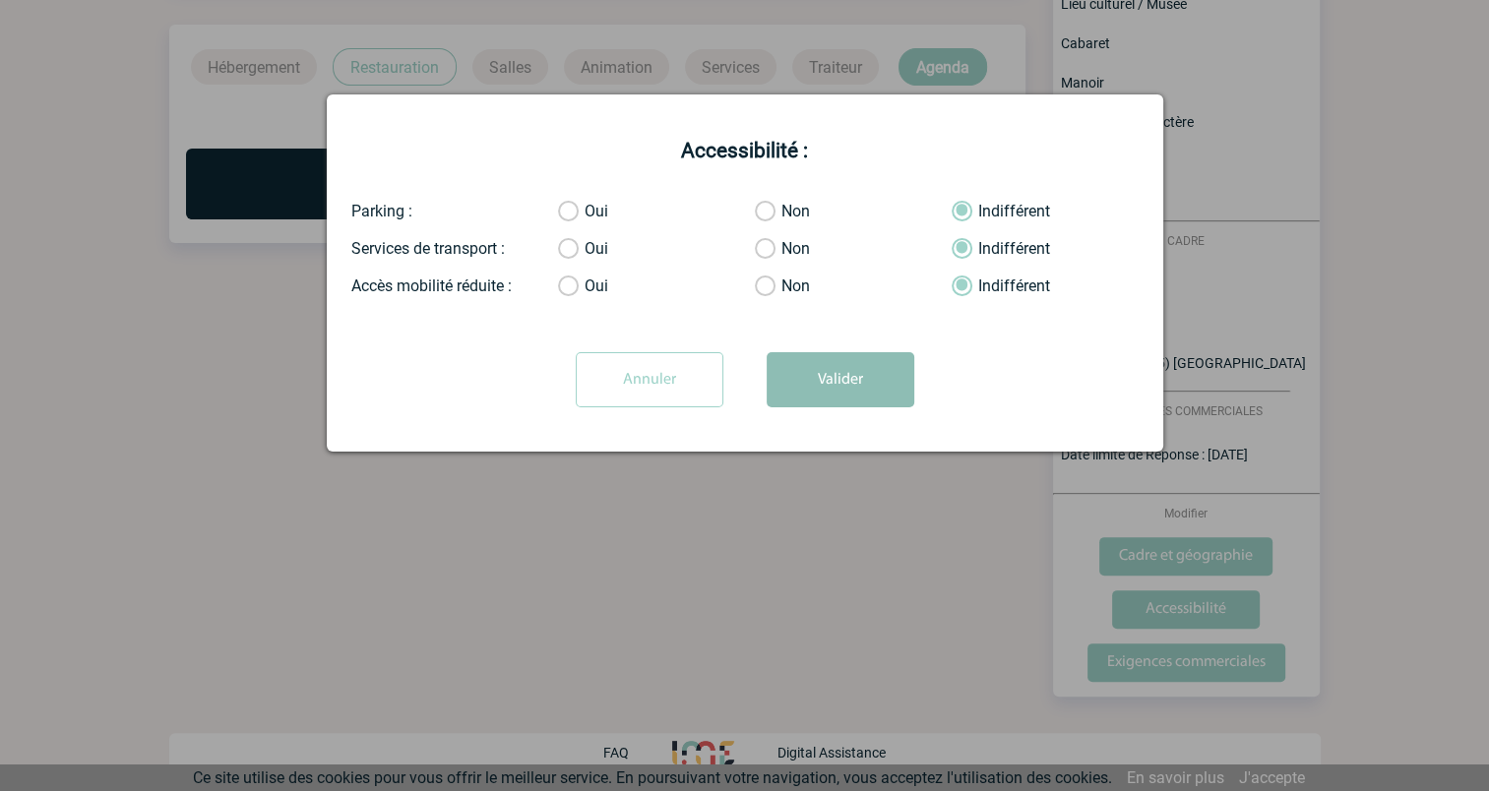
click at [826, 376] on button "Valider" at bounding box center [841, 379] width 148 height 55
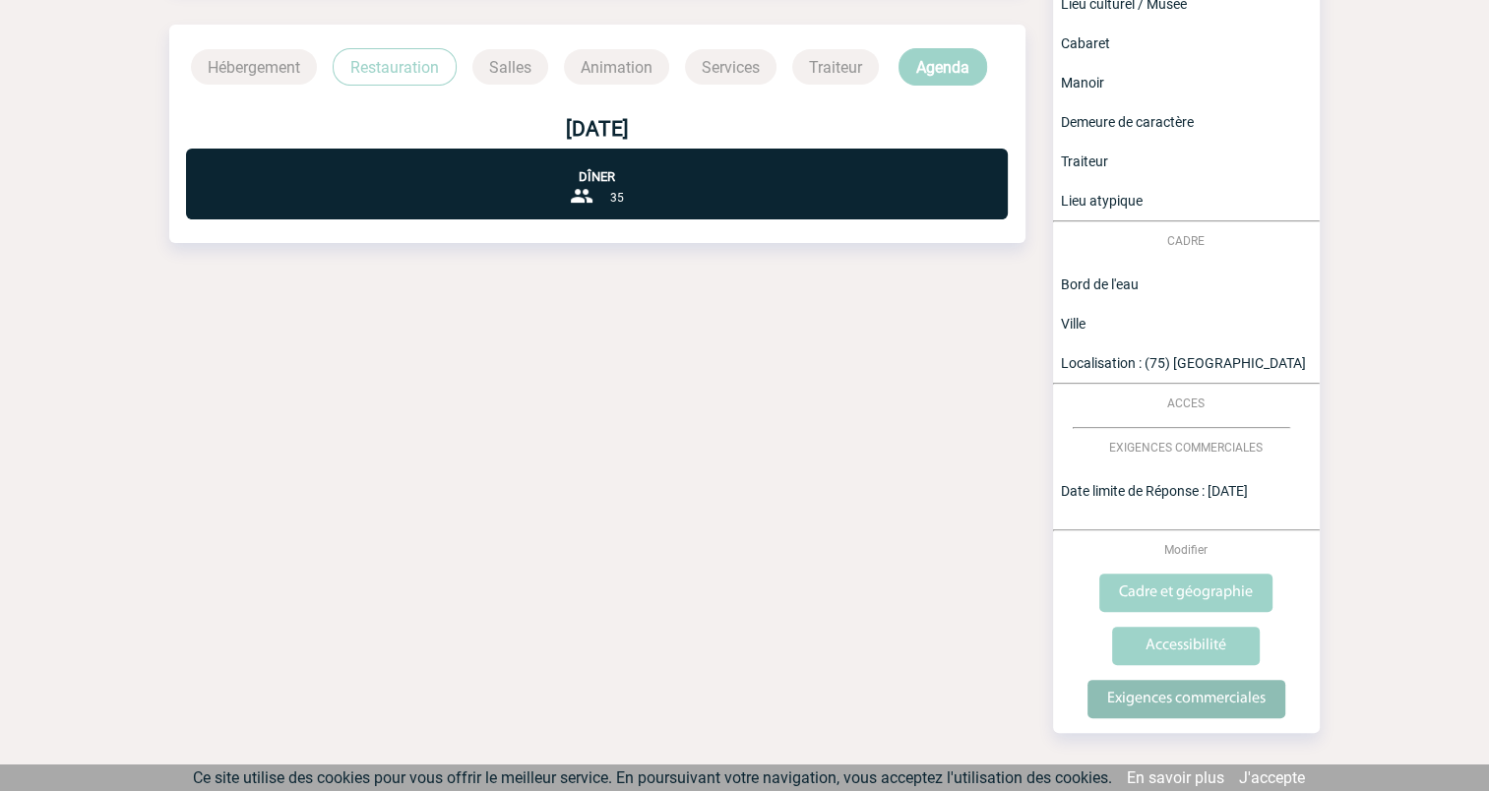
click at [1199, 697] on input "Exigences commerciales" at bounding box center [1186, 699] width 198 height 38
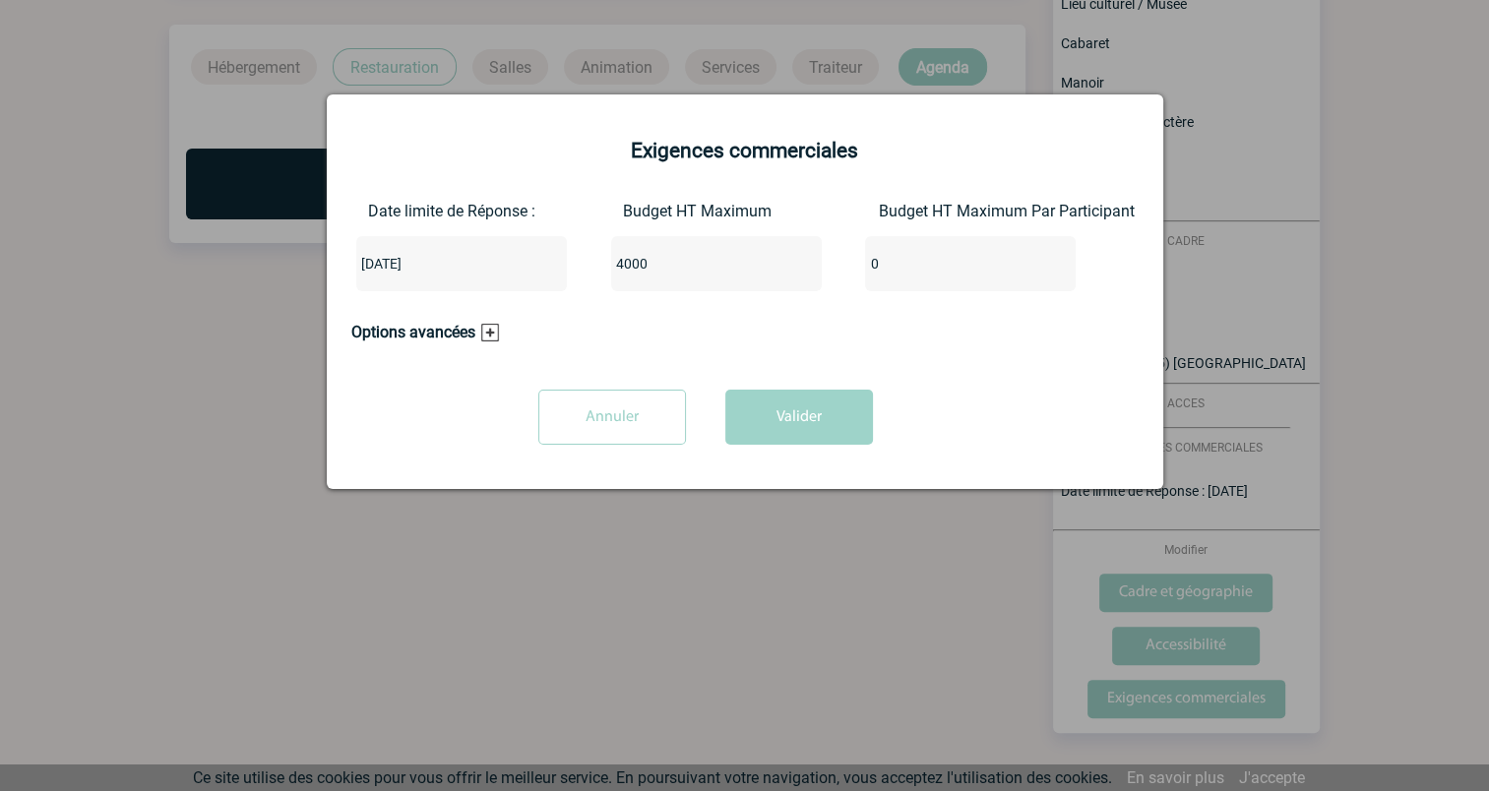
click at [496, 268] on div "2025-10-02" at bounding box center [461, 263] width 211 height 55
click at [426, 263] on input "2025-10-02" at bounding box center [402, 264] width 93 height 26
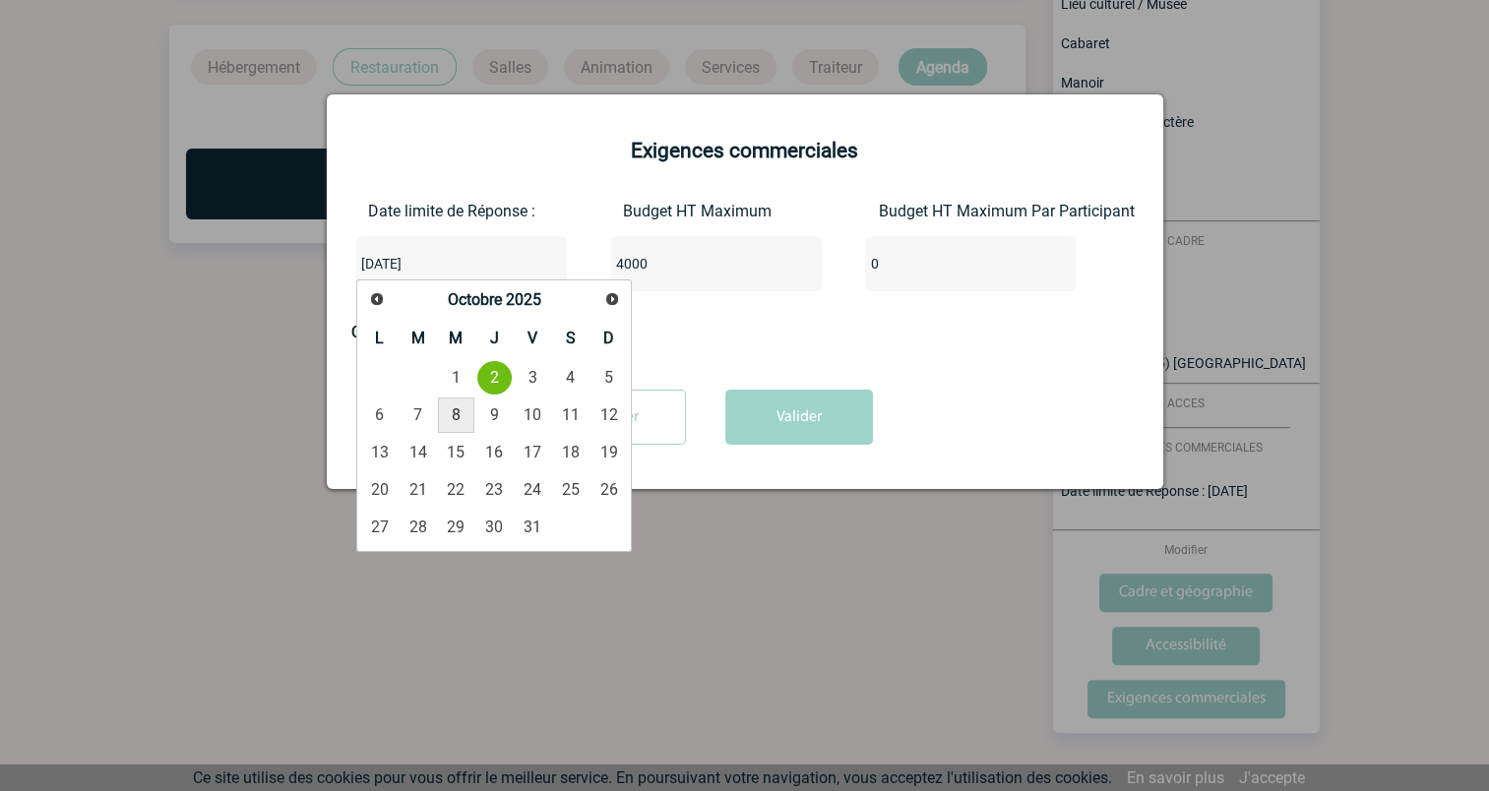
click at [453, 415] on link "8" at bounding box center [456, 415] width 36 height 35
type input "2025-10-08"
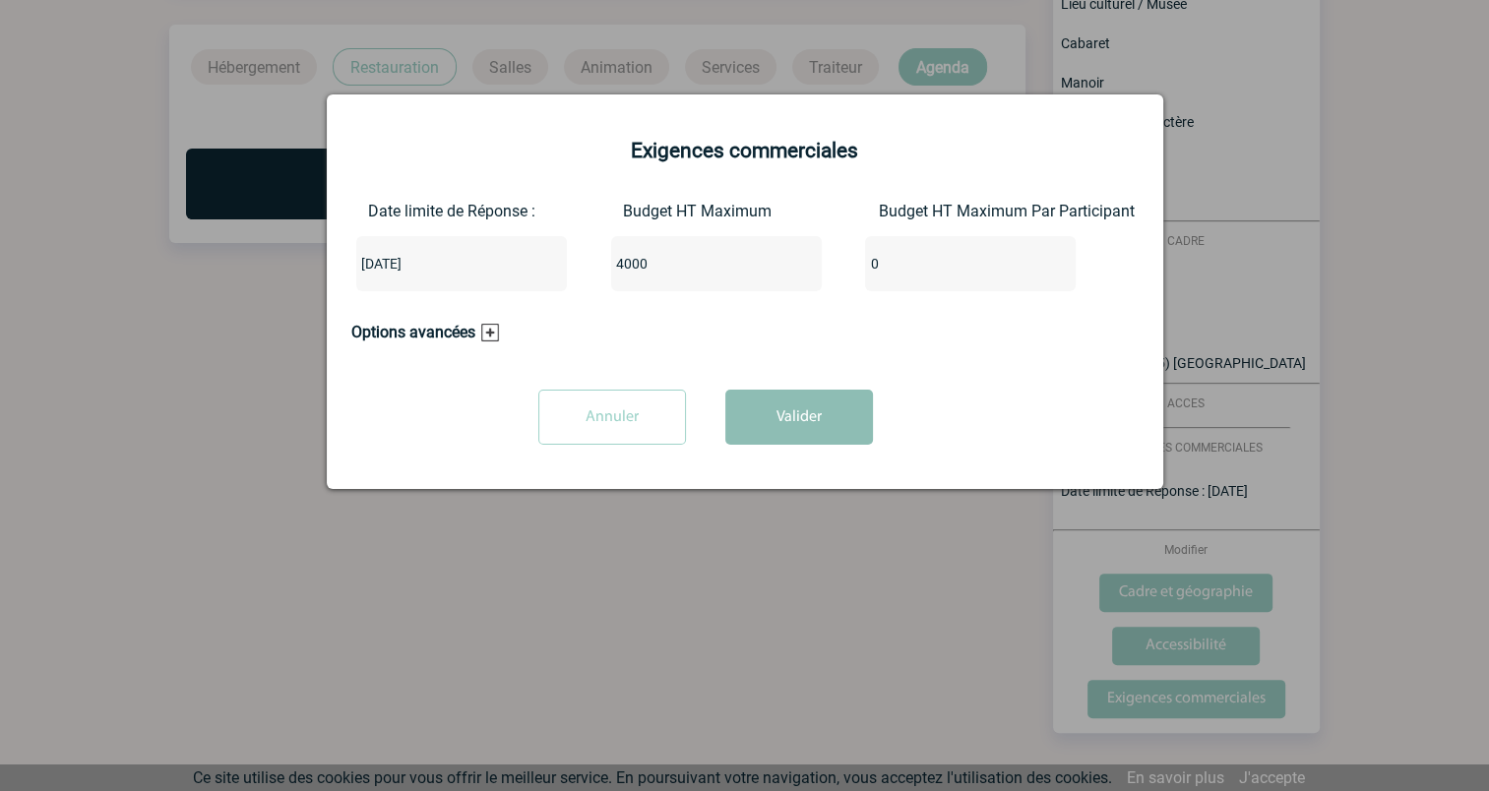
click at [768, 421] on button "Valider" at bounding box center [799, 417] width 148 height 55
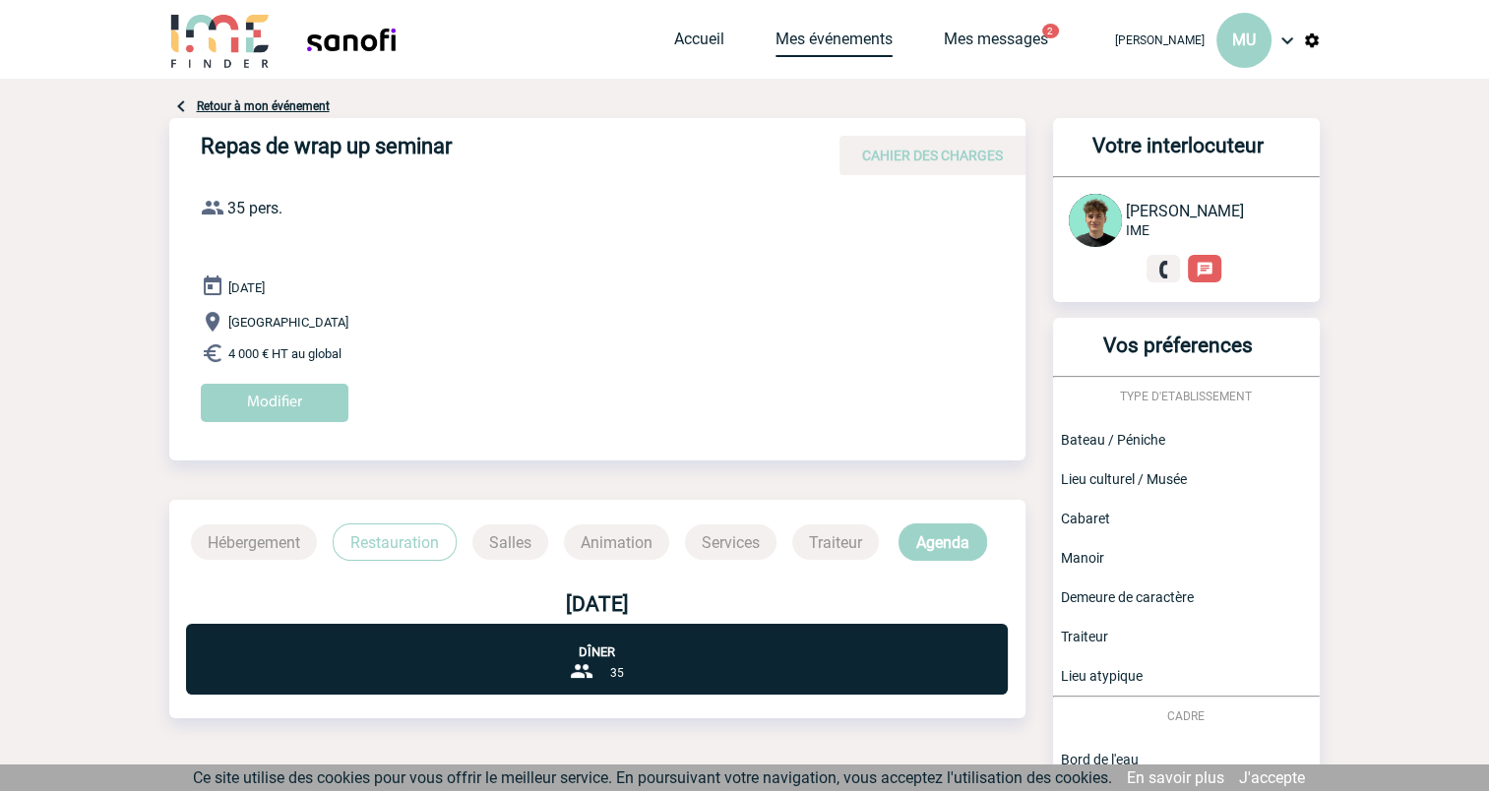
click at [856, 49] on link "Mes événements" at bounding box center [834, 44] width 117 height 28
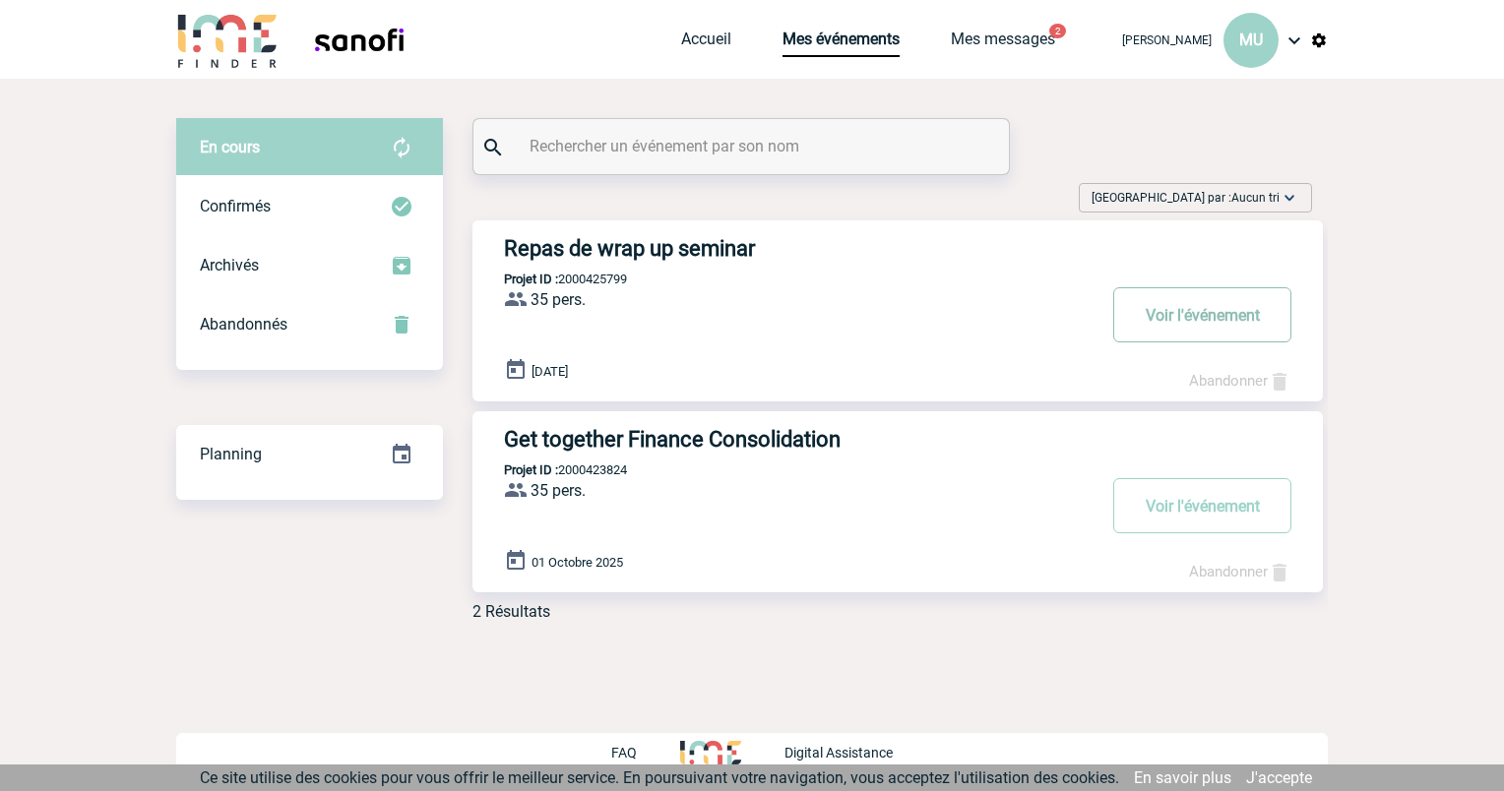
click at [1169, 311] on button "Voir l'événement" at bounding box center [1202, 314] width 178 height 55
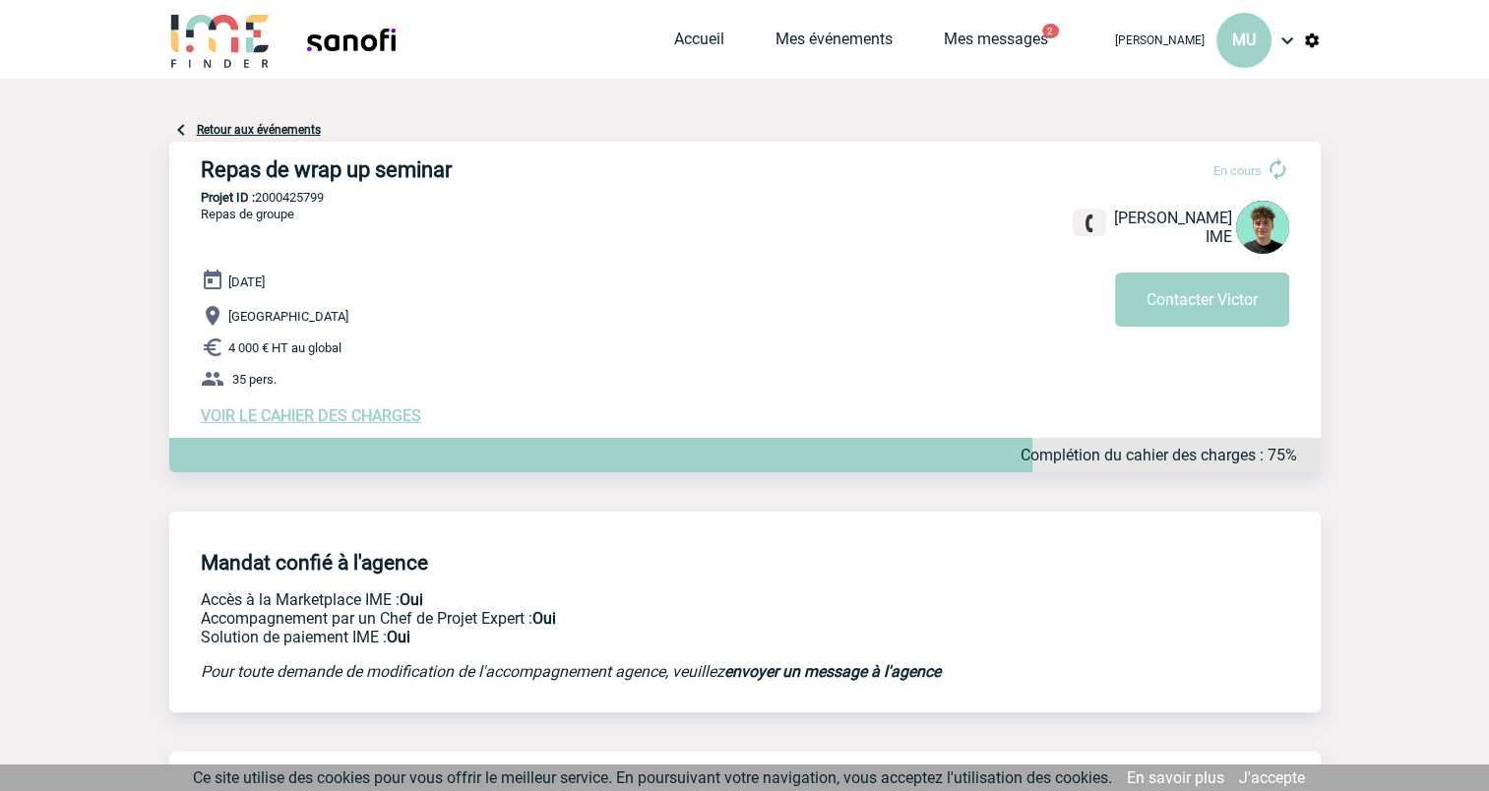
click at [1134, 460] on p "Complétion du cahier des charges : 75%" at bounding box center [1159, 455] width 277 height 19
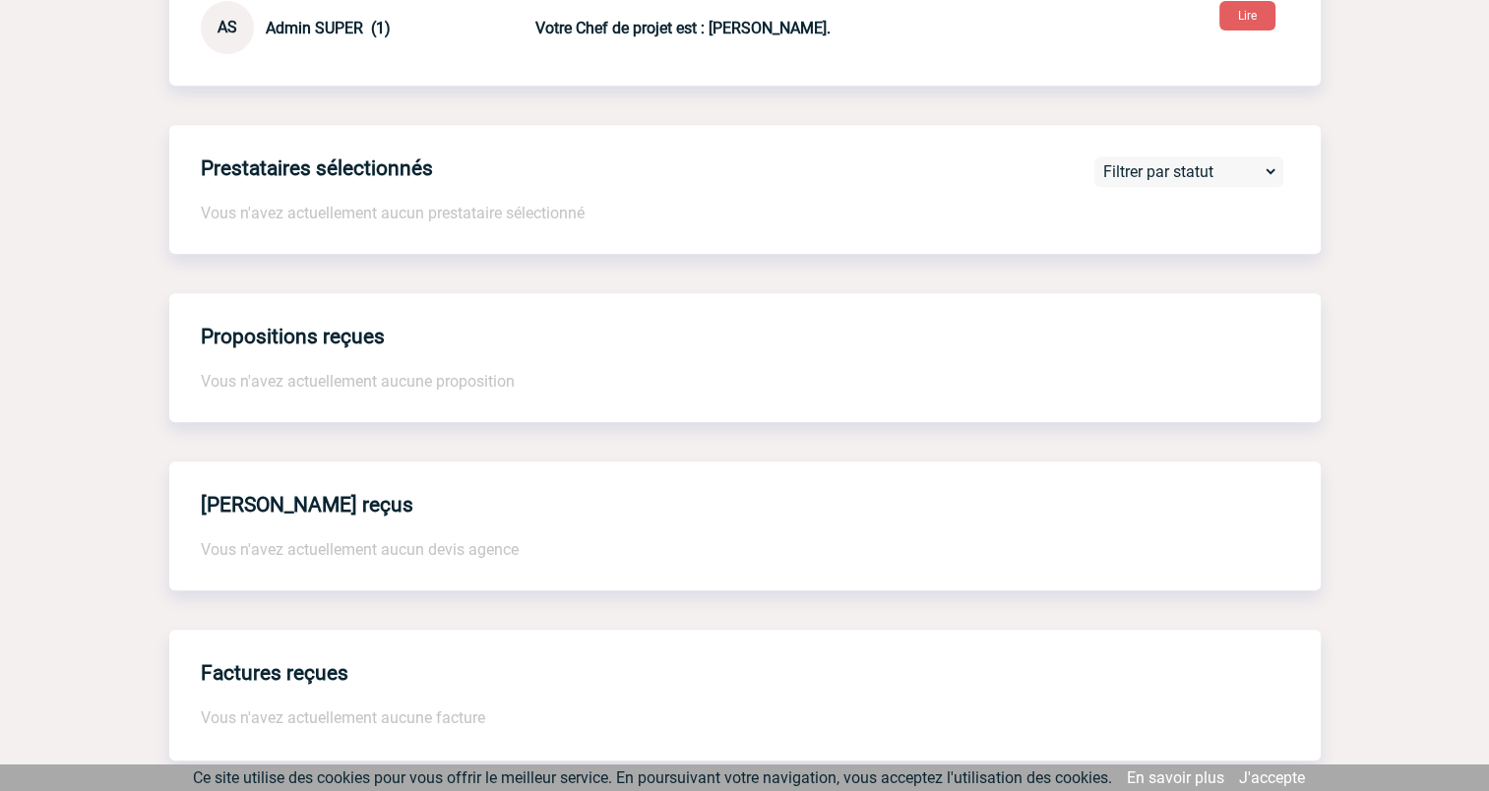
scroll to position [857, 0]
